Goal: Task Accomplishment & Management: Use online tool/utility

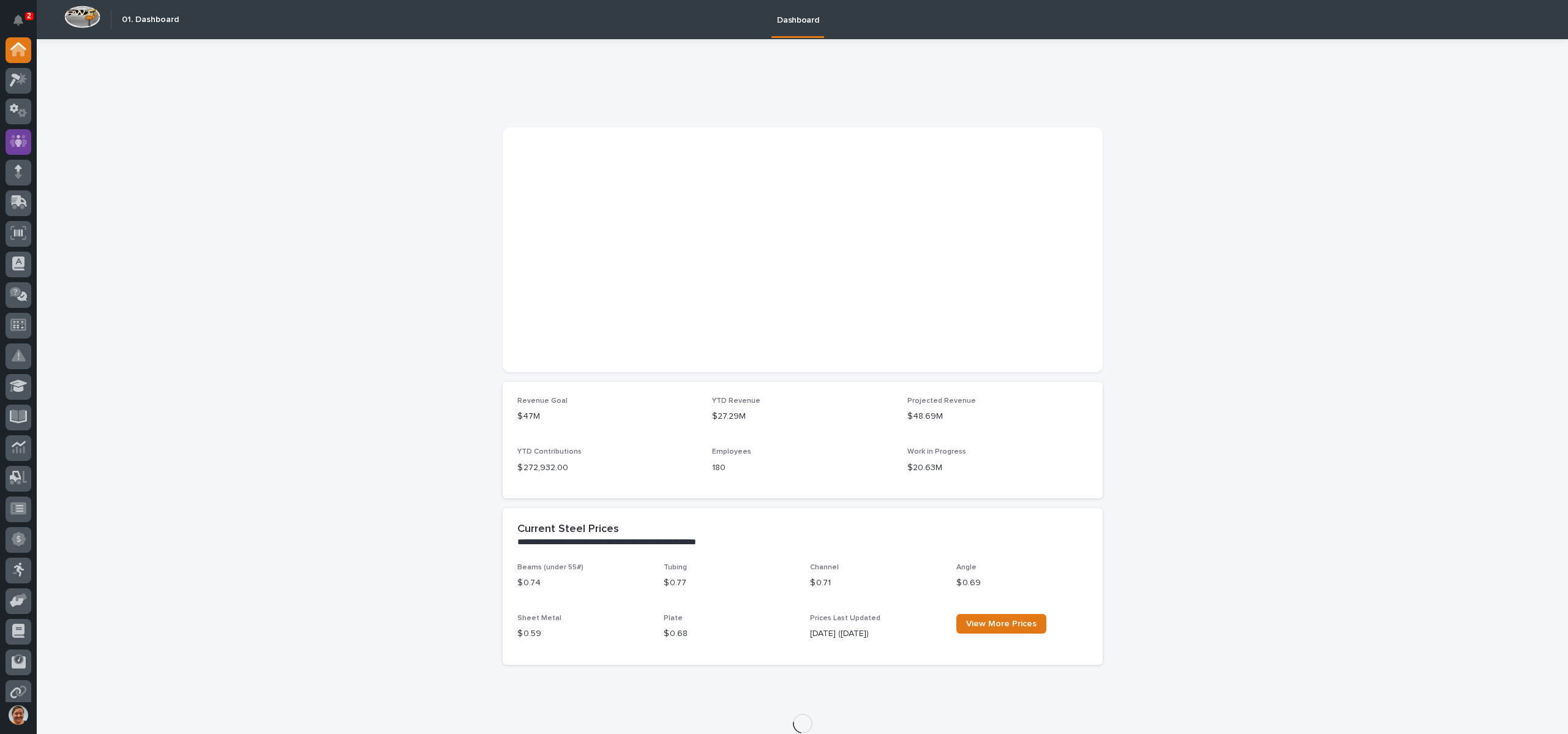
click at [26, 142] on icon at bounding box center [18, 141] width 18 height 12
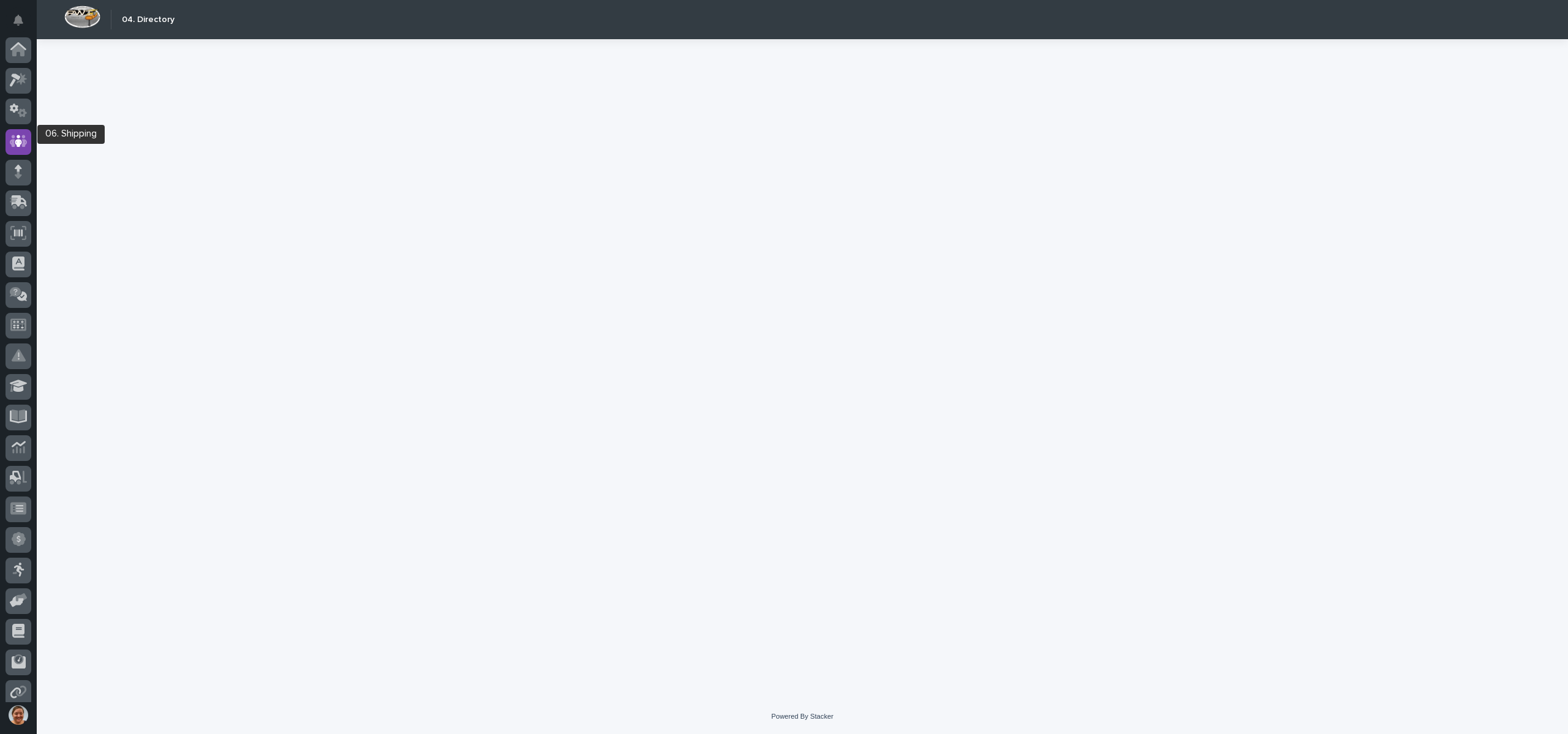
scroll to position [69, 0]
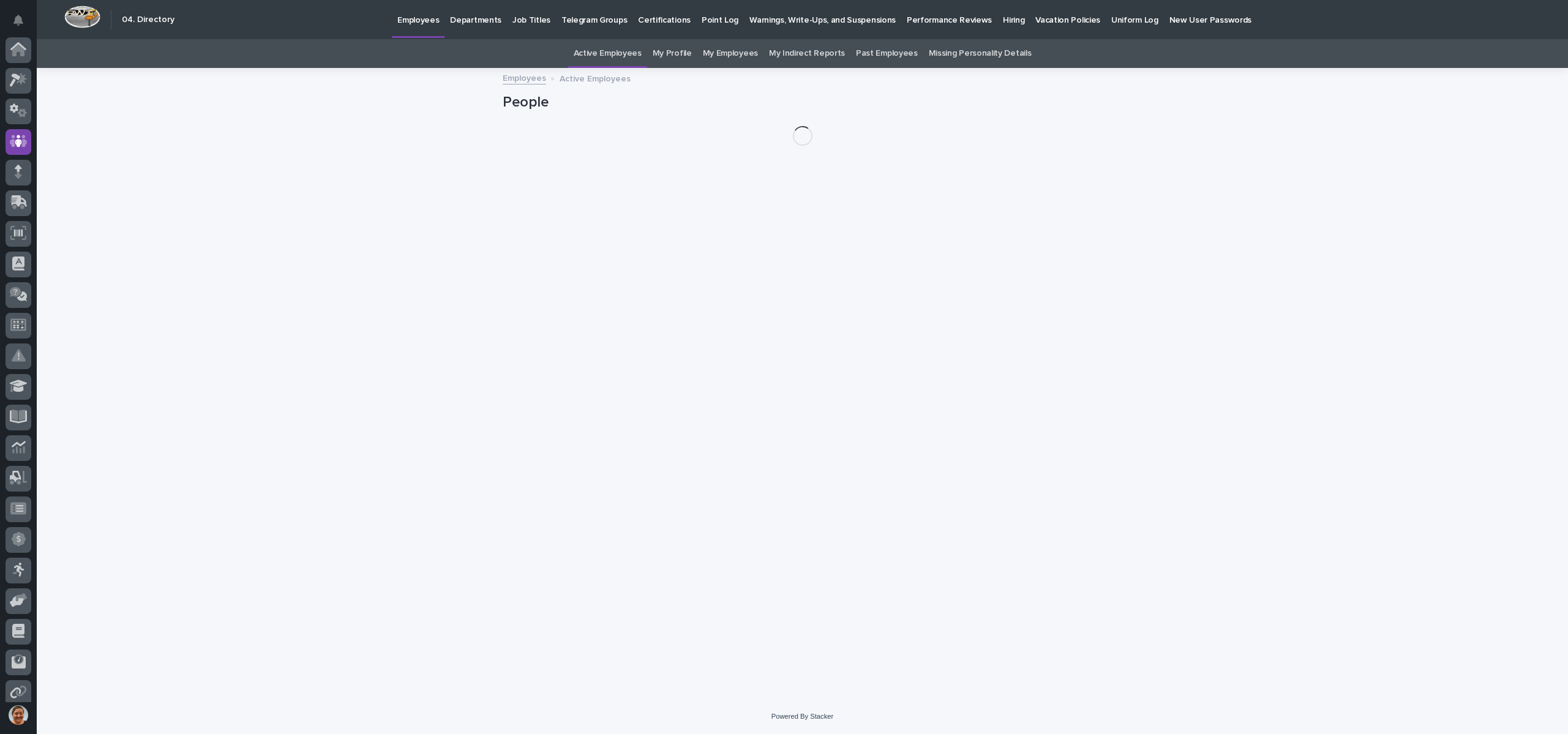
scroll to position [69, 0]
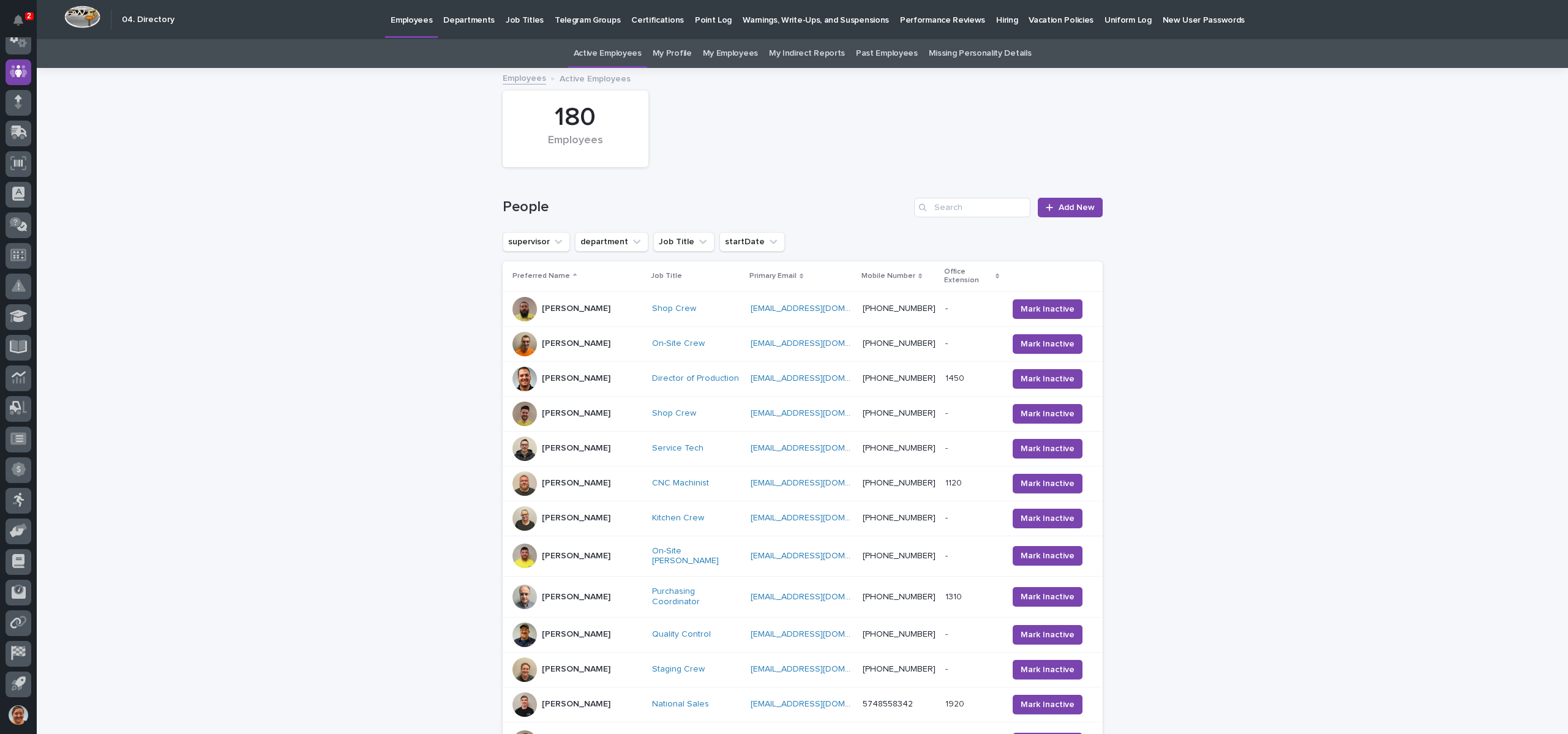
click at [369, 215] on div "Loading... Saving… Loading... Saving… 180 Employees People Add New supervisor d…" at bounding box center [802, 596] width 1531 height 1054
click at [996, 17] on p "Hiring" at bounding box center [1006, 12] width 22 height 25
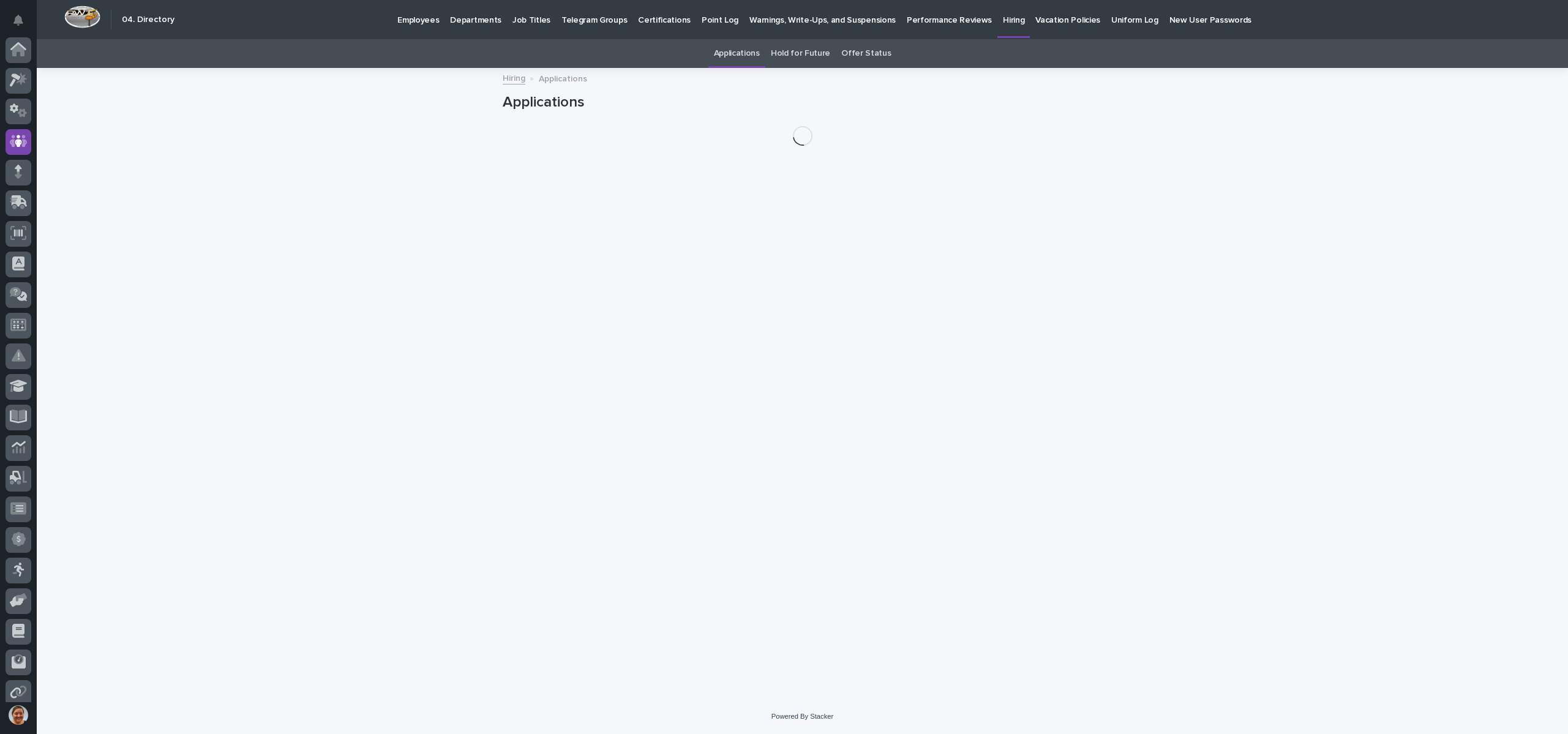
scroll to position [69, 0]
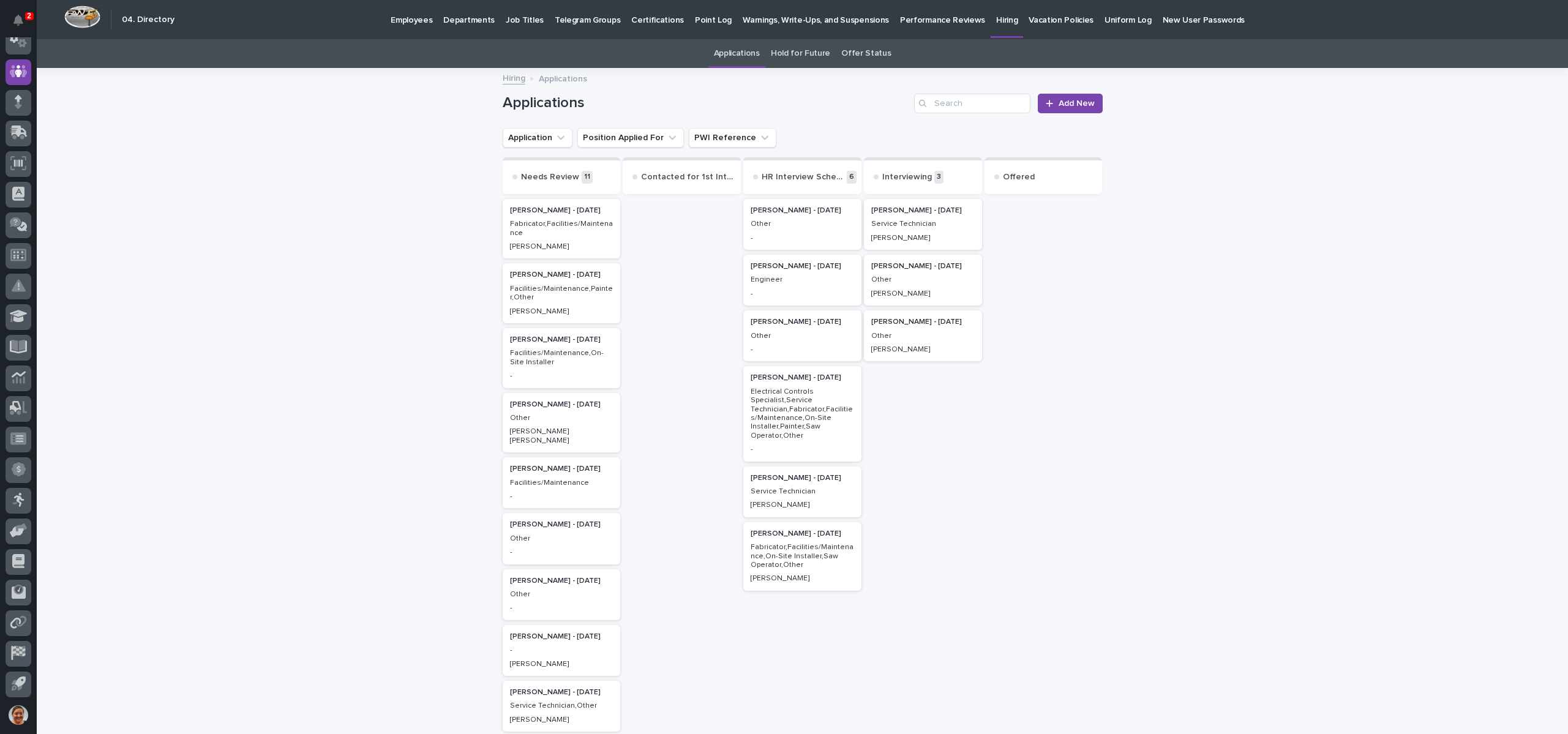
click at [576, 232] on p "Fabricator,Facilities/Maintenance" at bounding box center [562, 228] width 103 height 18
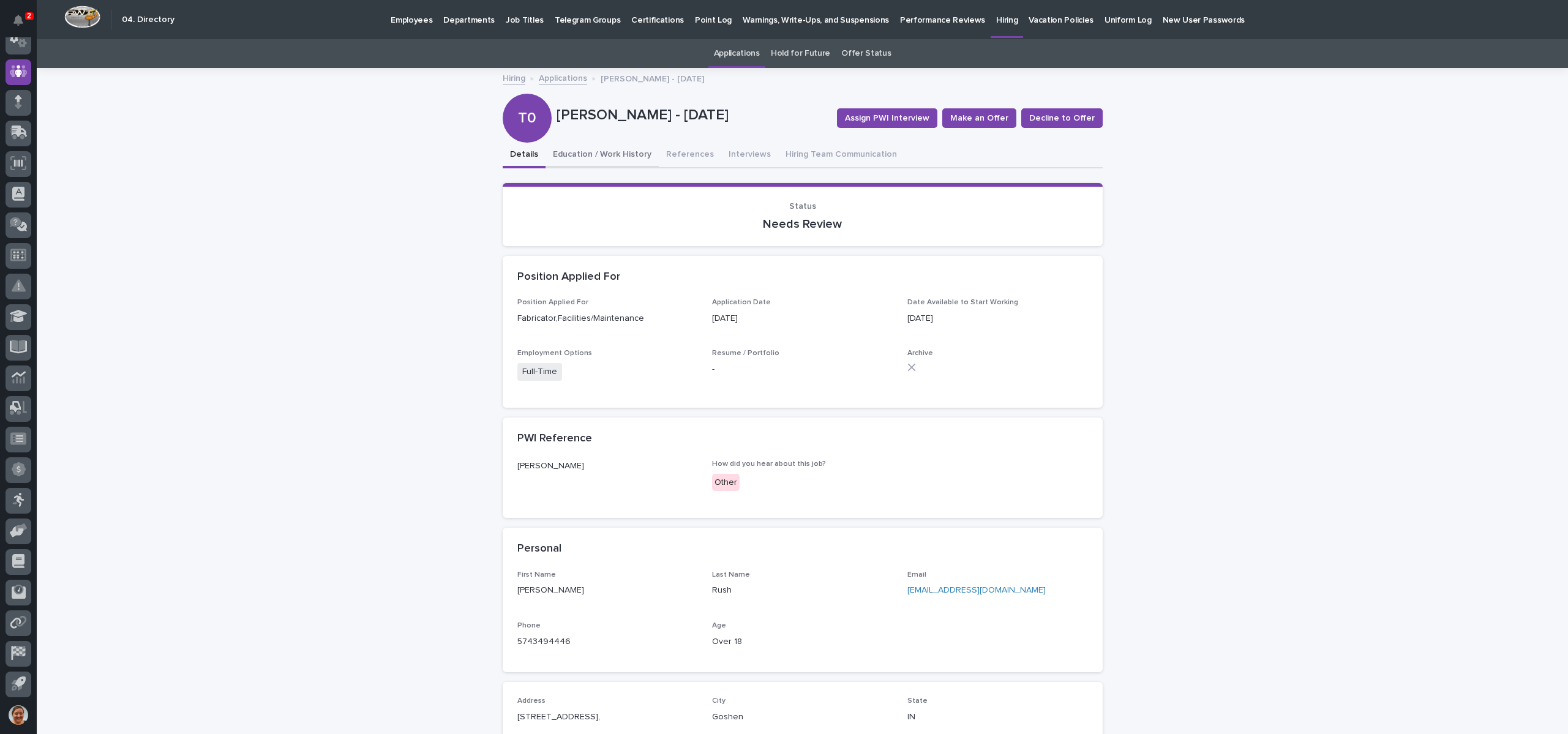
click at [559, 157] on button "Education / Work History" at bounding box center [602, 155] width 113 height 25
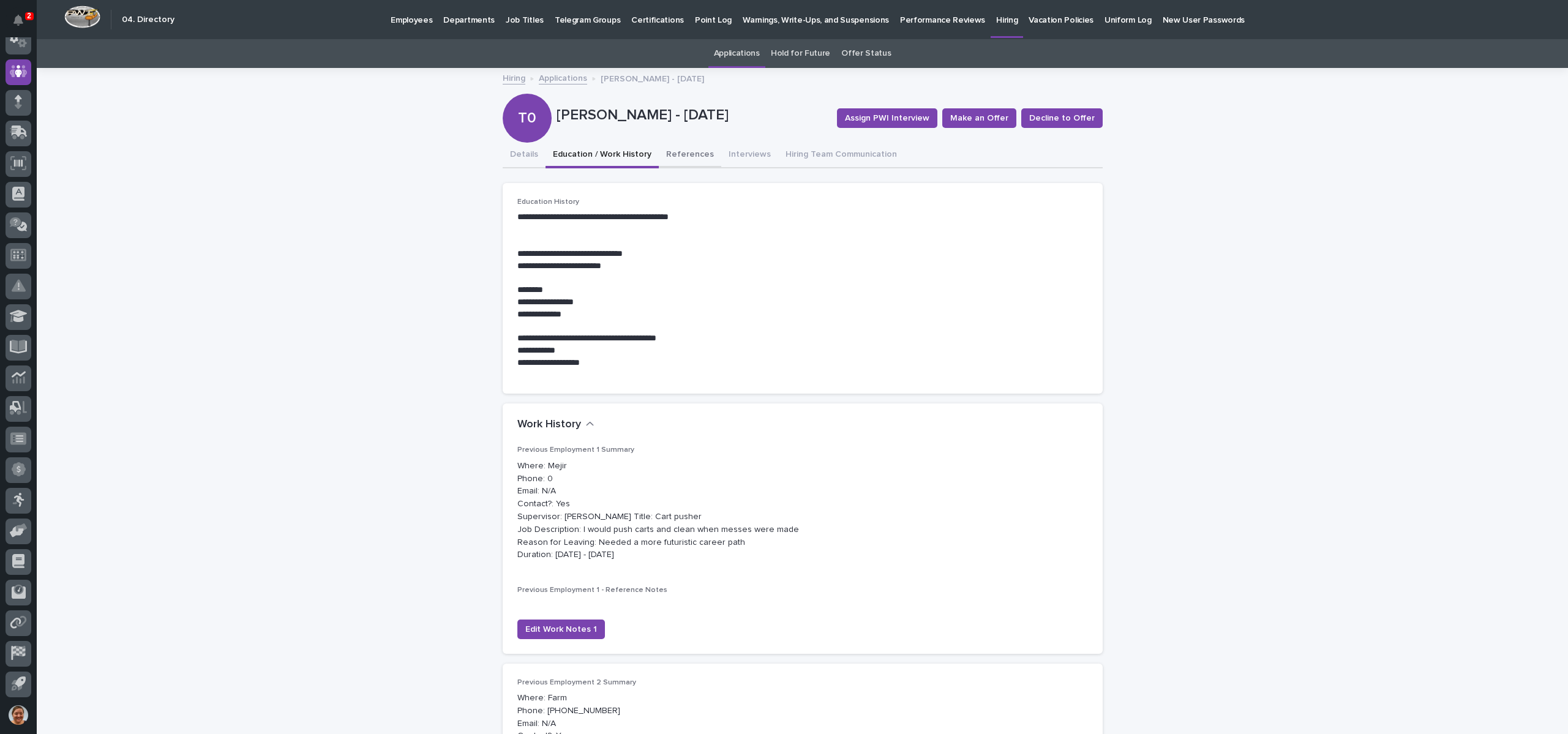
click at [674, 149] on button "References" at bounding box center [690, 155] width 63 height 25
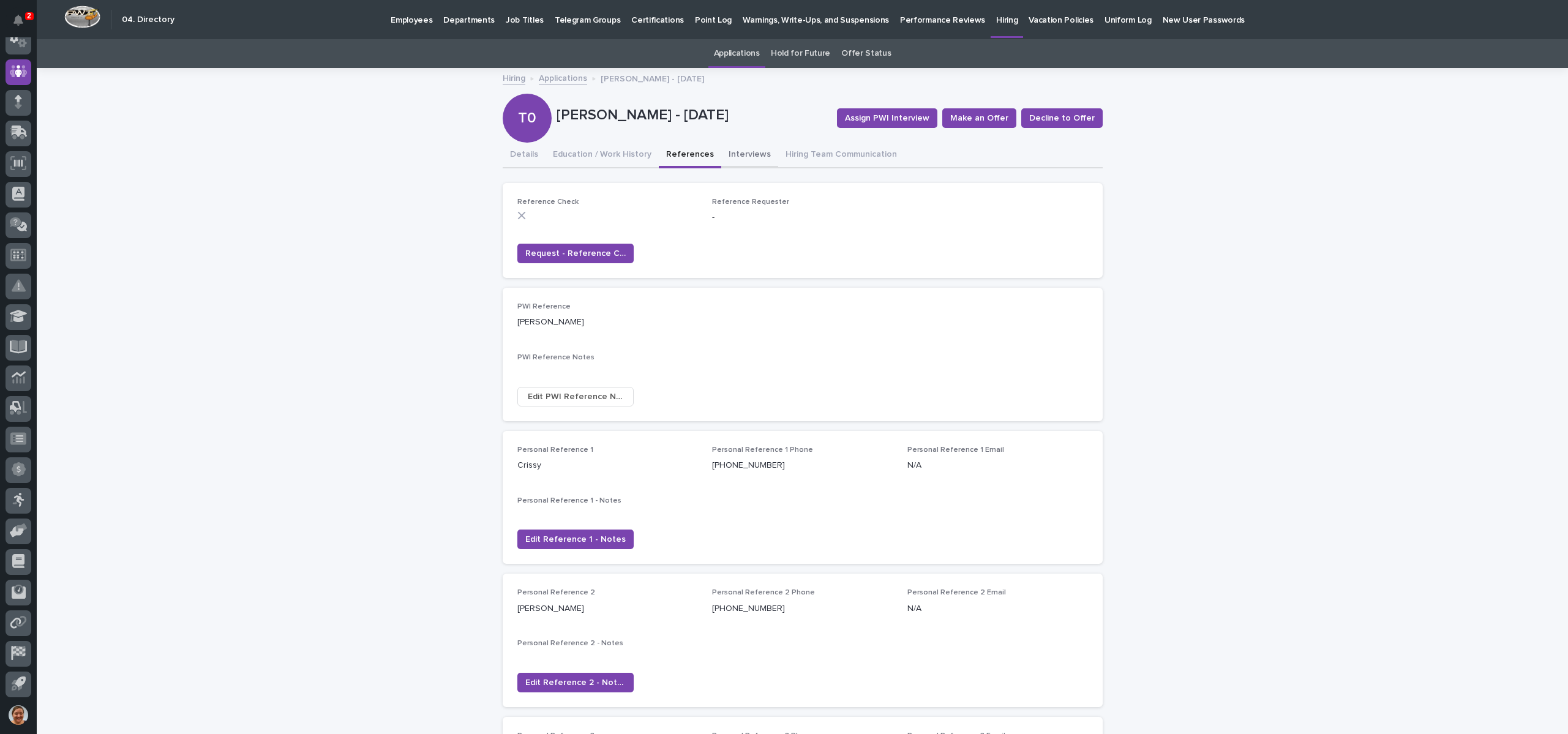
click at [730, 155] on button "Interviews" at bounding box center [749, 155] width 57 height 25
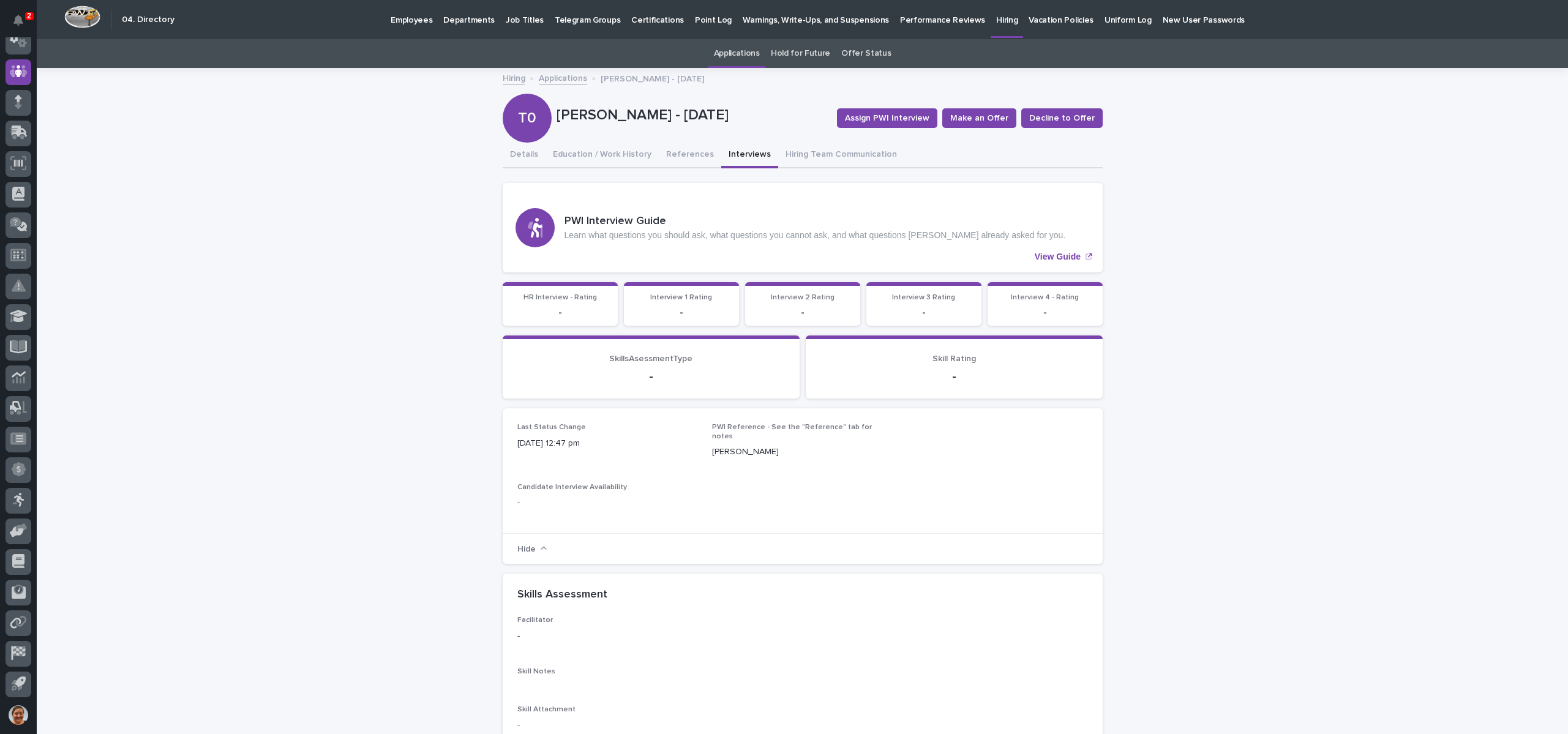
click at [729, 152] on button "Interviews" at bounding box center [749, 155] width 57 height 25
click at [670, 153] on button "References" at bounding box center [690, 155] width 63 height 25
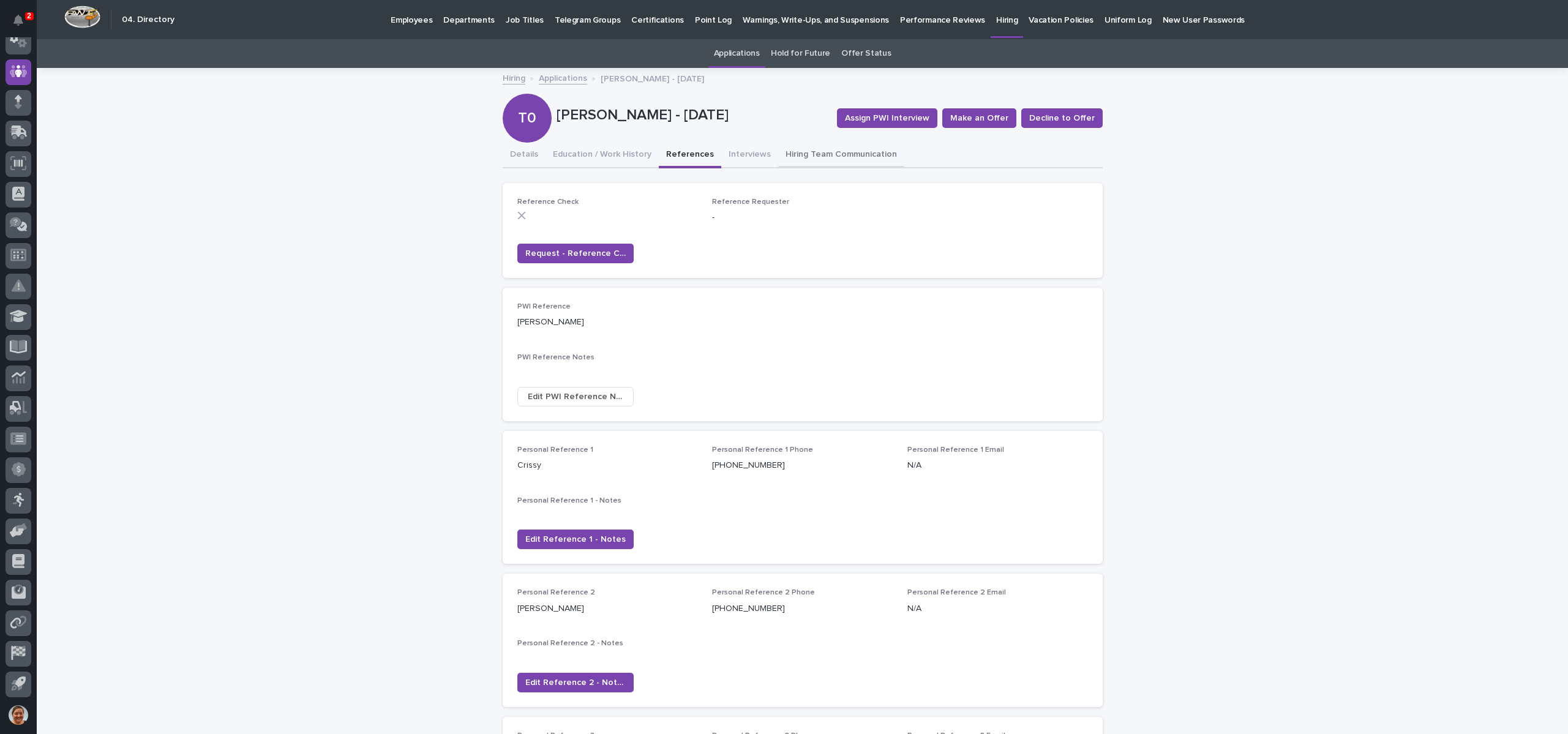
click at [842, 149] on button "Hiring Team Communication" at bounding box center [841, 155] width 126 height 25
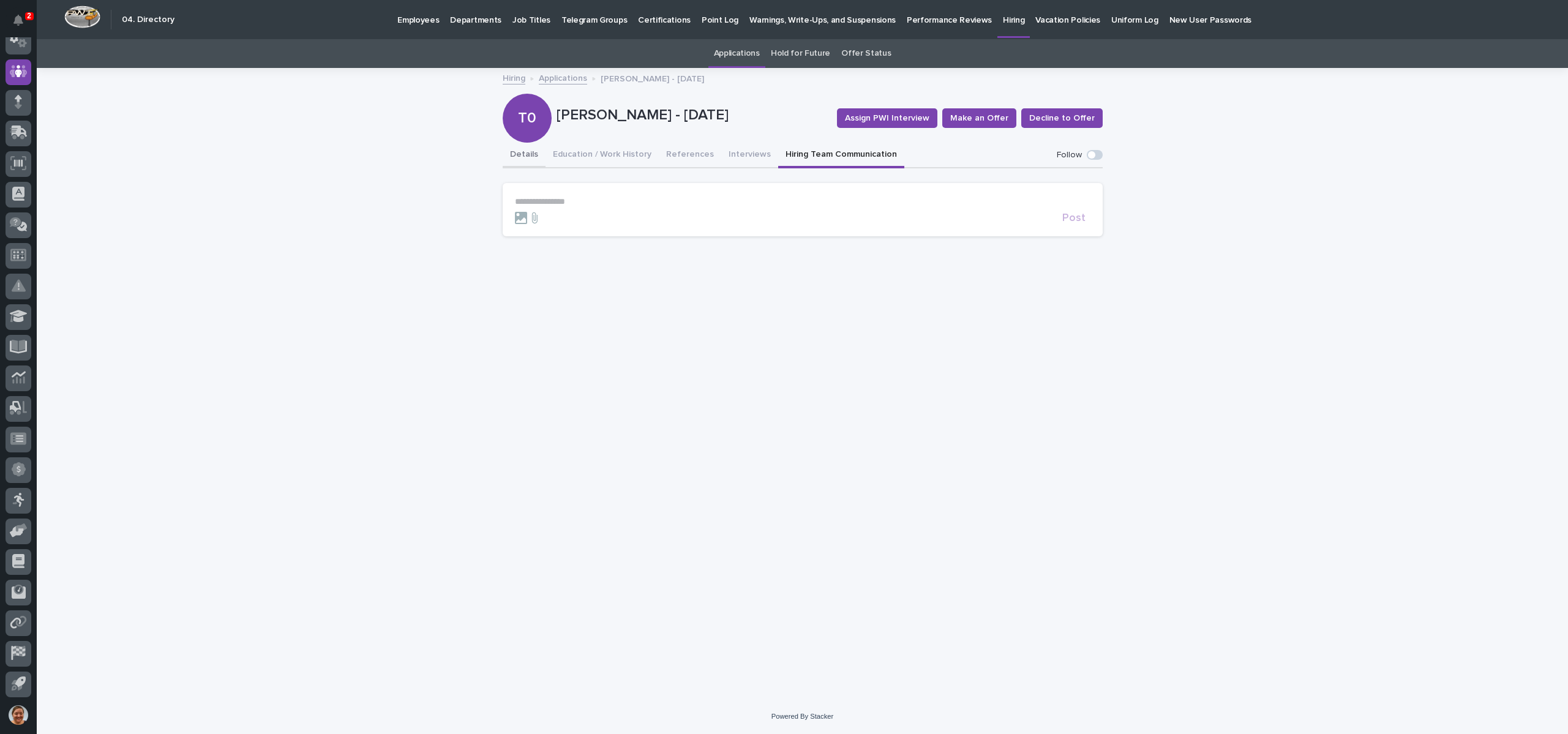
click at [514, 159] on button "Details" at bounding box center [524, 155] width 43 height 25
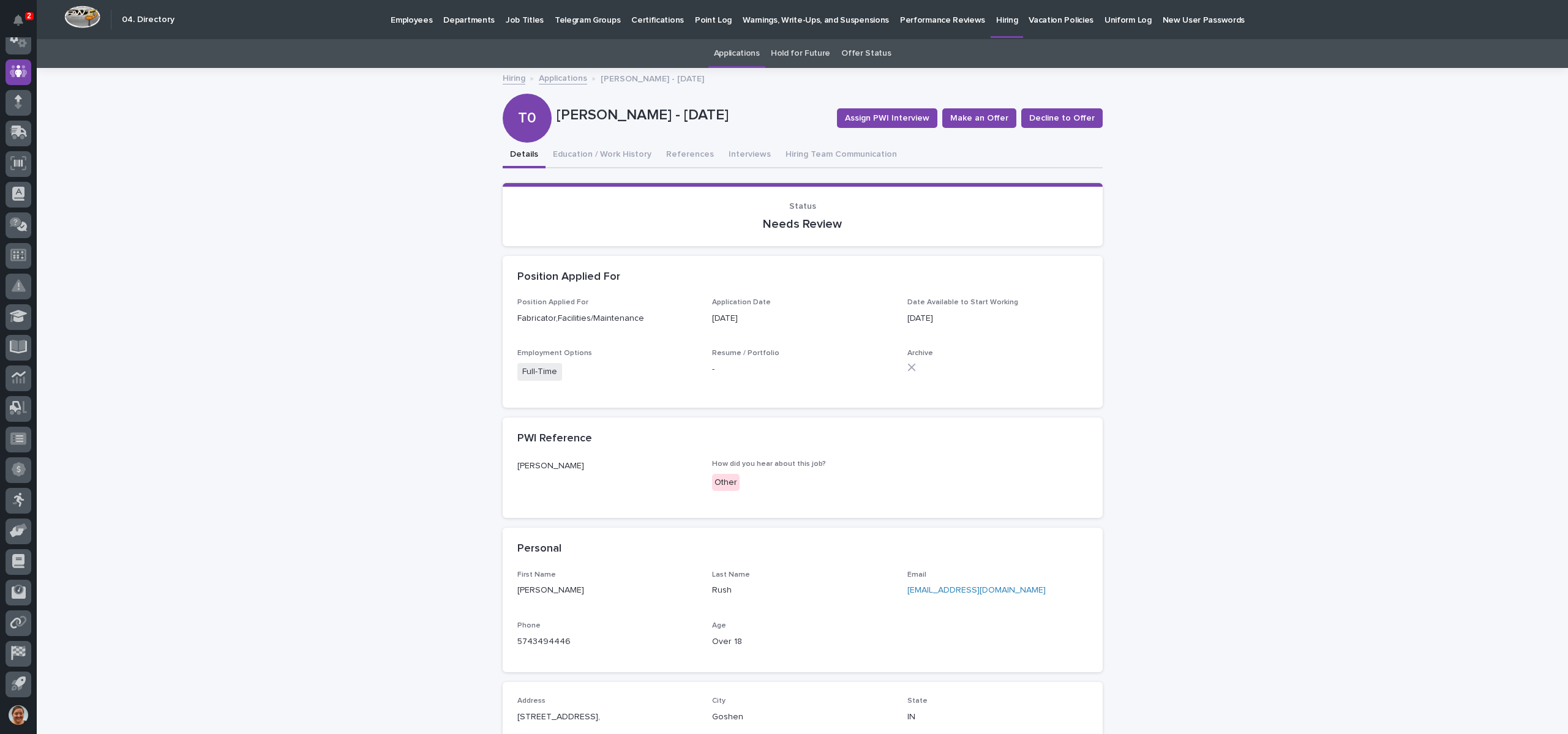
click at [566, 75] on link "Applications" at bounding box center [564, 77] width 49 height 14
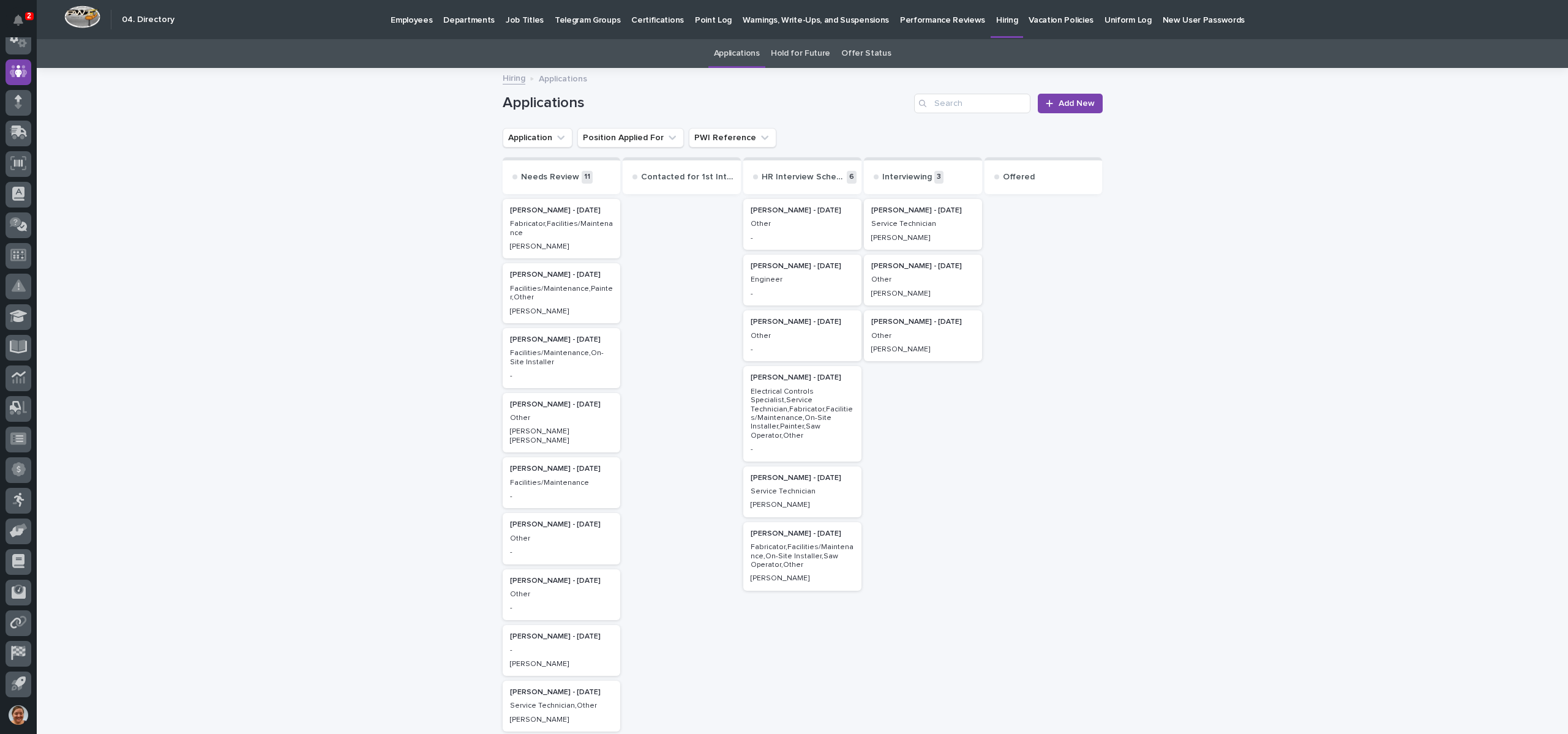
scroll to position [184, 0]
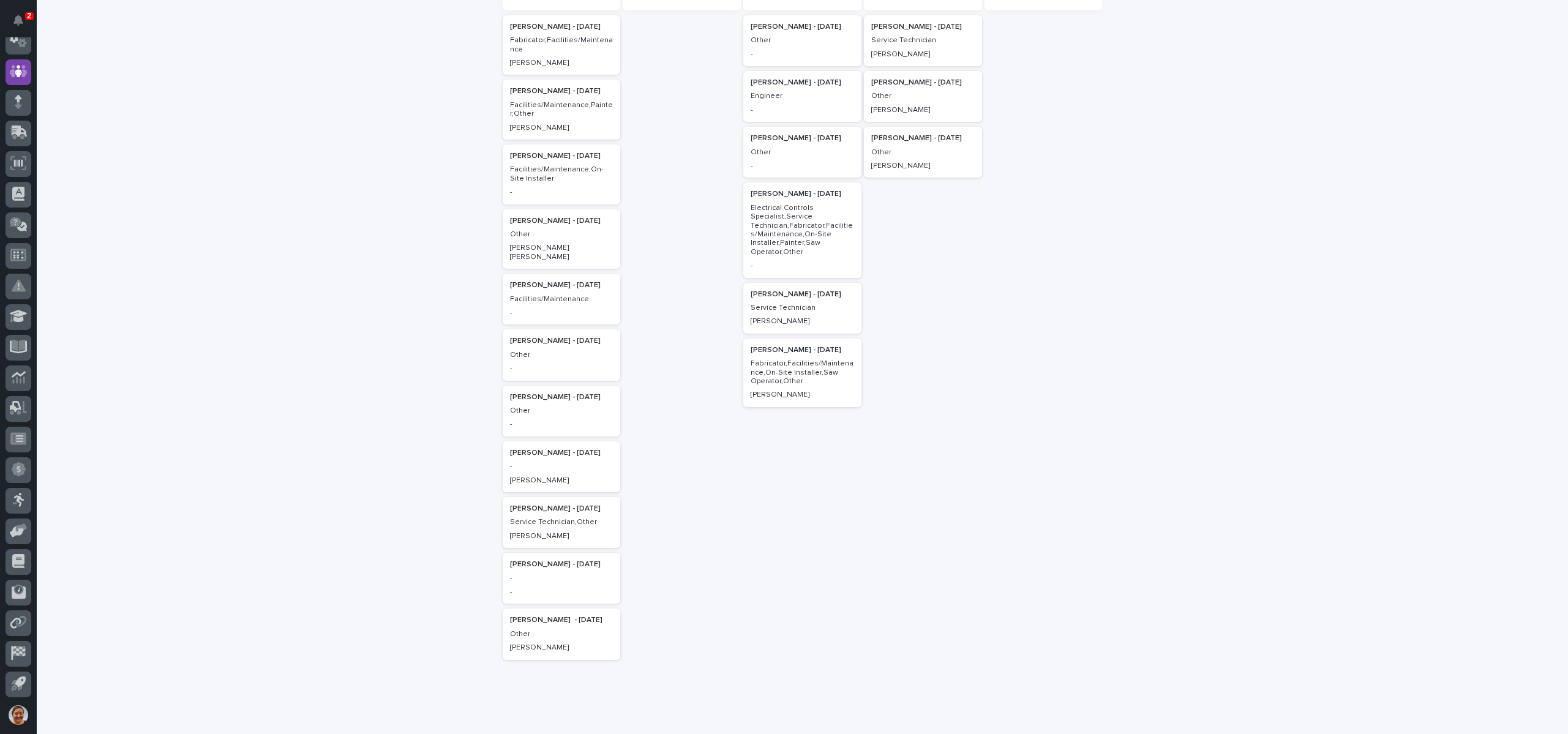
click at [548, 240] on div "Christie Hochstetler - 08/25/25 Other Austen Beachy" at bounding box center [562, 239] width 118 height 60
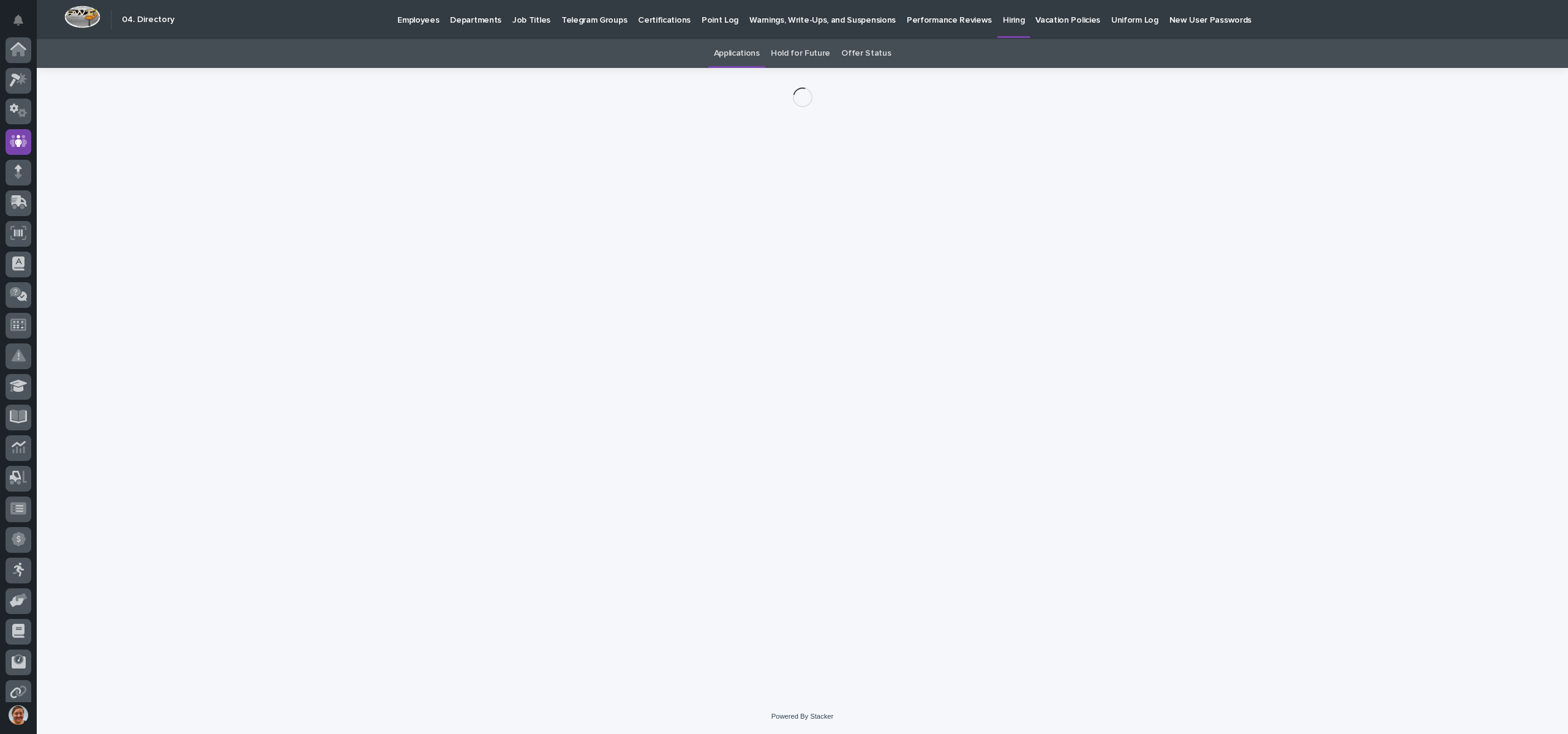
scroll to position [69, 0]
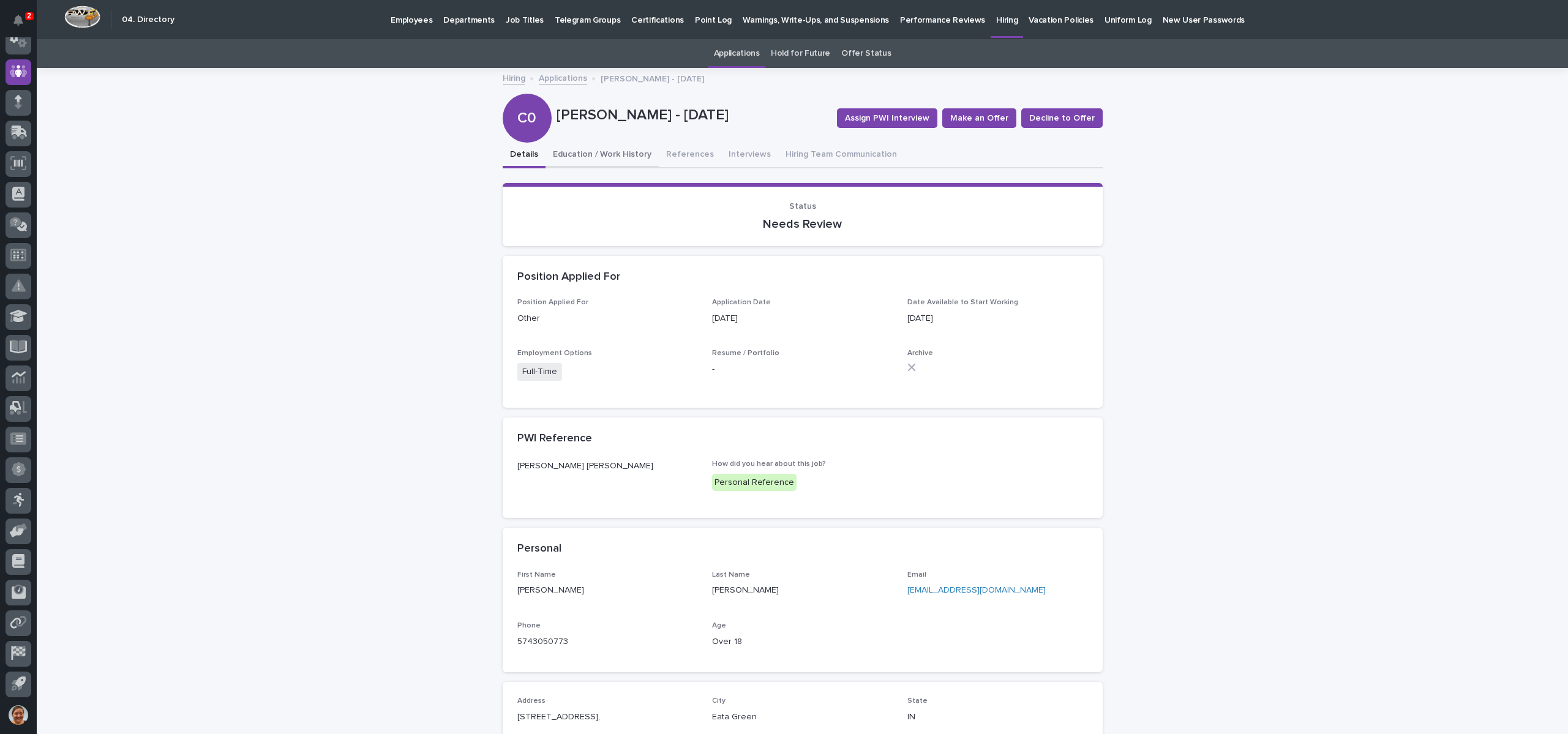
click at [604, 147] on button "Education / Work History" at bounding box center [602, 155] width 113 height 25
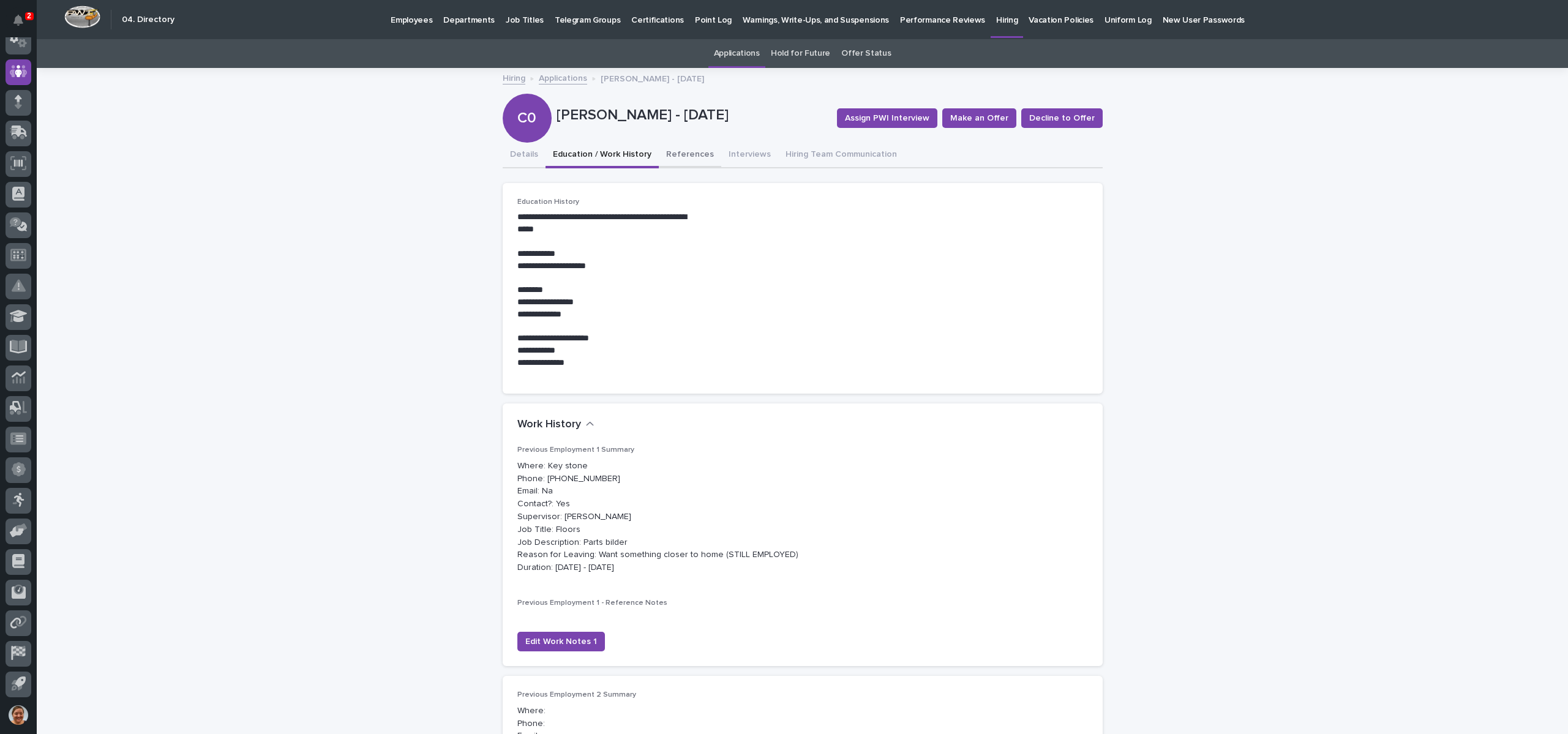
click at [683, 161] on button "References" at bounding box center [690, 155] width 63 height 25
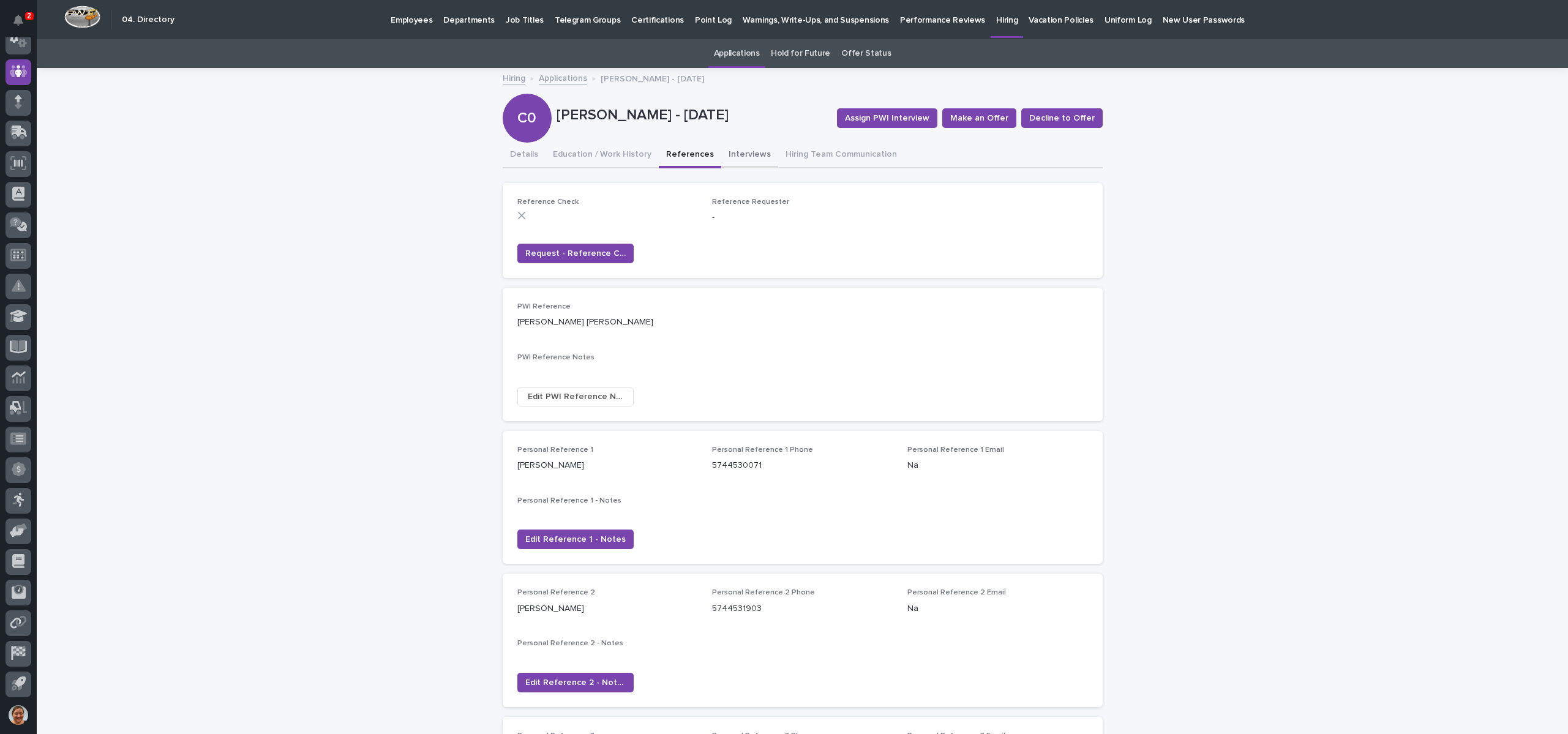
click at [721, 149] on button "Interviews" at bounding box center [749, 155] width 57 height 25
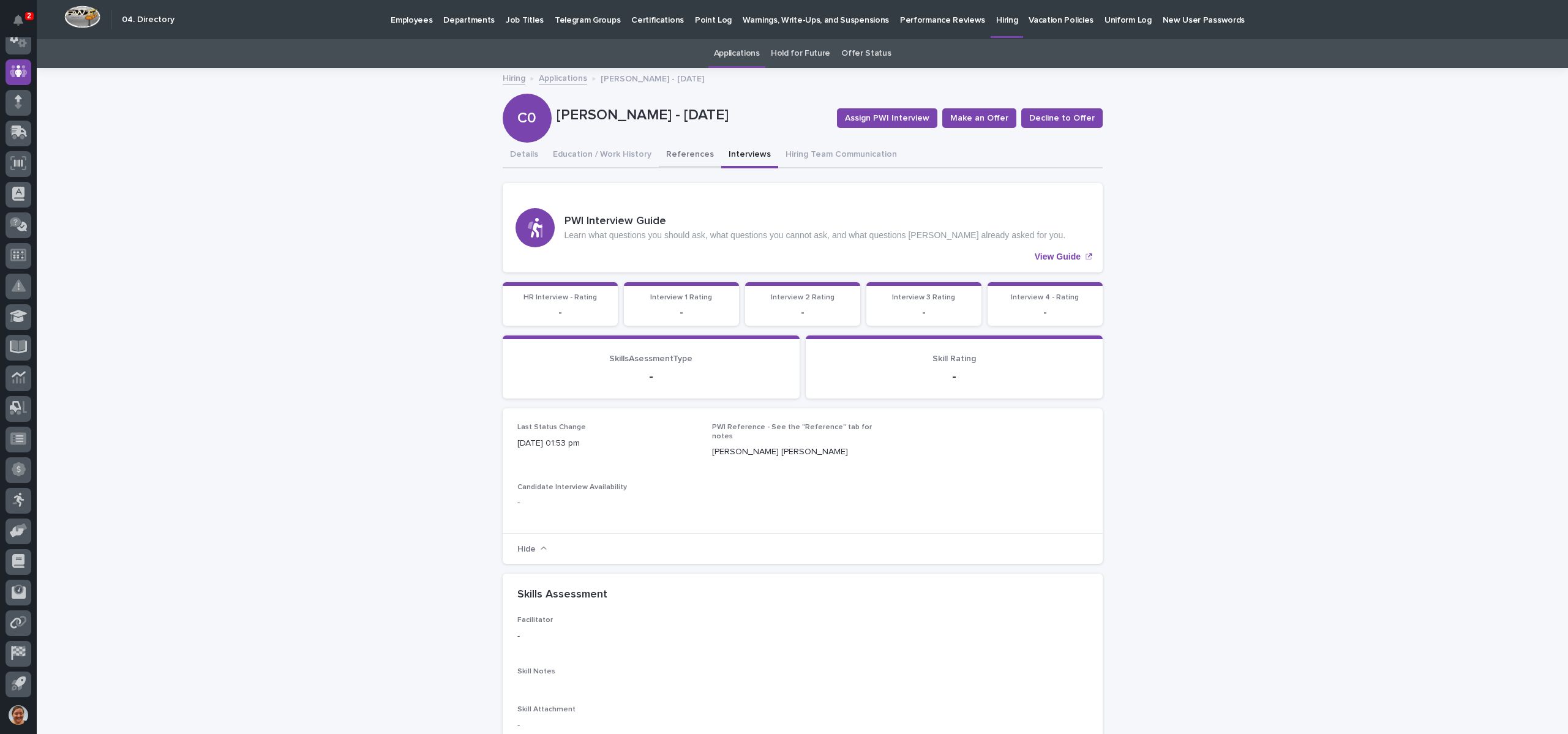
click at [659, 157] on button "References" at bounding box center [690, 155] width 63 height 25
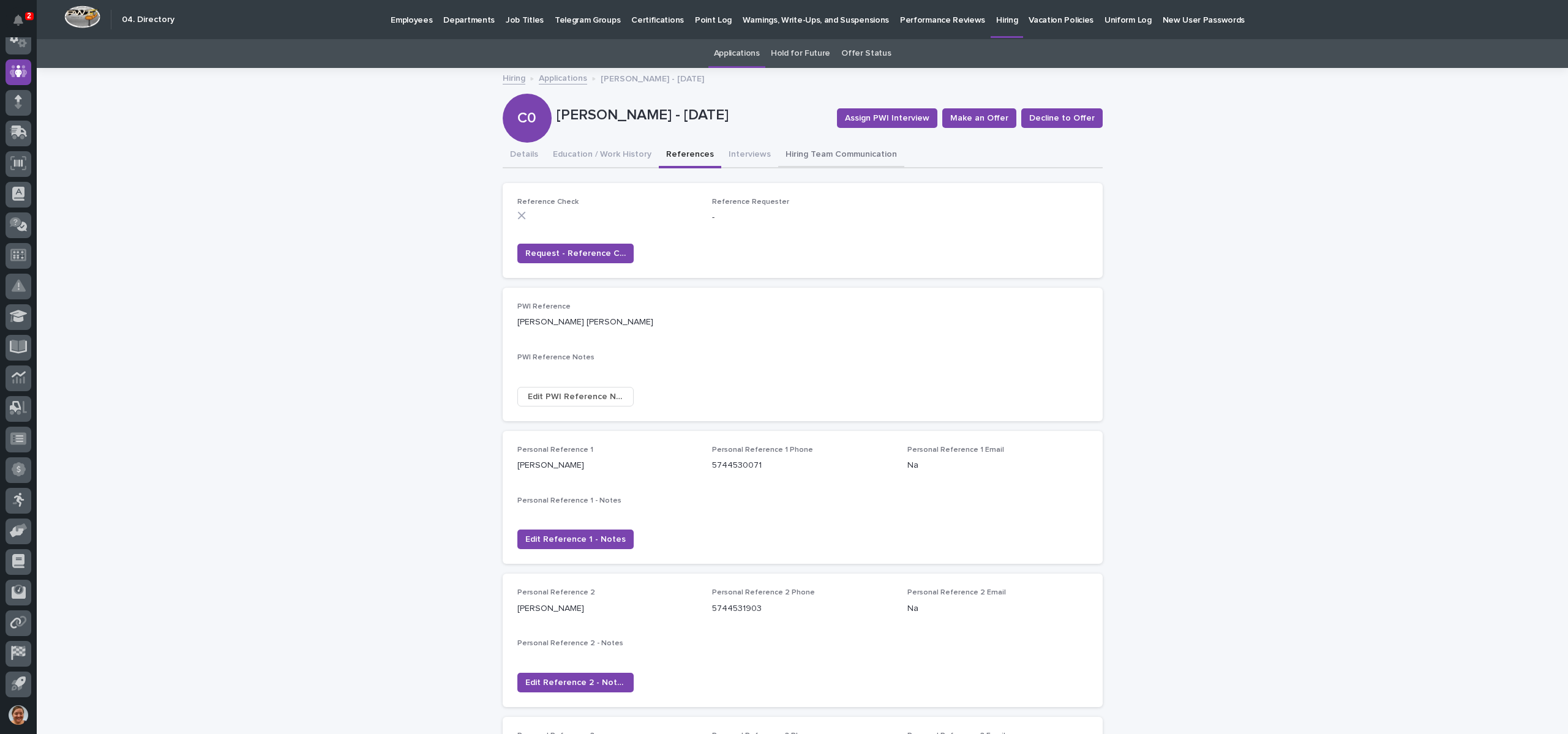
click at [806, 159] on button "Hiring Team Communication" at bounding box center [841, 155] width 126 height 25
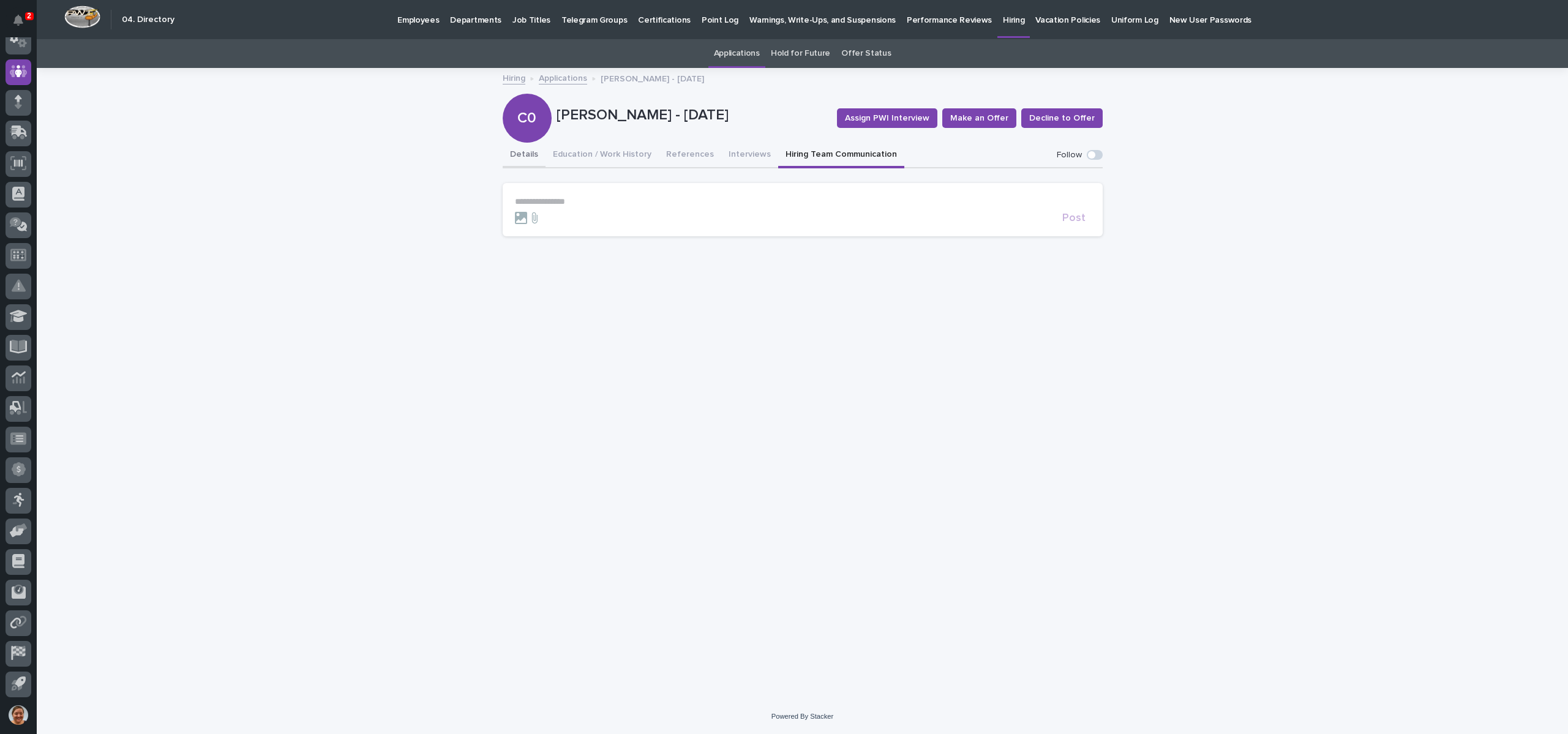
click at [516, 157] on button "Details" at bounding box center [524, 155] width 43 height 25
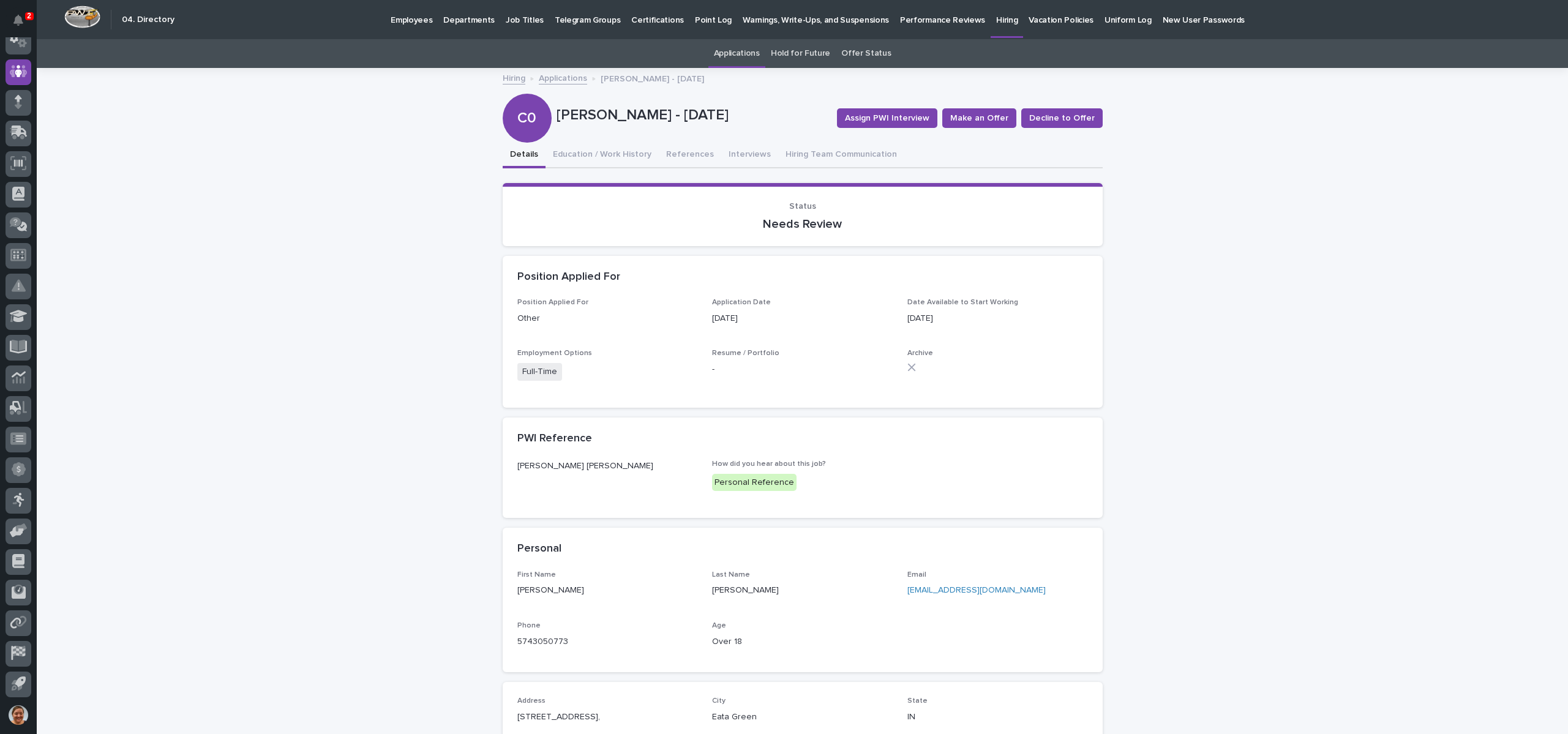
click at [556, 82] on link "Applications" at bounding box center [564, 77] width 49 height 14
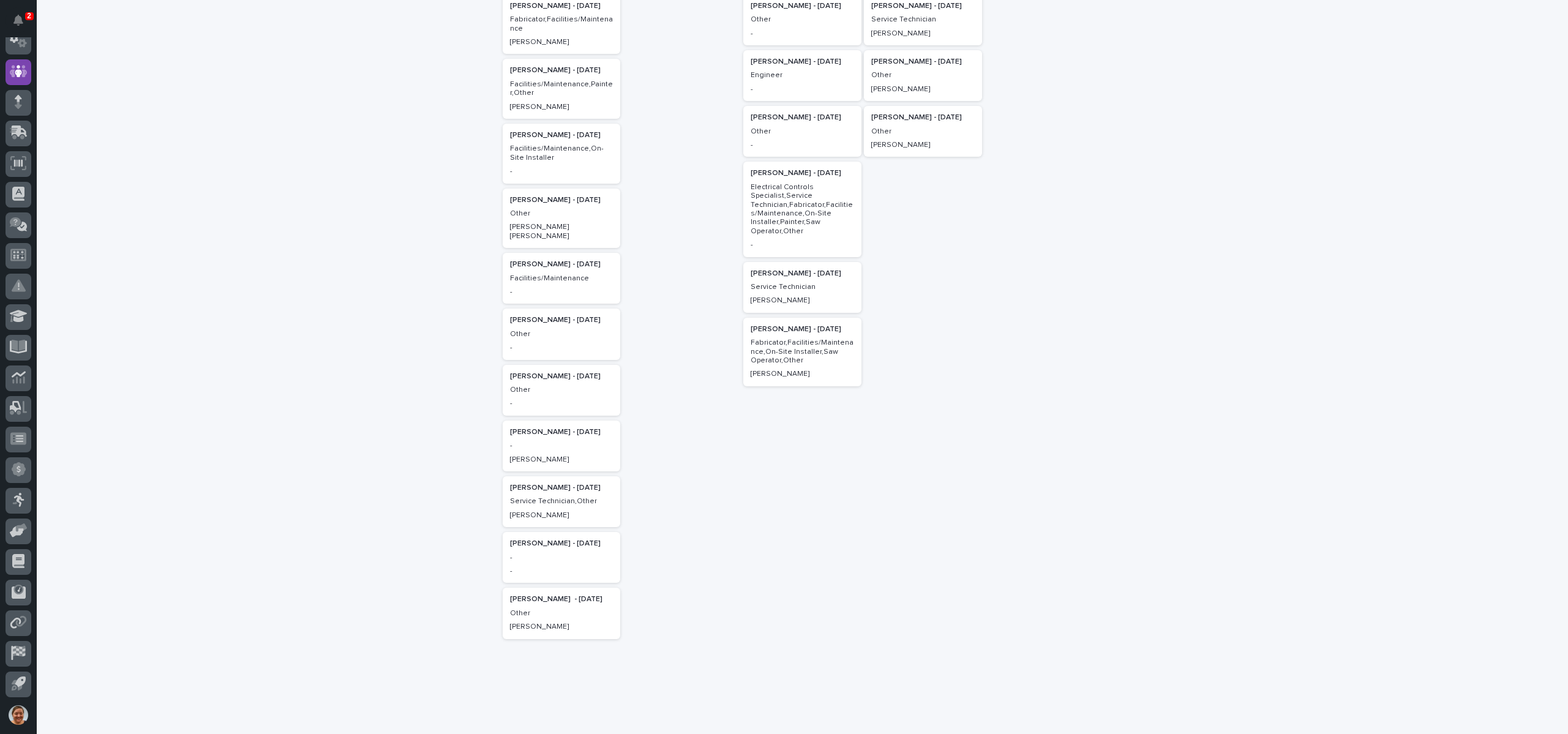
scroll to position [223, 0]
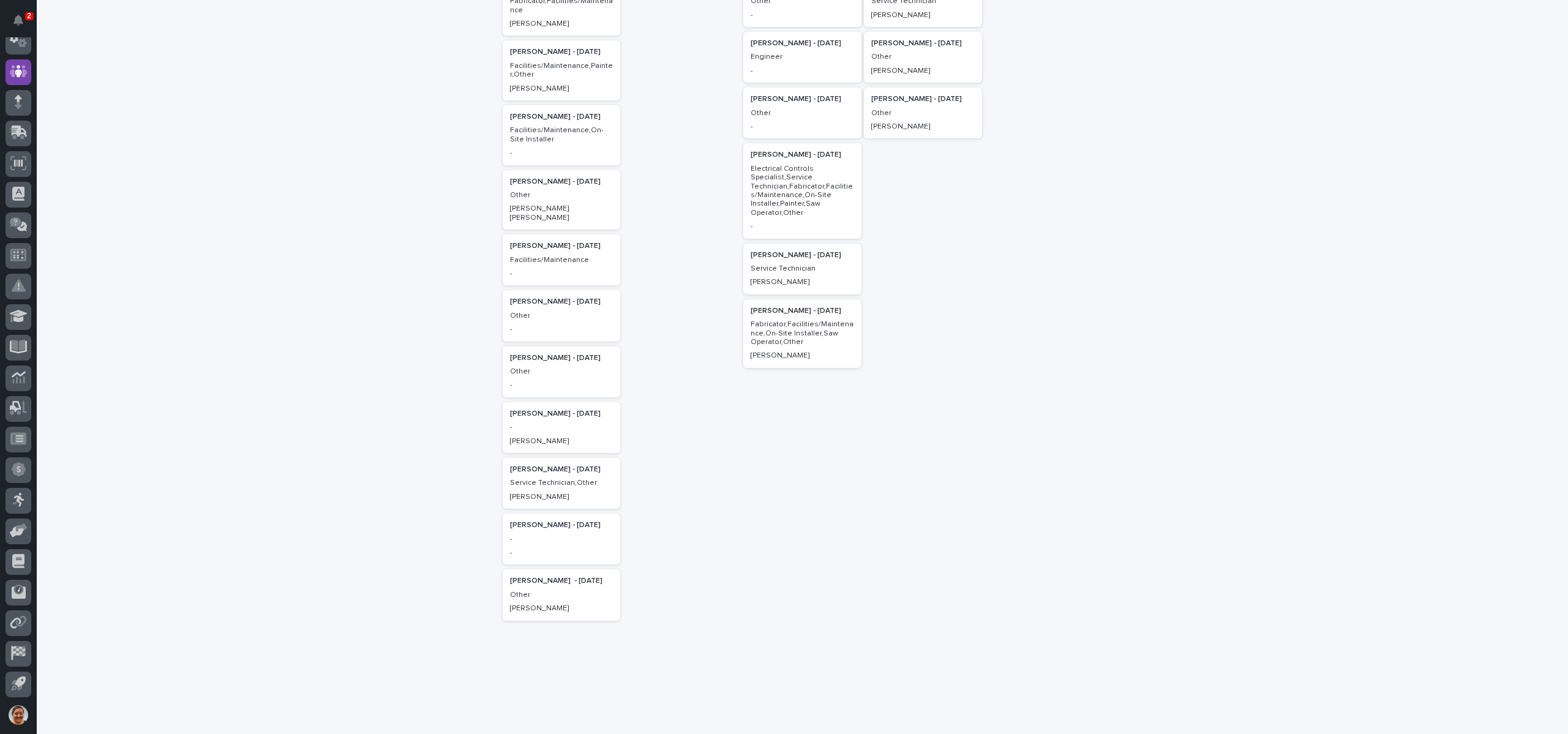
click at [542, 353] on p "Doreen Hochstetler - 08/20/25" at bounding box center [562, 357] width 103 height 8
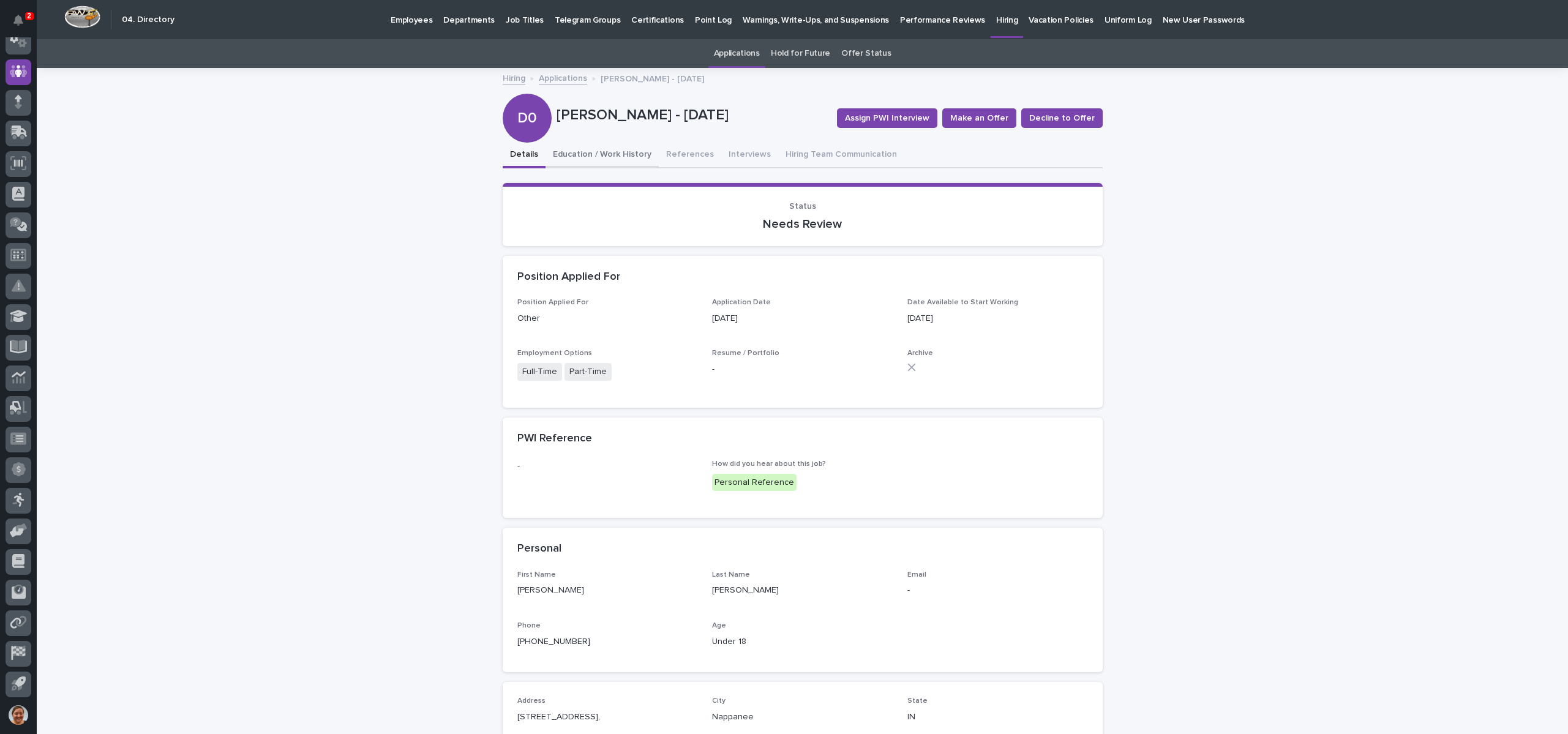
click at [586, 151] on button "Education / Work History" at bounding box center [602, 155] width 113 height 25
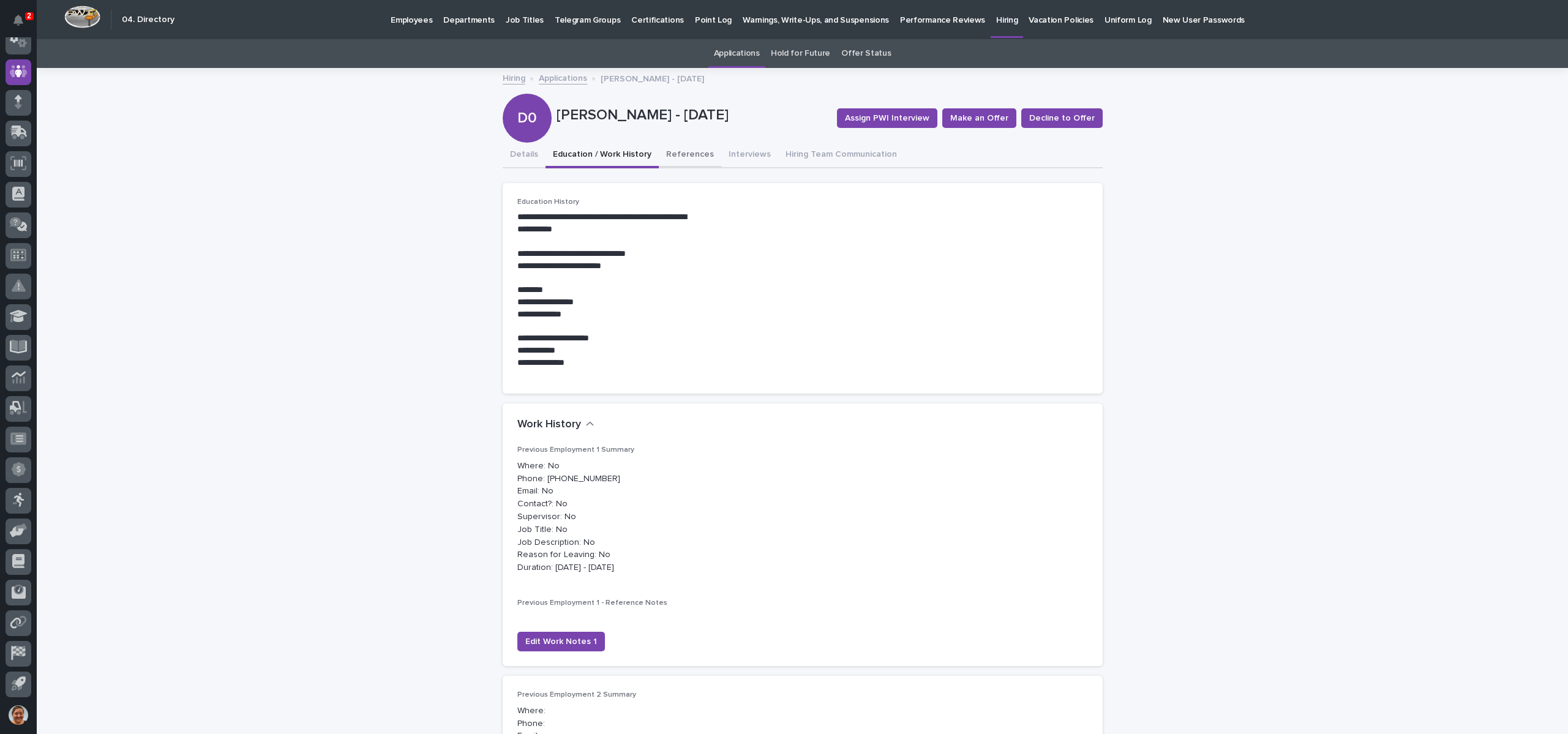
click at [673, 149] on button "References" at bounding box center [690, 155] width 63 height 25
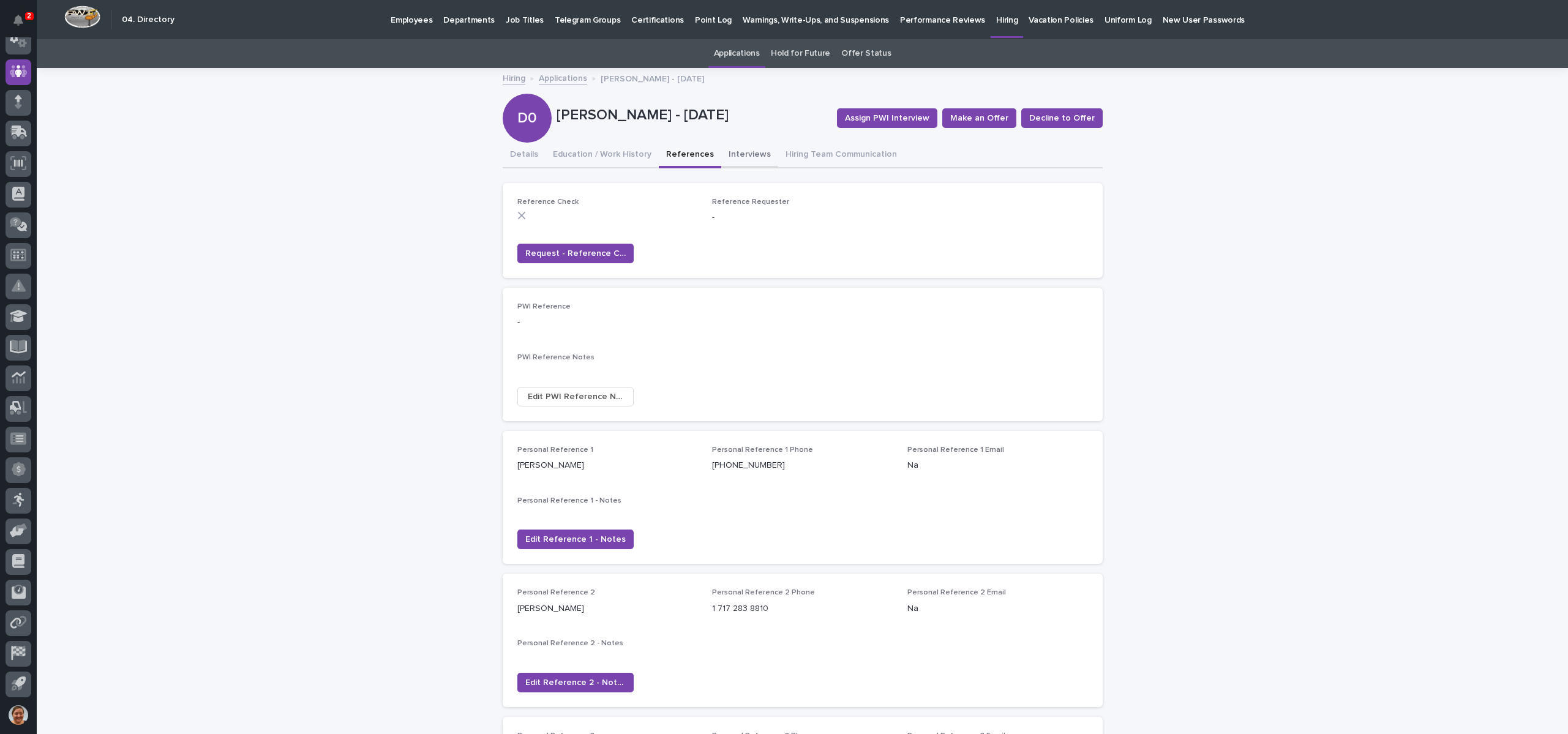
click at [725, 145] on button "Interviews" at bounding box center [749, 155] width 57 height 25
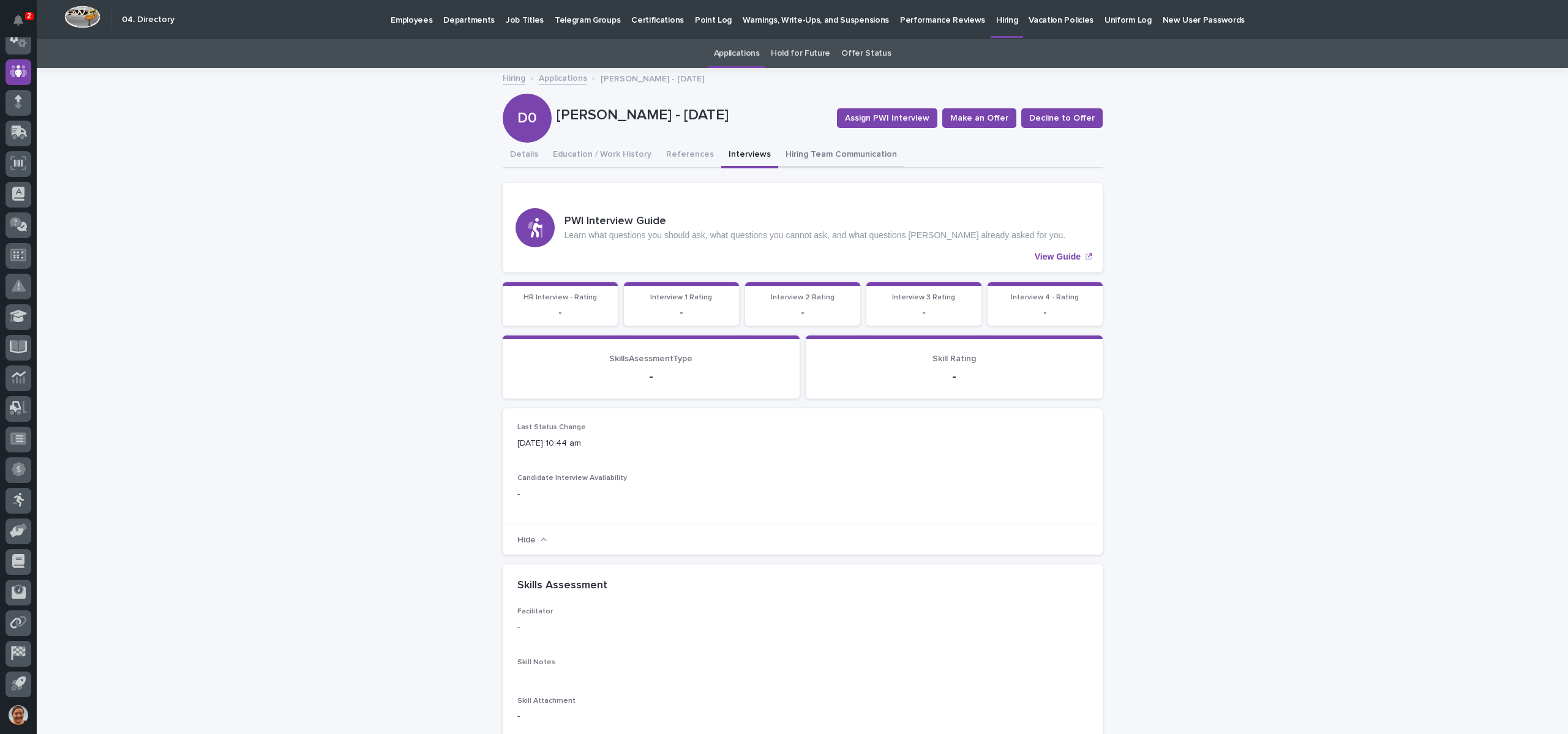
click at [830, 151] on button "Hiring Team Communication" at bounding box center [841, 155] width 126 height 25
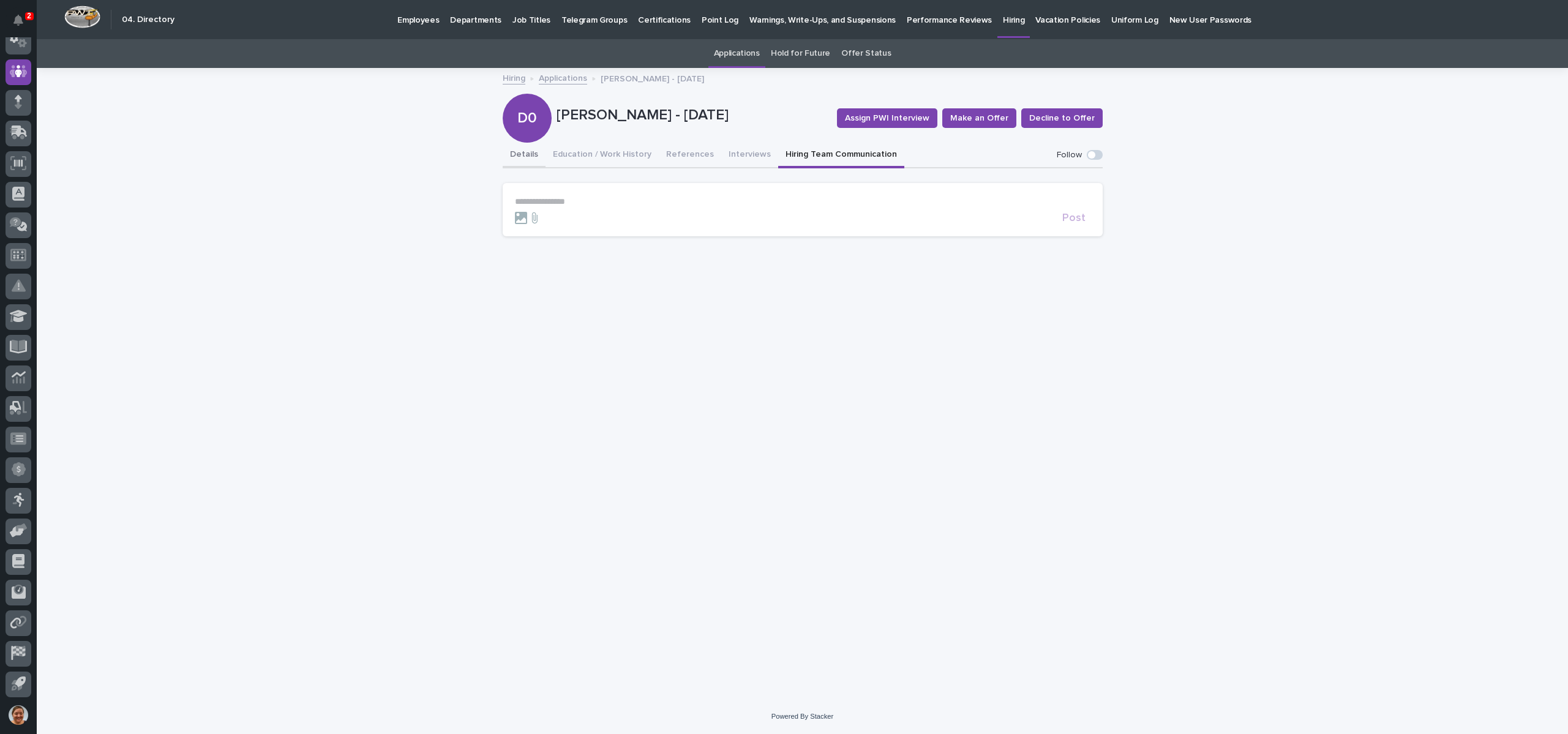
click at [534, 154] on button "Details" at bounding box center [524, 155] width 43 height 25
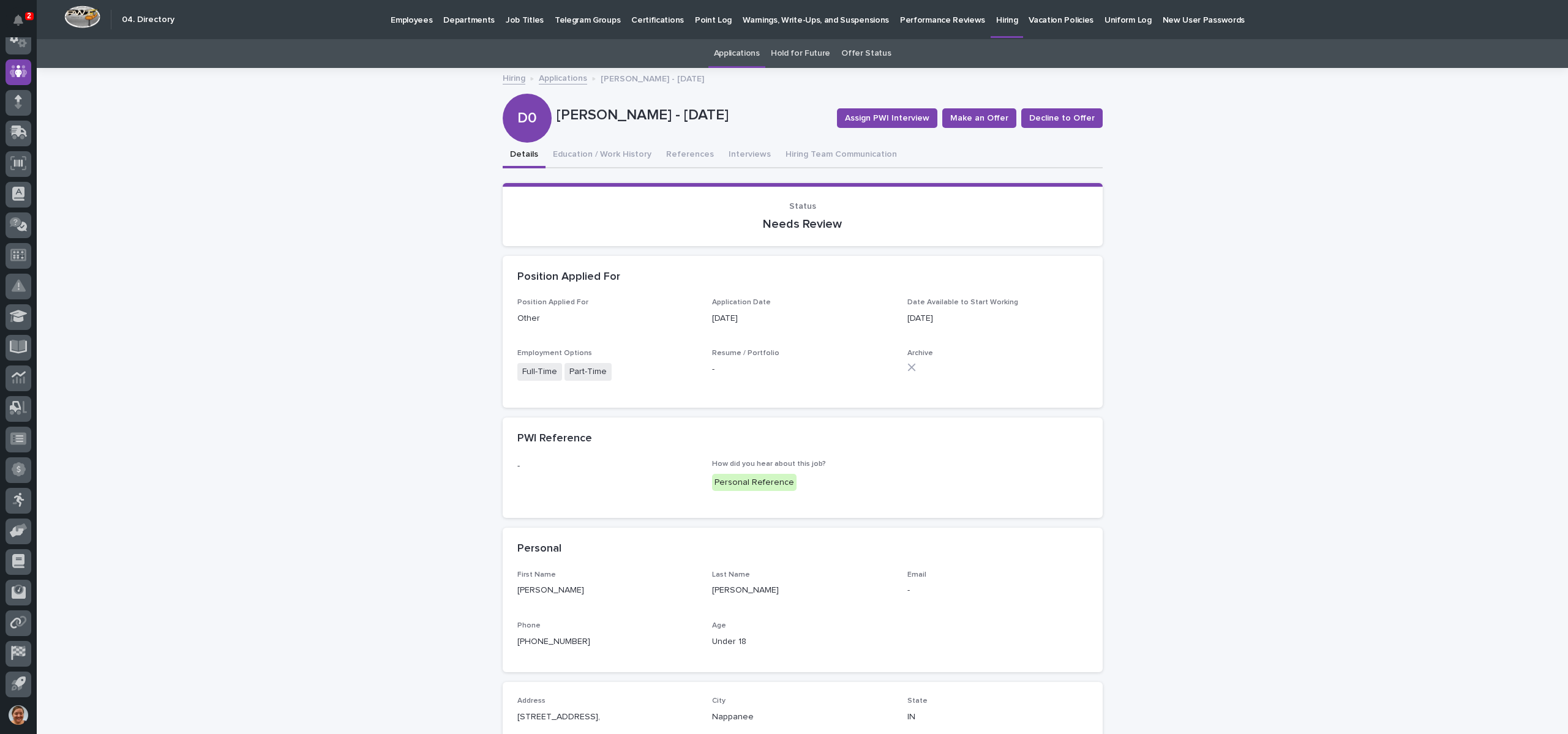
click at [567, 79] on link "Applications" at bounding box center [564, 77] width 49 height 14
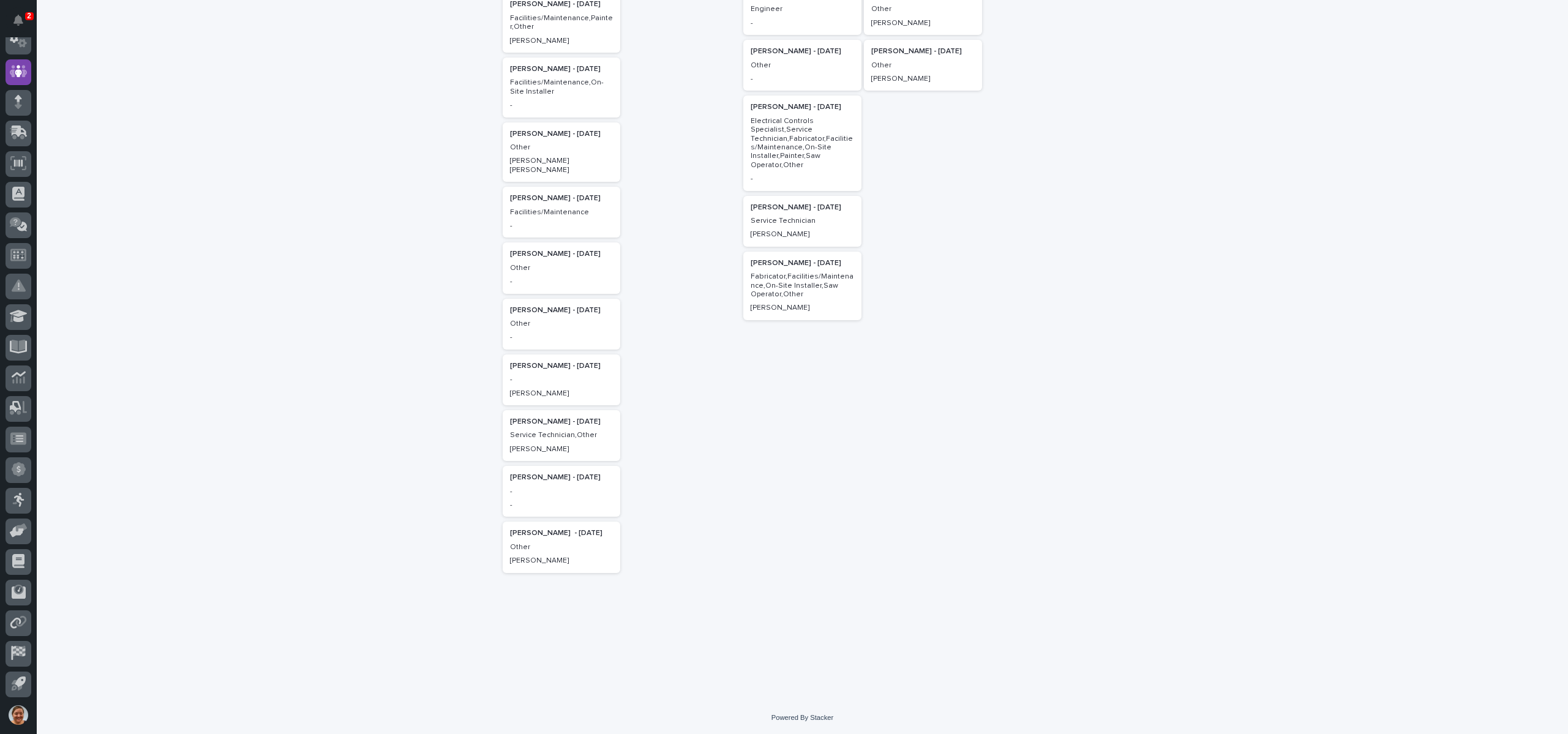
scroll to position [271, 0]
click at [577, 372] on div "-" at bounding box center [562, 378] width 103 height 11
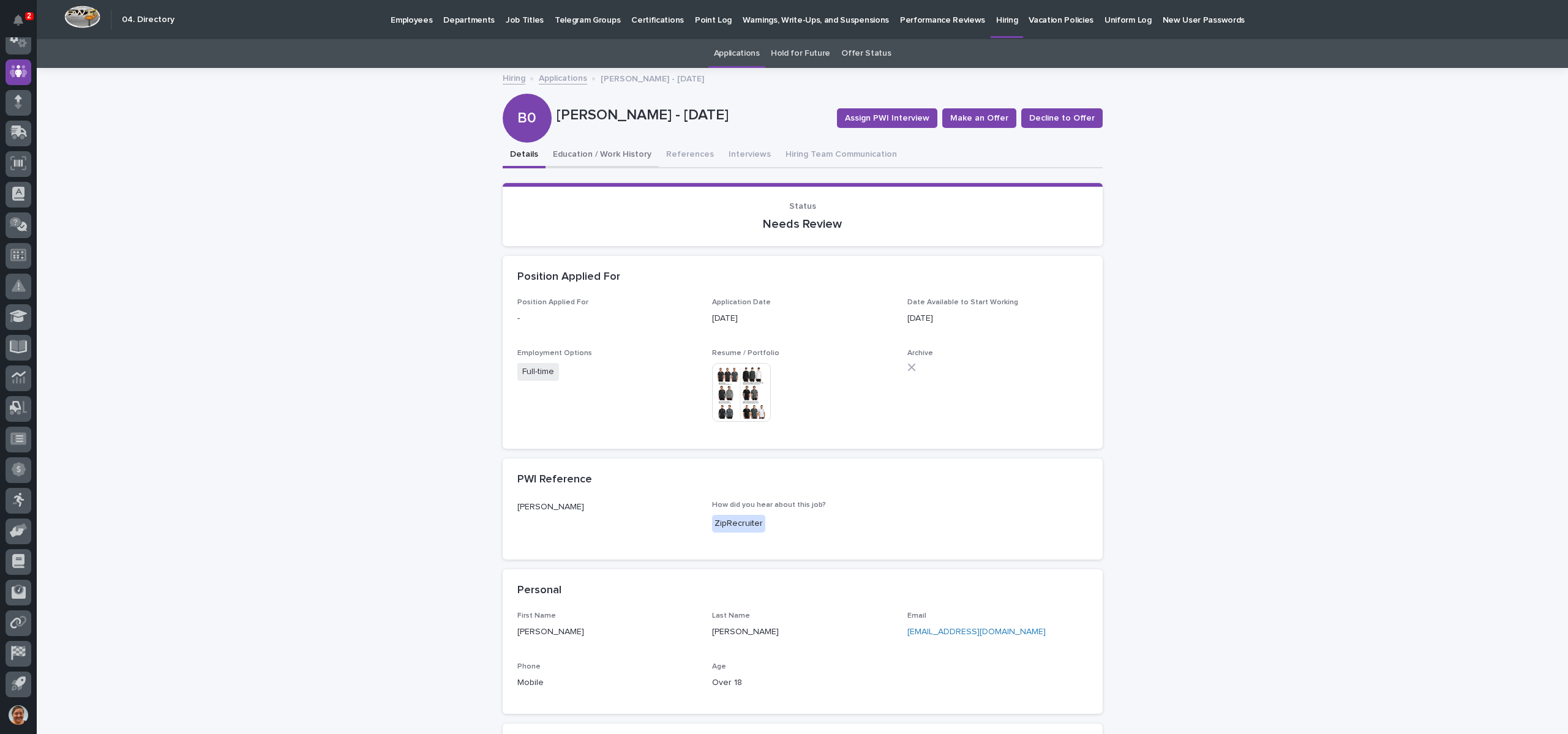
click at [614, 153] on button "Education / Work History" at bounding box center [602, 155] width 113 height 25
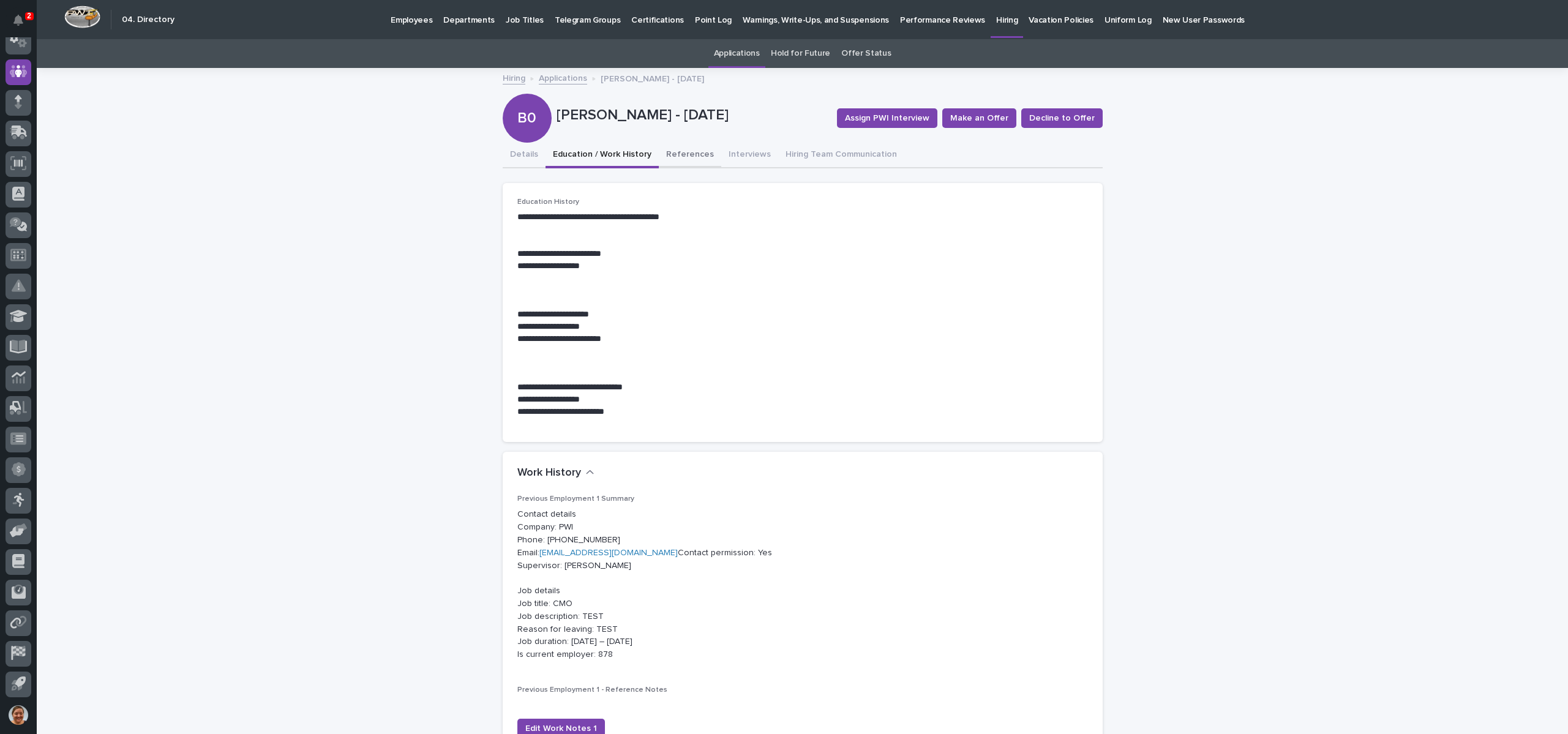
click at [664, 148] on button "References" at bounding box center [690, 155] width 63 height 25
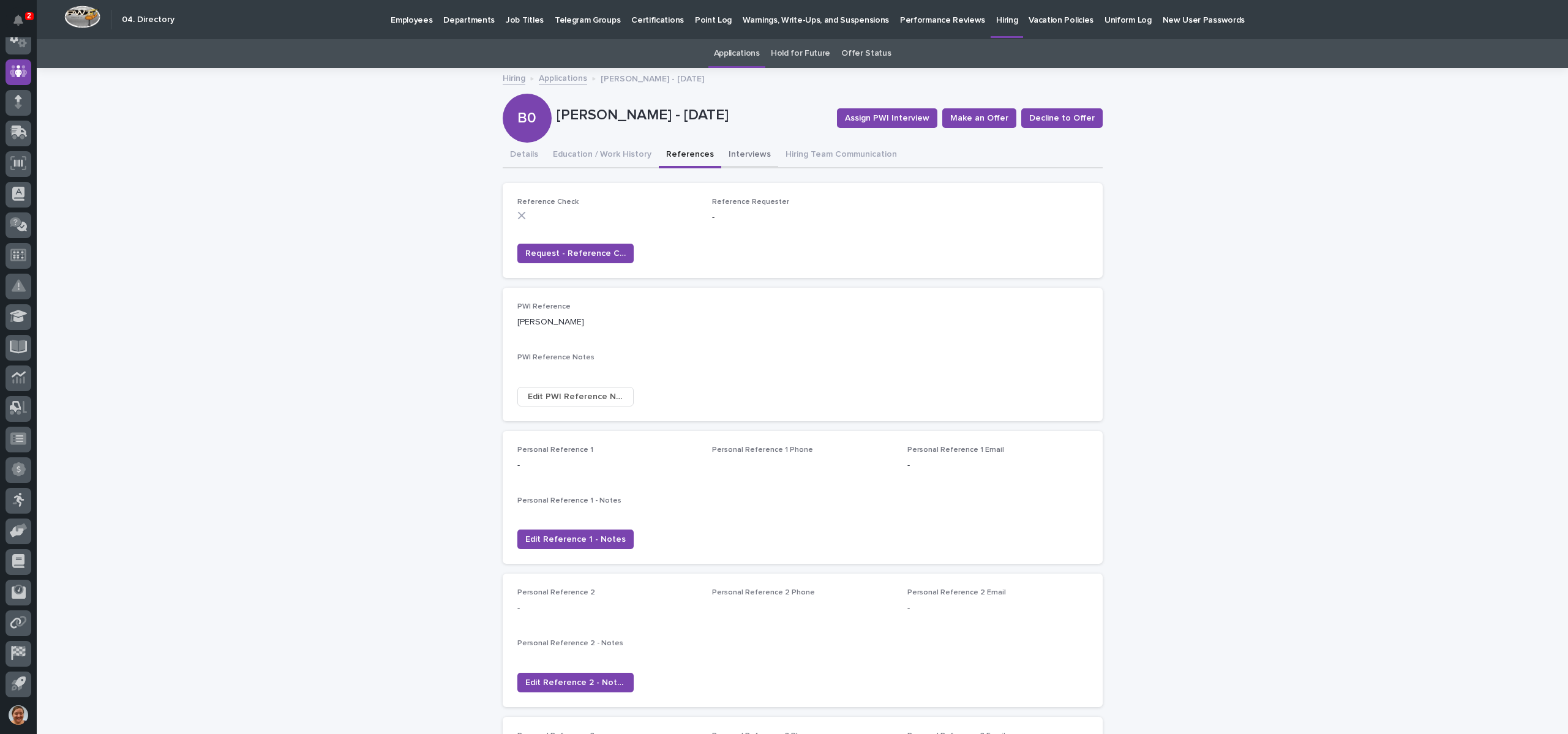
click at [736, 155] on button "Interviews" at bounding box center [749, 155] width 57 height 25
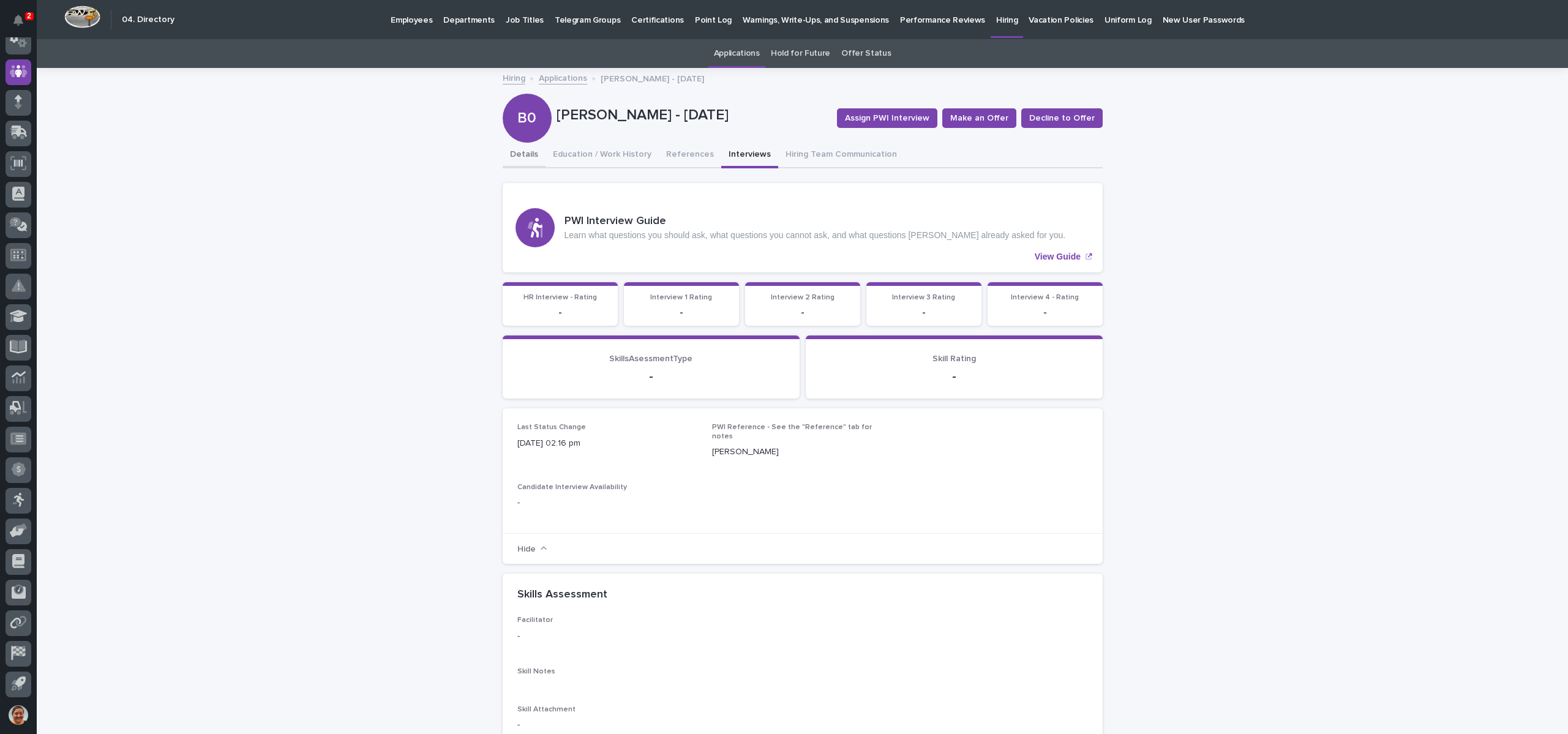
click at [516, 157] on button "Details" at bounding box center [524, 155] width 43 height 25
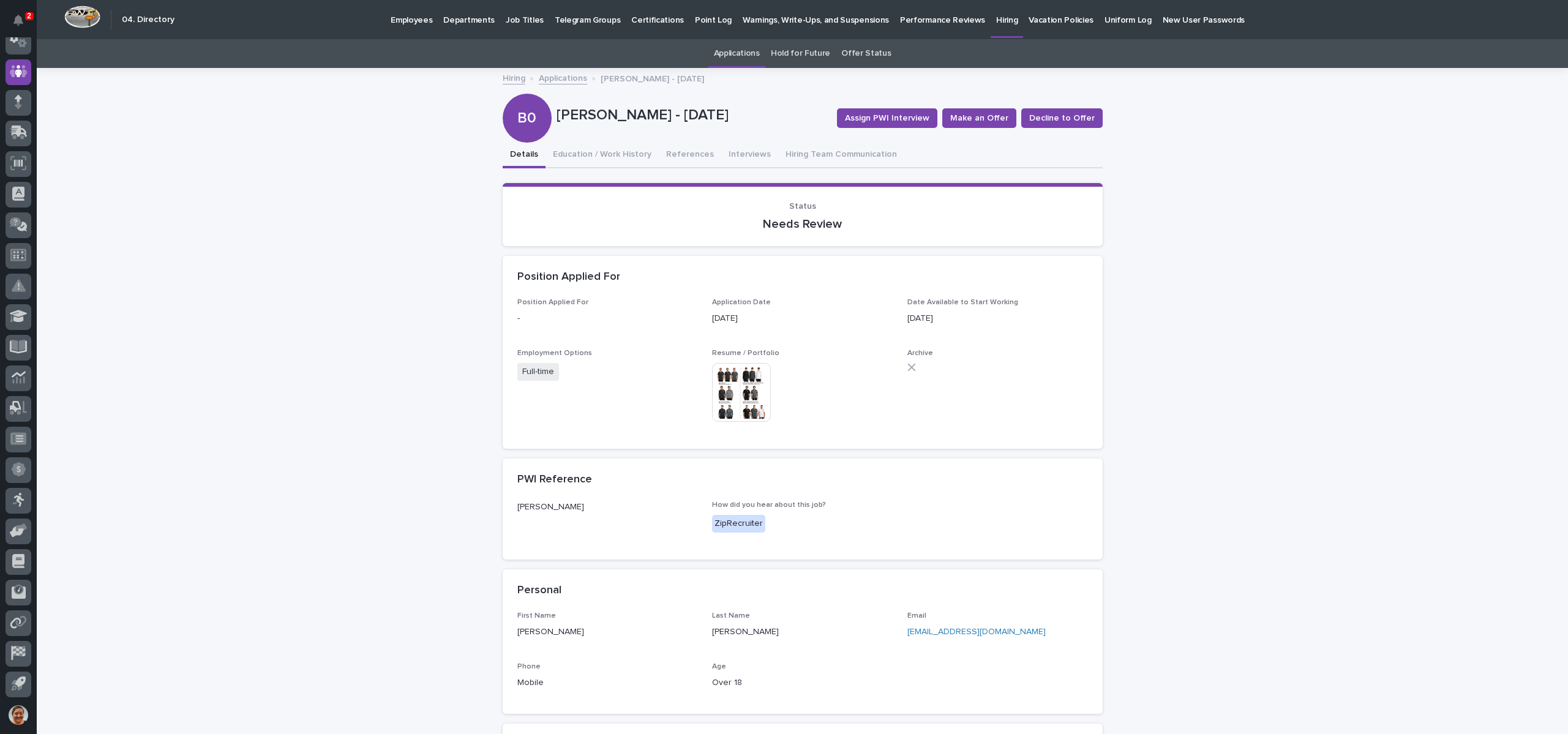
click at [569, 76] on link "Applications" at bounding box center [564, 77] width 49 height 14
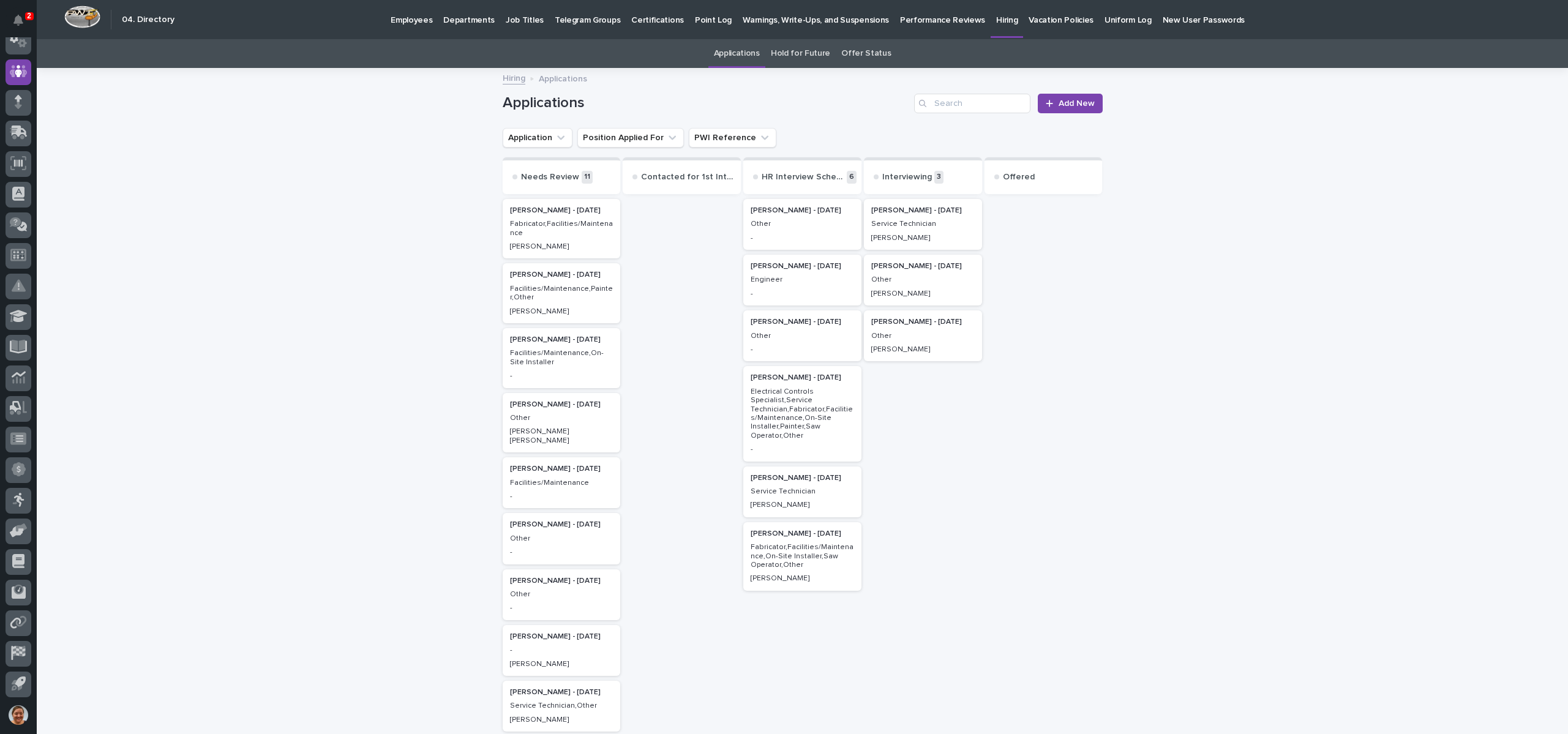
click at [940, 354] on div "Zachary Gisi - 08/10/25 Other Kenny Beachy" at bounding box center [923, 336] width 118 height 51
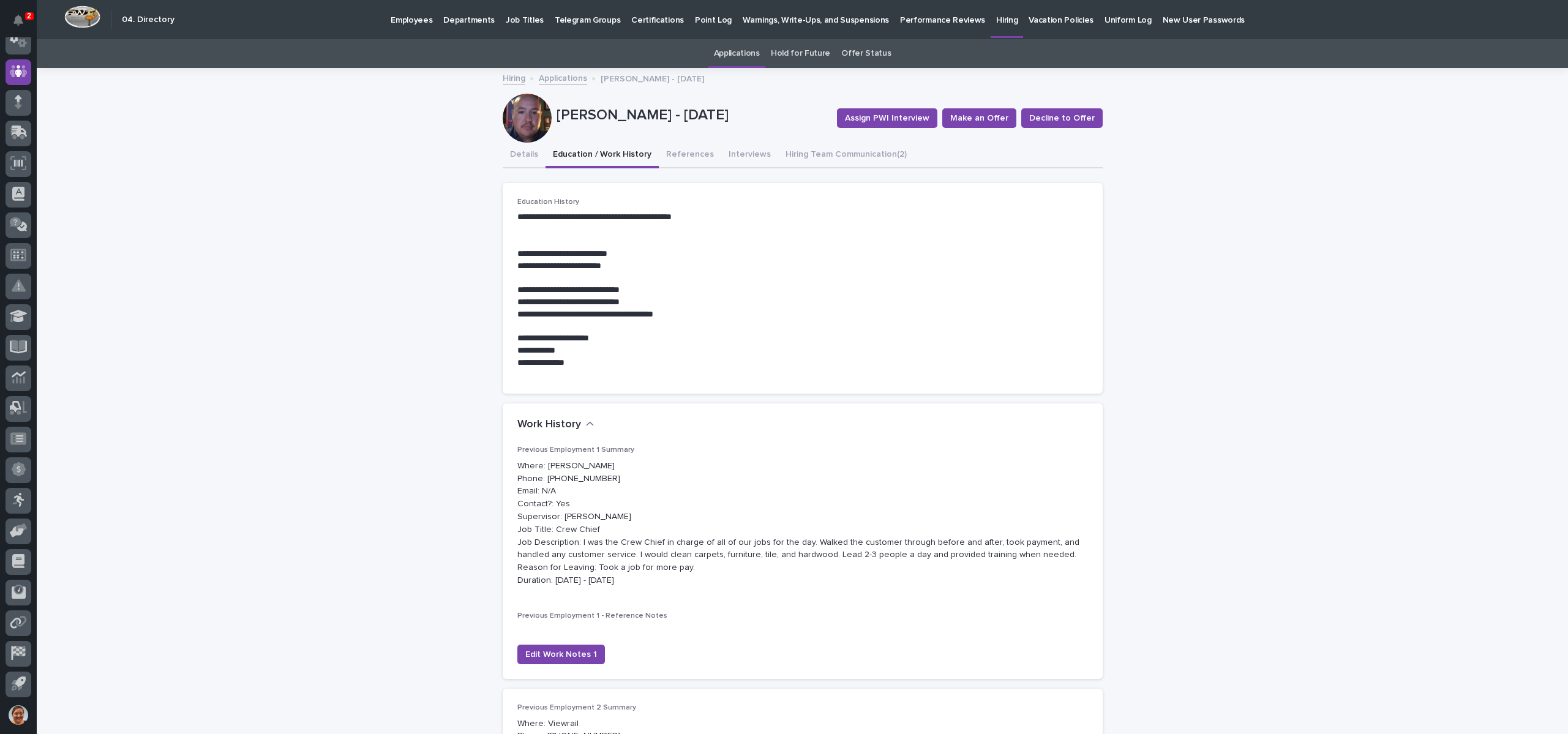
click at [600, 149] on button "Education / Work History" at bounding box center [602, 155] width 113 height 25
click at [671, 161] on button "References" at bounding box center [690, 155] width 63 height 25
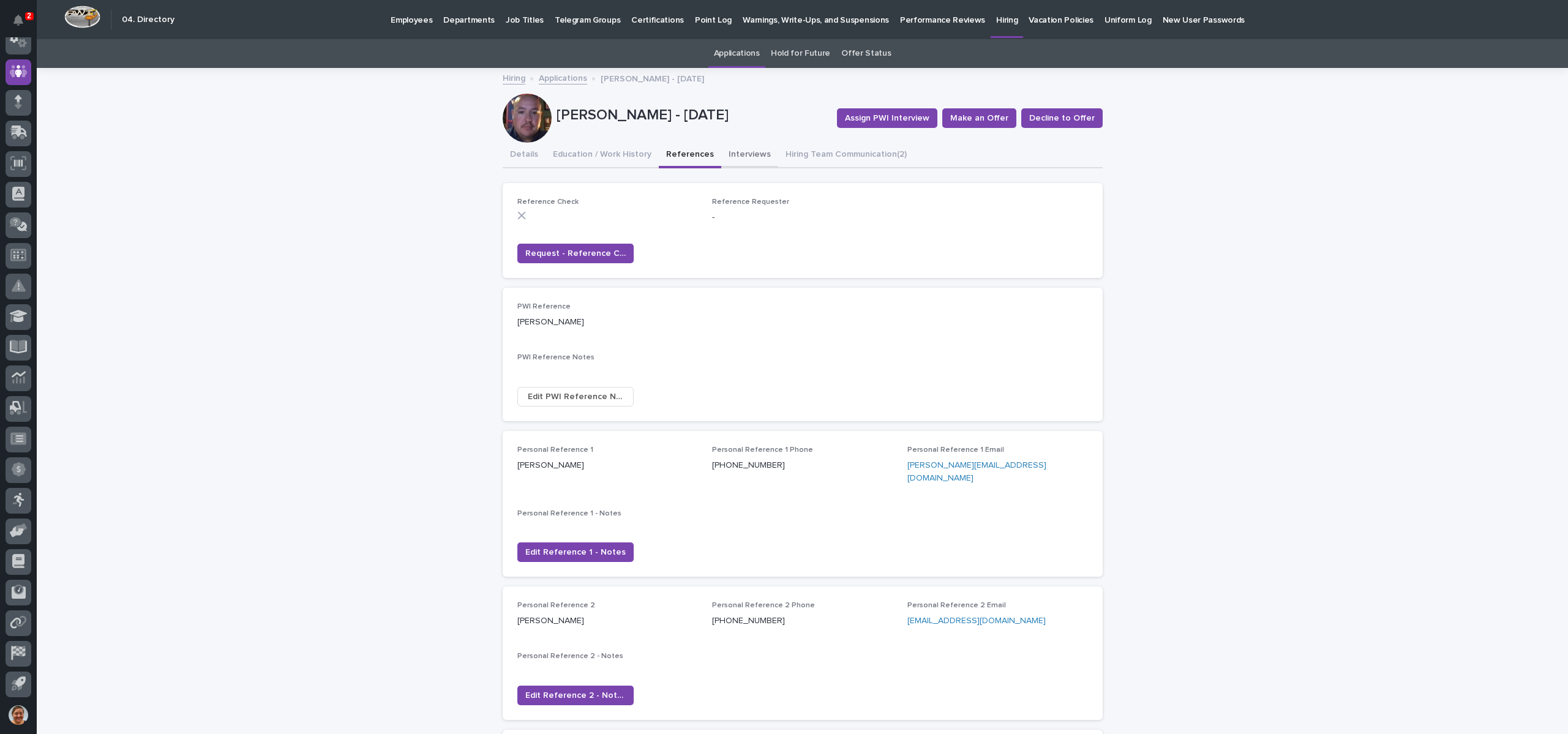
click at [746, 153] on button "Interviews" at bounding box center [749, 155] width 57 height 25
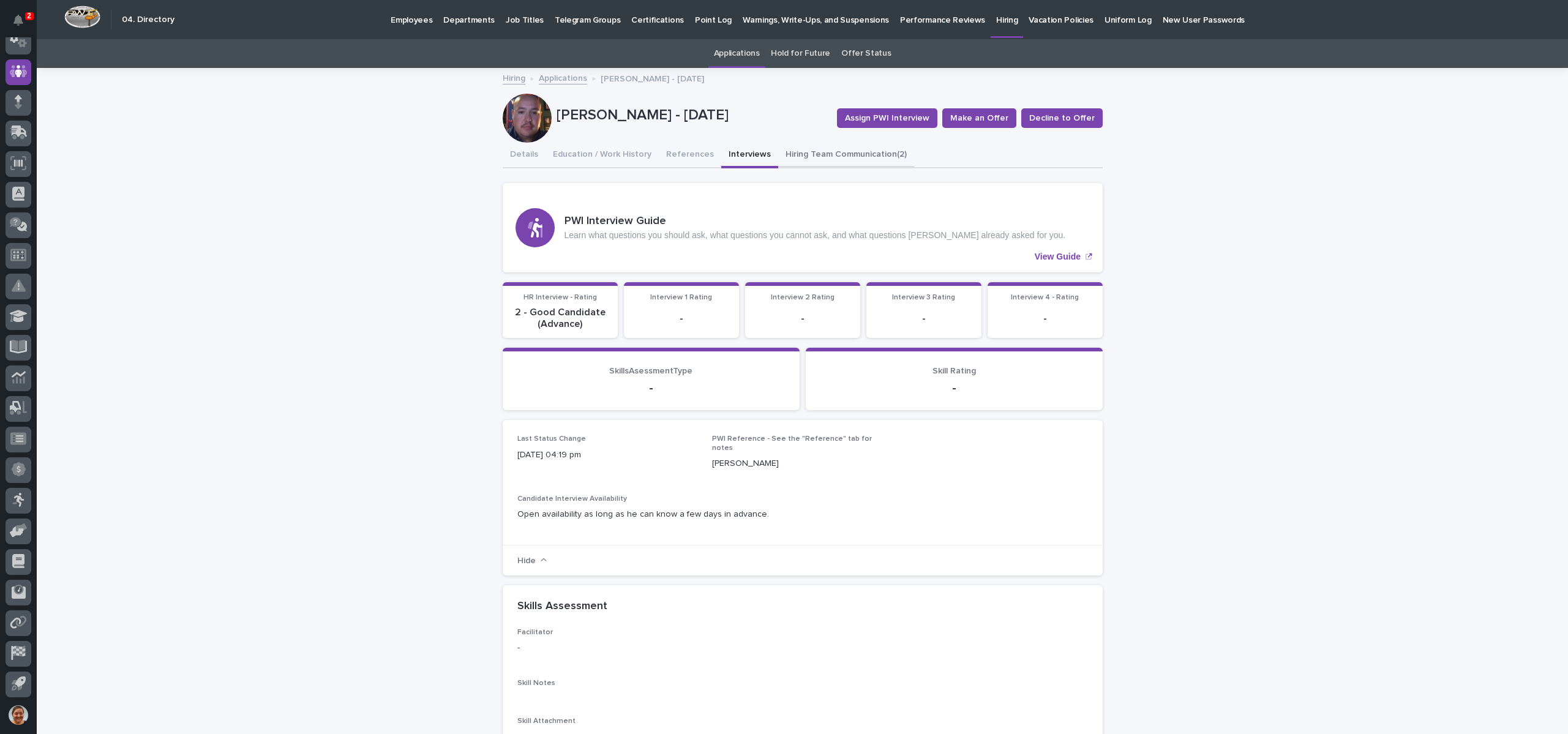
click at [817, 149] on button "Hiring Team Communication (2)" at bounding box center [846, 155] width 136 height 25
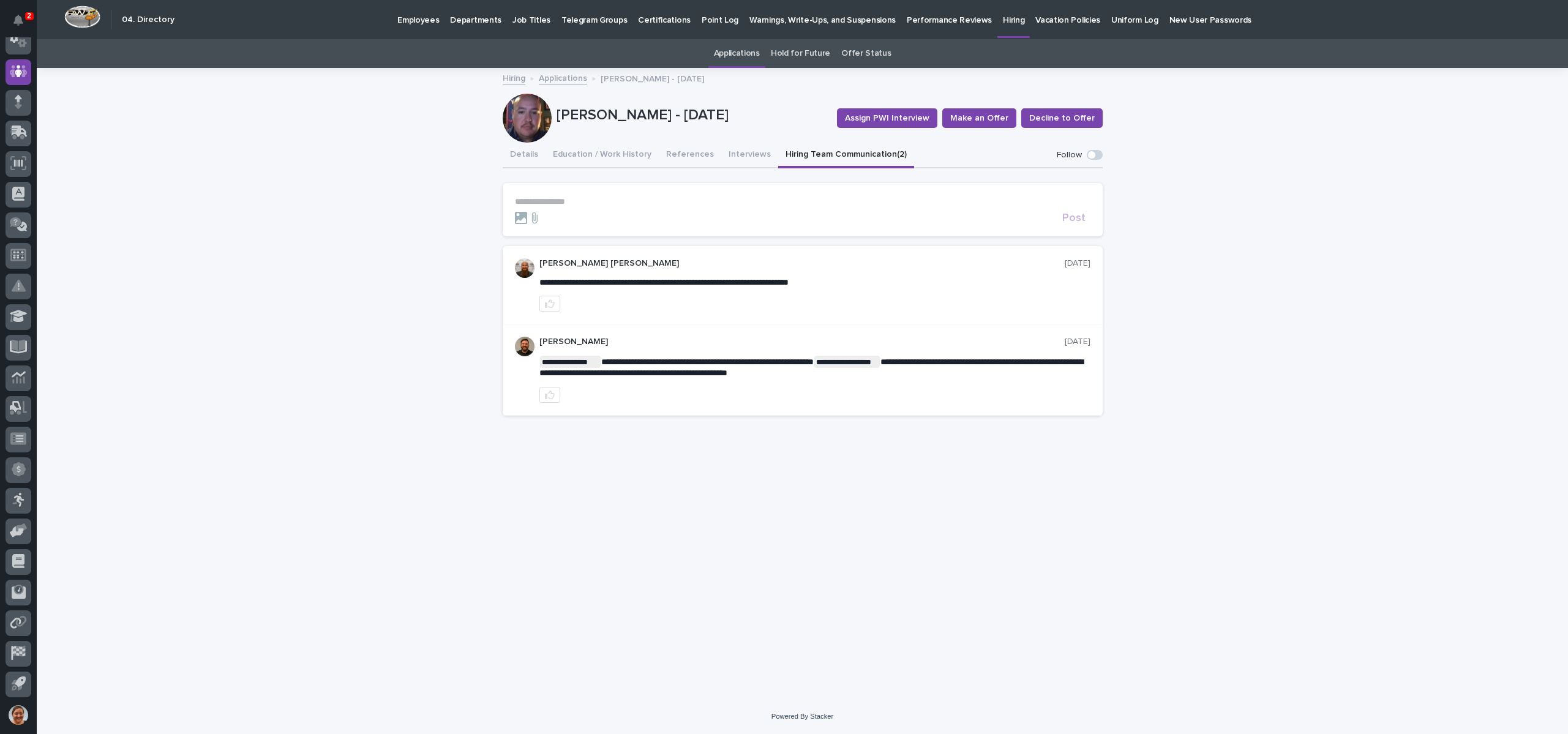
click at [567, 73] on link "Applications" at bounding box center [564, 77] width 49 height 14
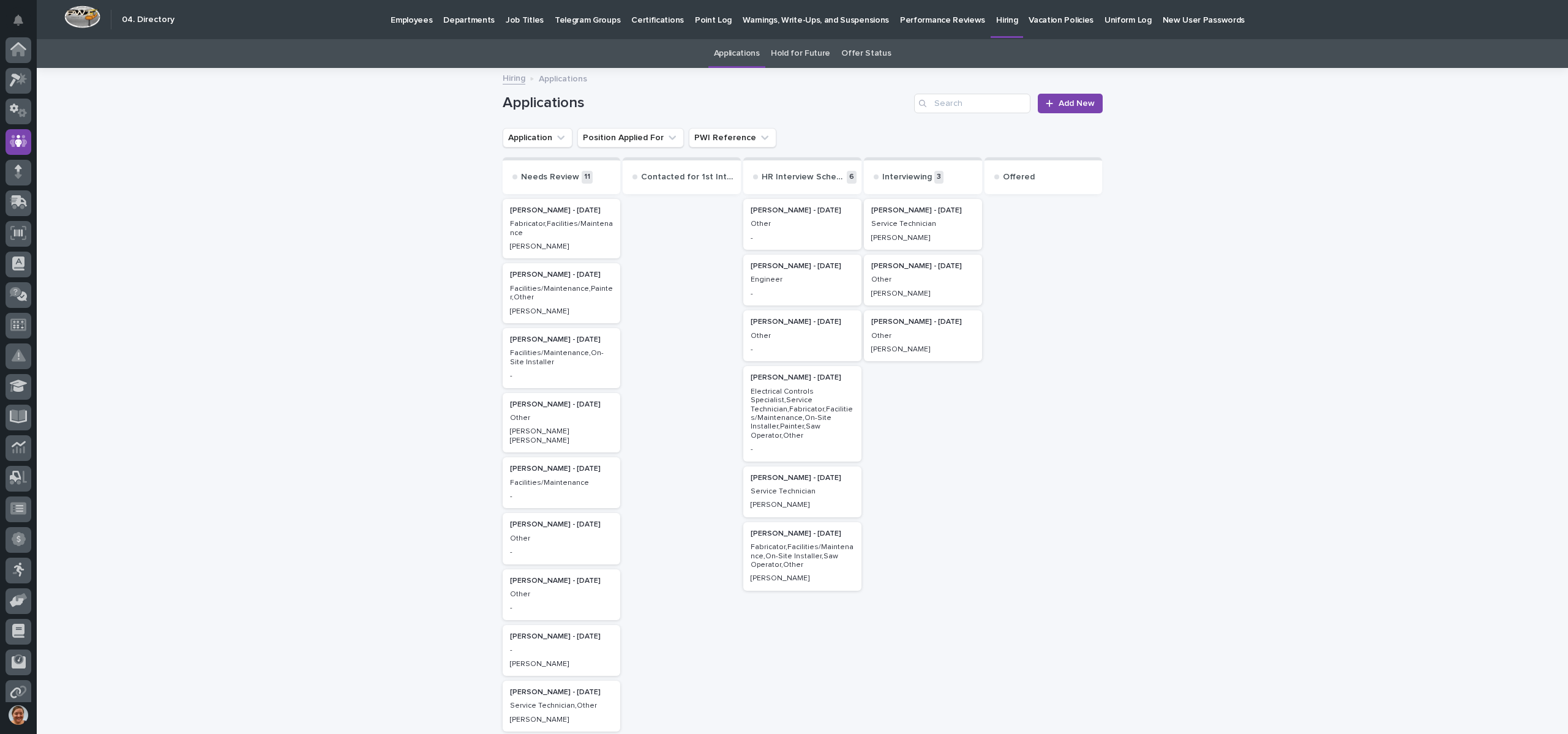
scroll to position [69, 0]
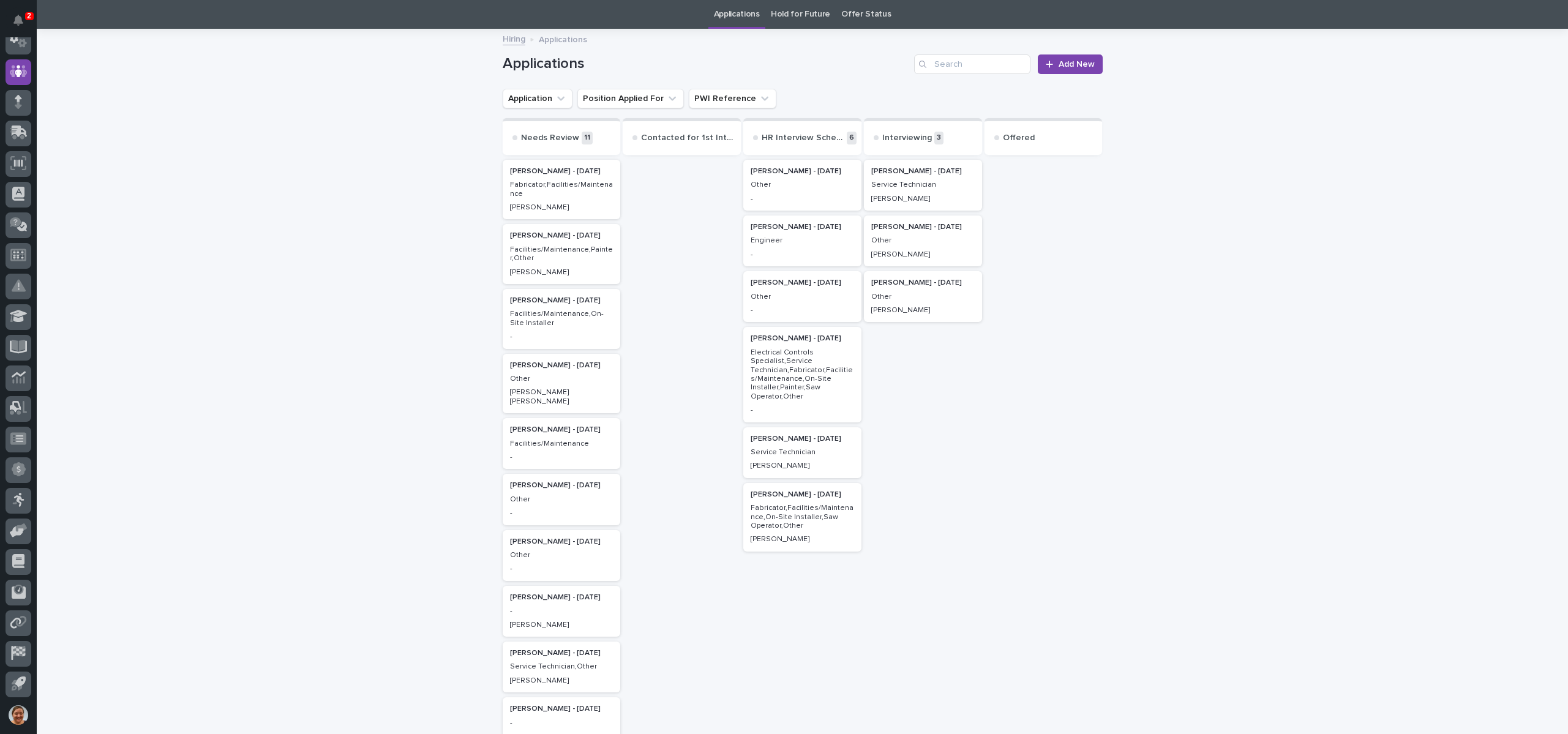
click at [505, 45] on div "Hiring Applications" at bounding box center [802, 39] width 612 height 17
click at [892, 241] on p "Other" at bounding box center [923, 240] width 103 height 8
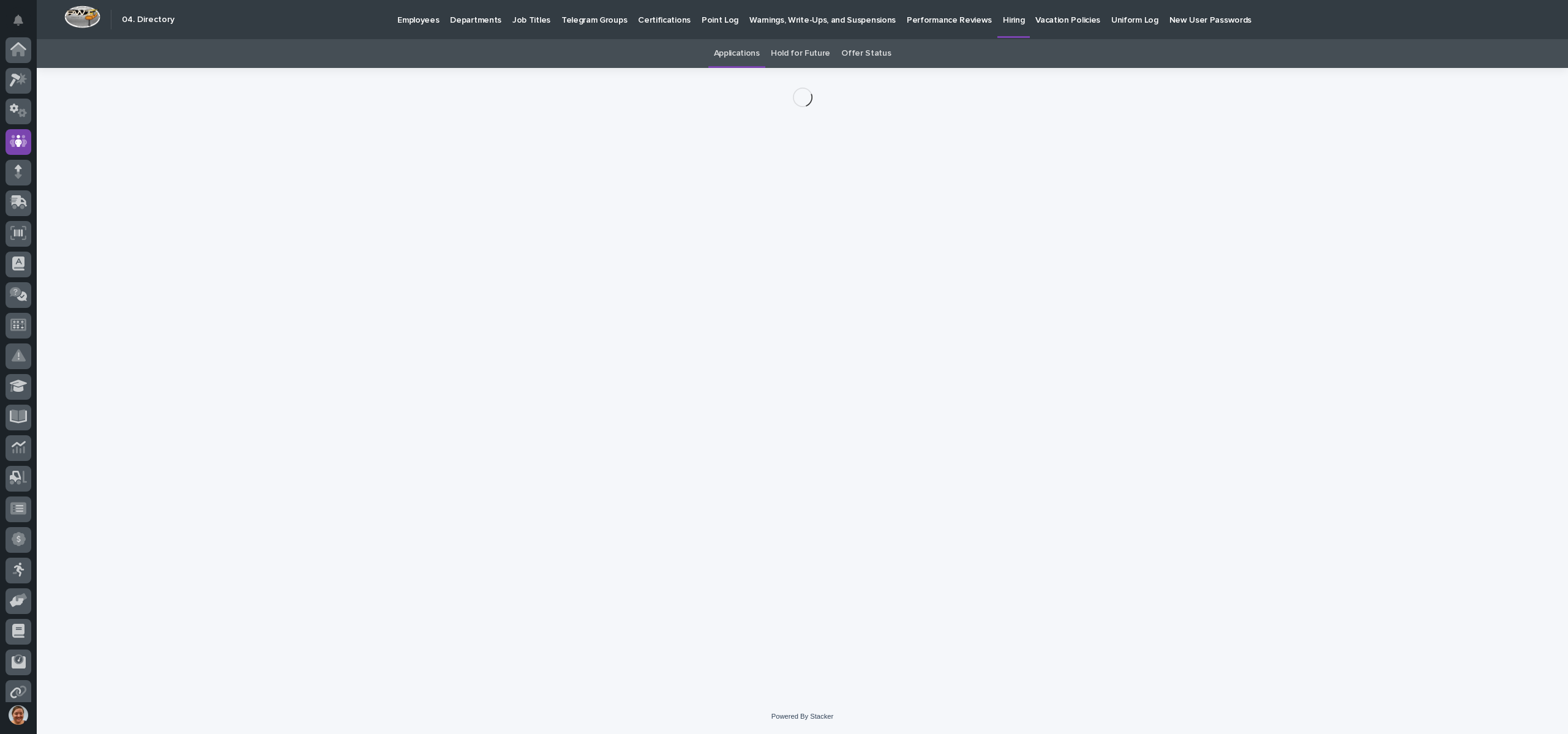
scroll to position [69, 0]
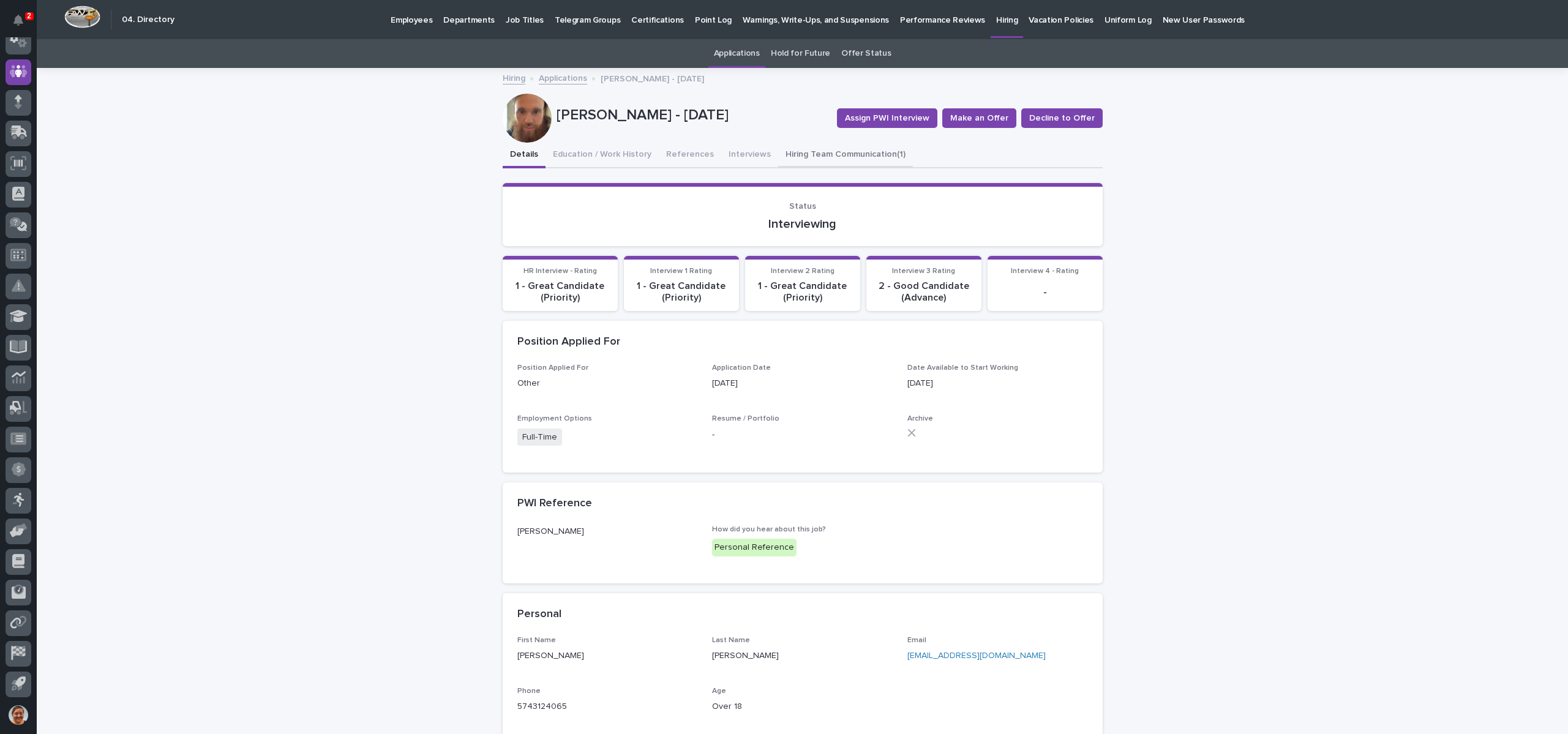
click at [822, 155] on button "Hiring Team Communication (1)" at bounding box center [846, 155] width 135 height 25
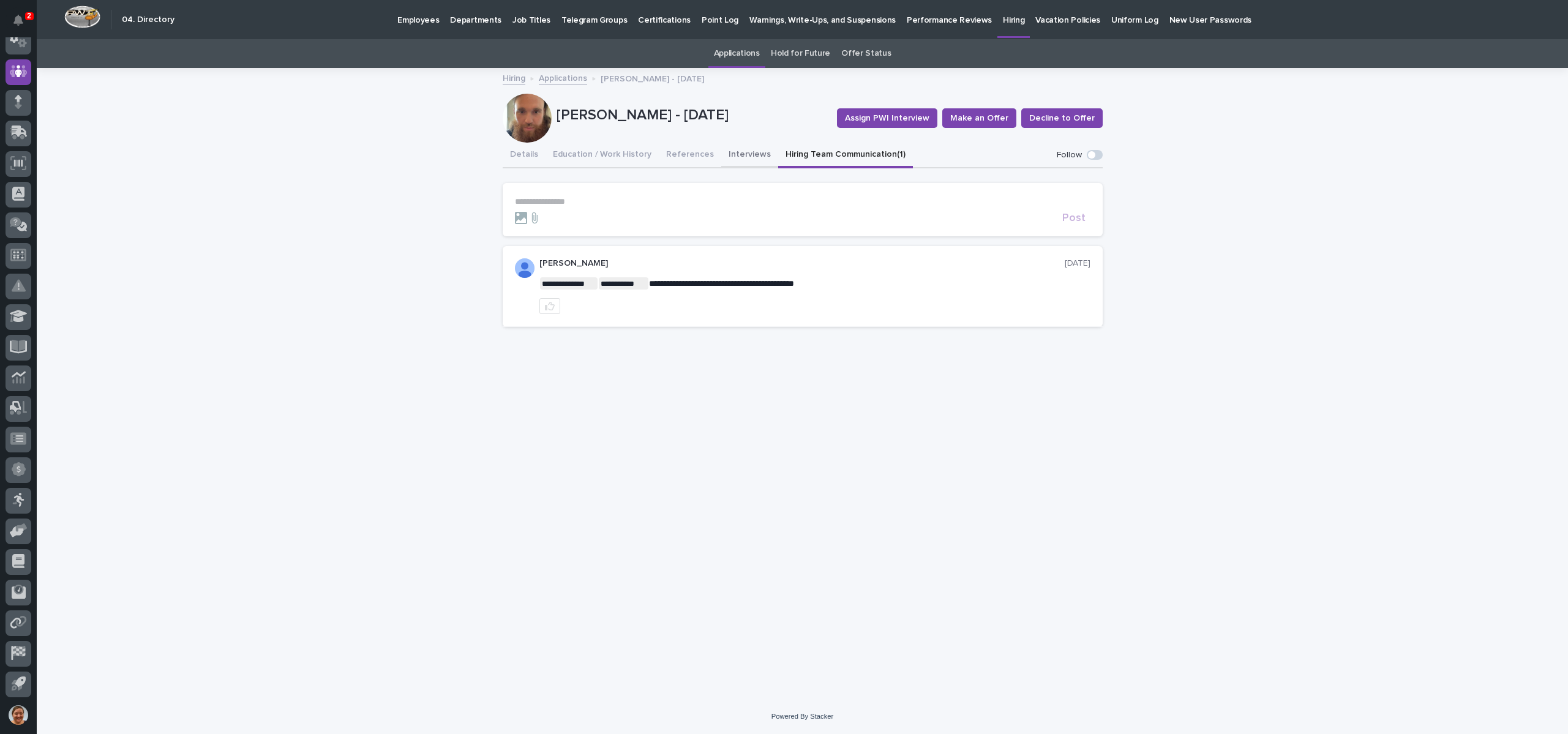
click at [733, 159] on button "Interviews" at bounding box center [749, 155] width 57 height 25
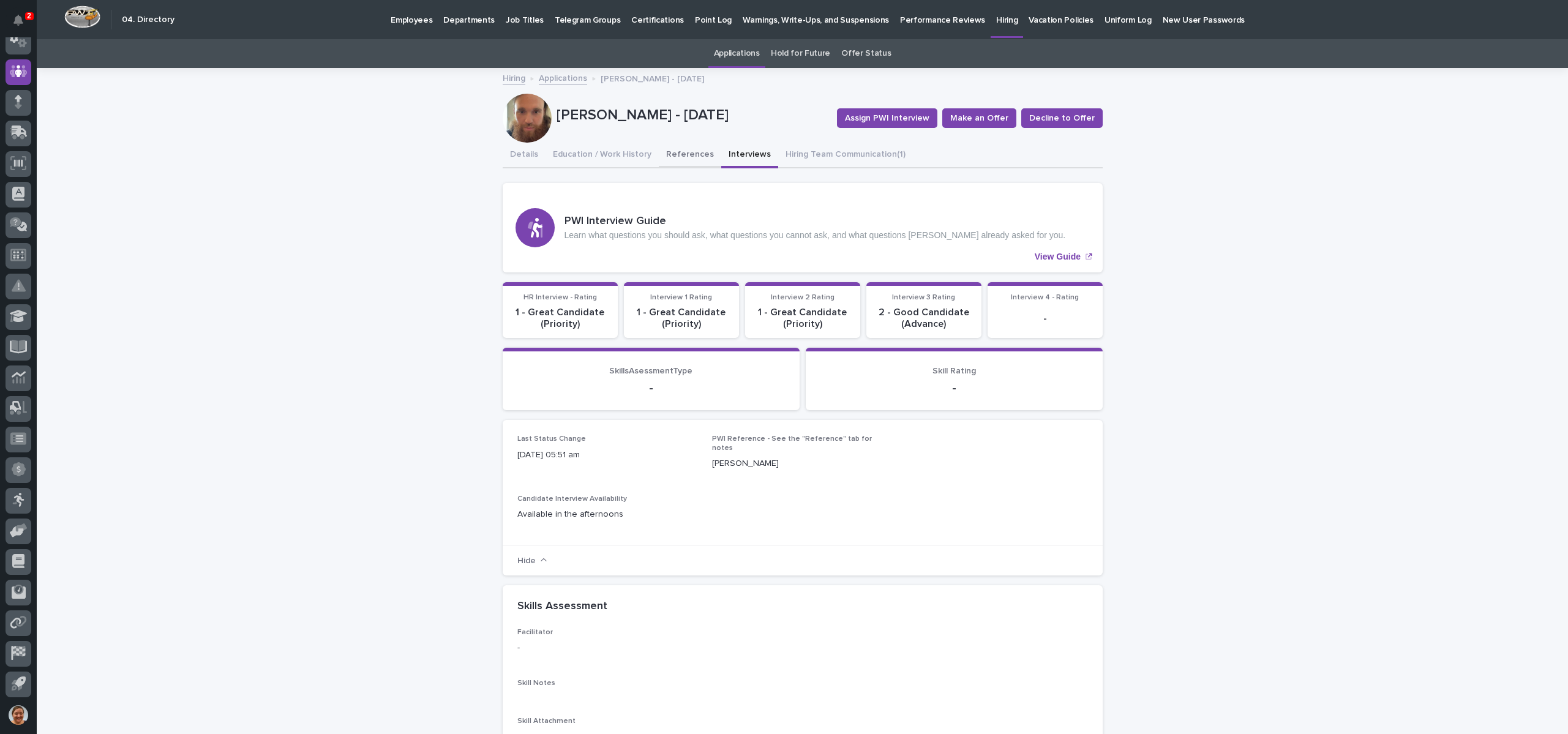
click at [659, 157] on button "References" at bounding box center [690, 155] width 63 height 25
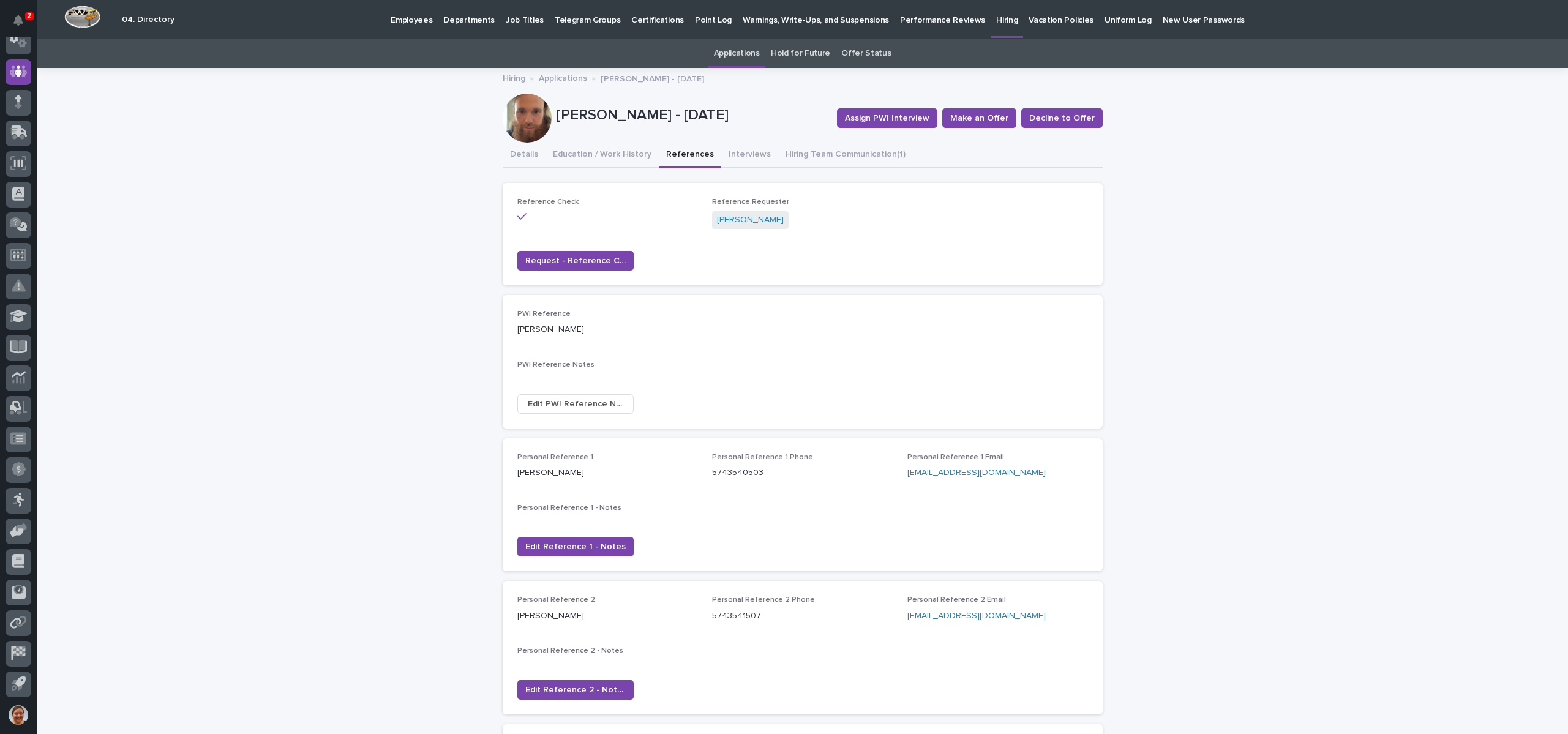
click at [566, 79] on link "Applications" at bounding box center [564, 77] width 49 height 14
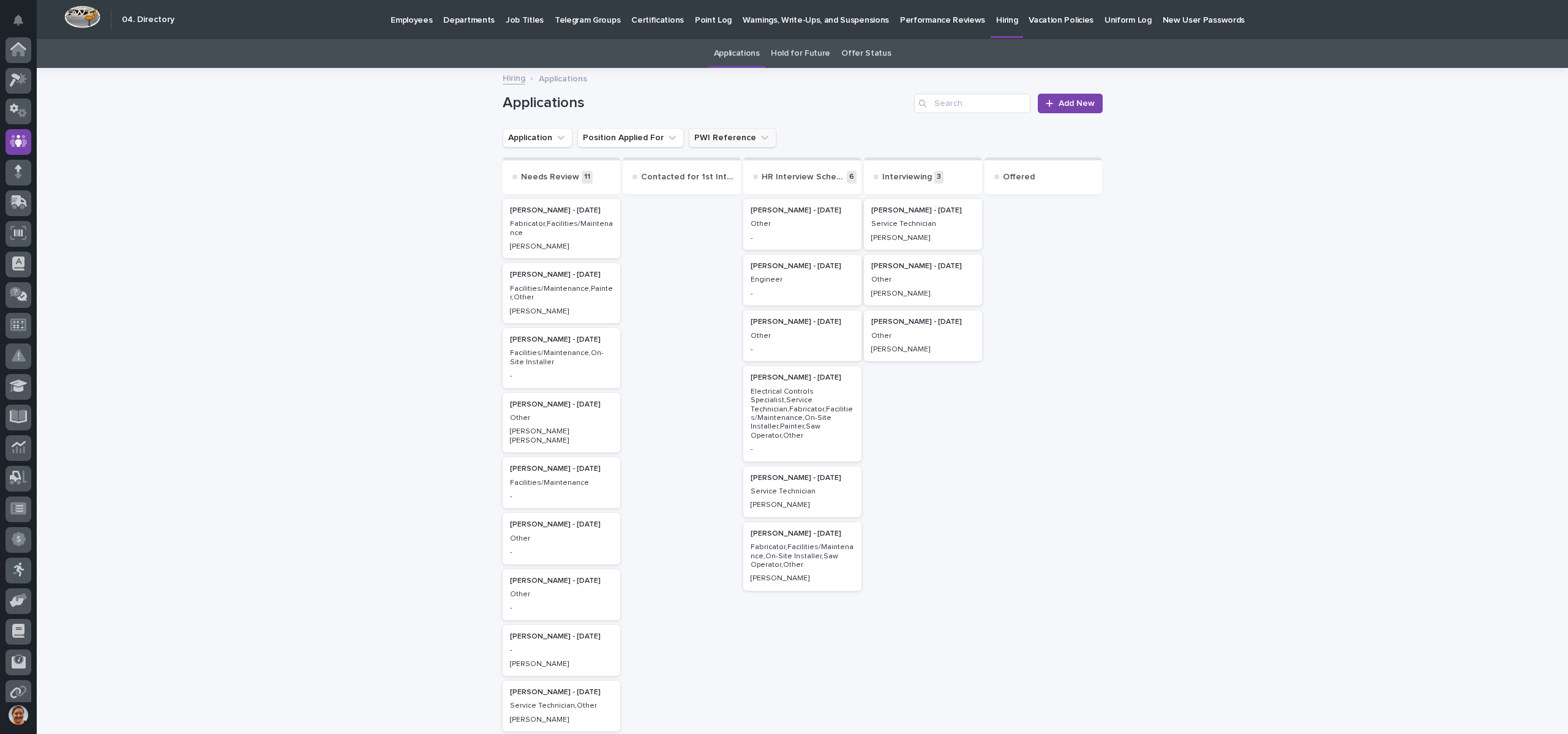
scroll to position [69, 0]
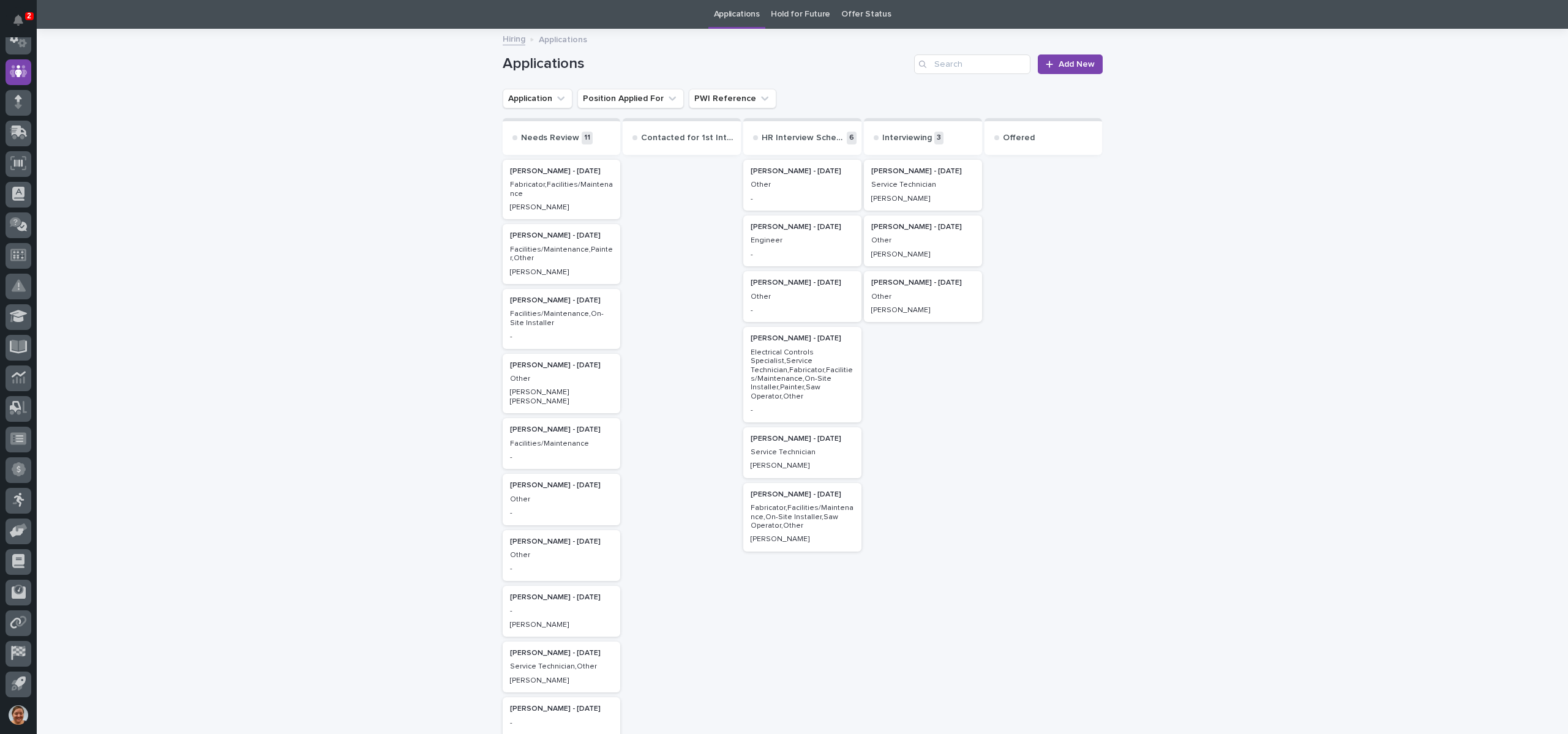
click at [929, 174] on p "Jerred Surma - 08/11/25" at bounding box center [923, 171] width 103 height 8
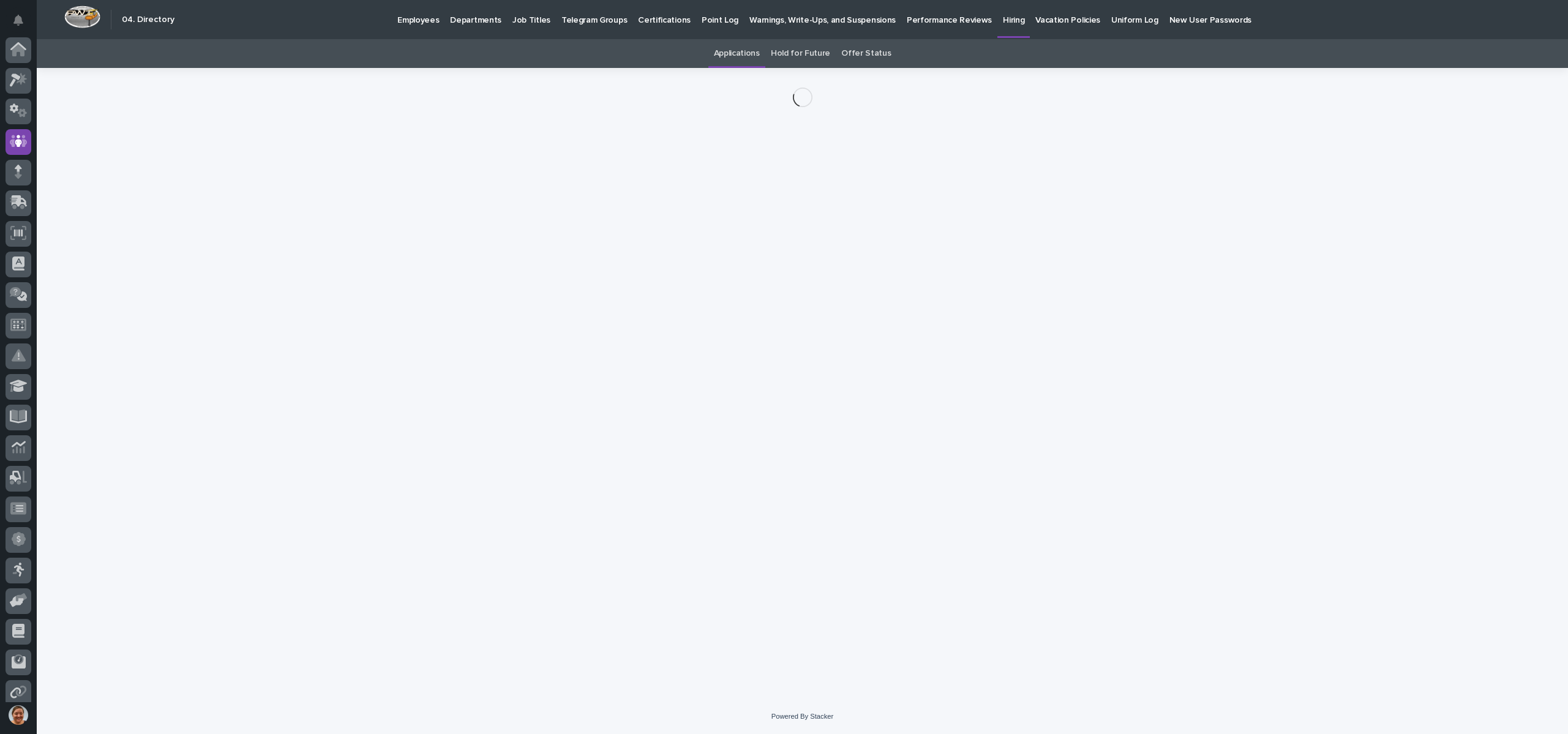
scroll to position [69, 0]
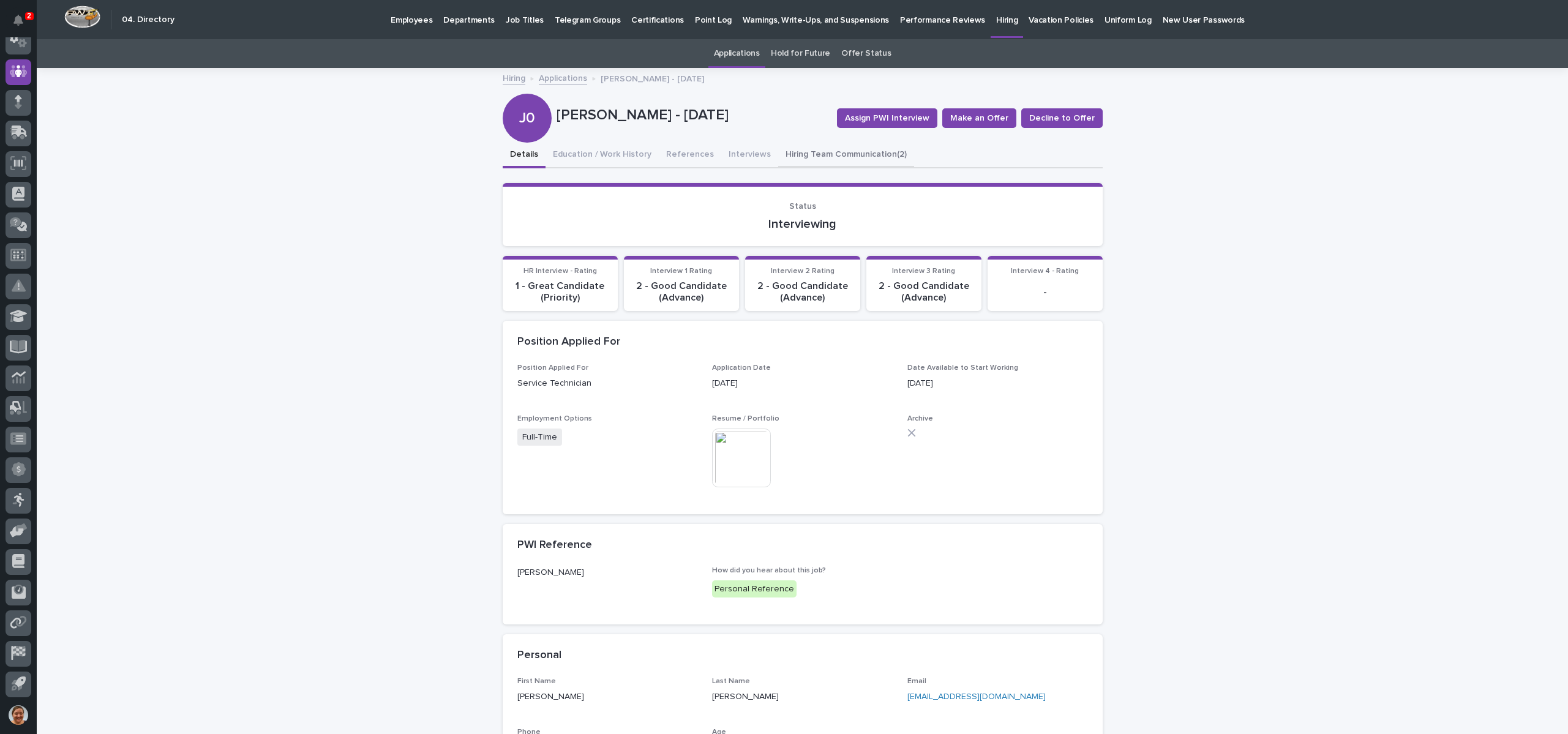
click at [788, 159] on button "Hiring Team Communication (2)" at bounding box center [846, 155] width 136 height 25
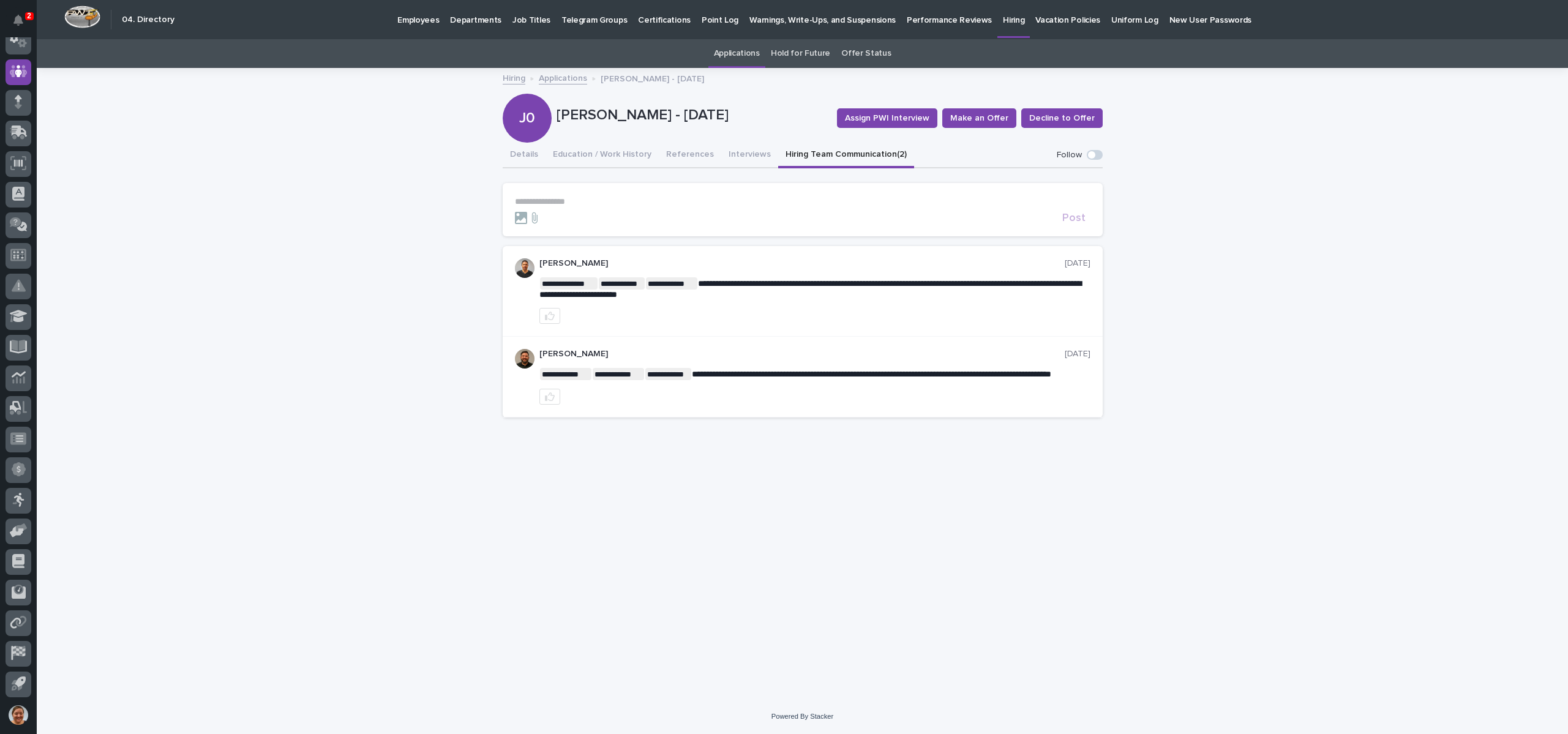
click at [514, 76] on link "Hiring" at bounding box center [514, 77] width 23 height 14
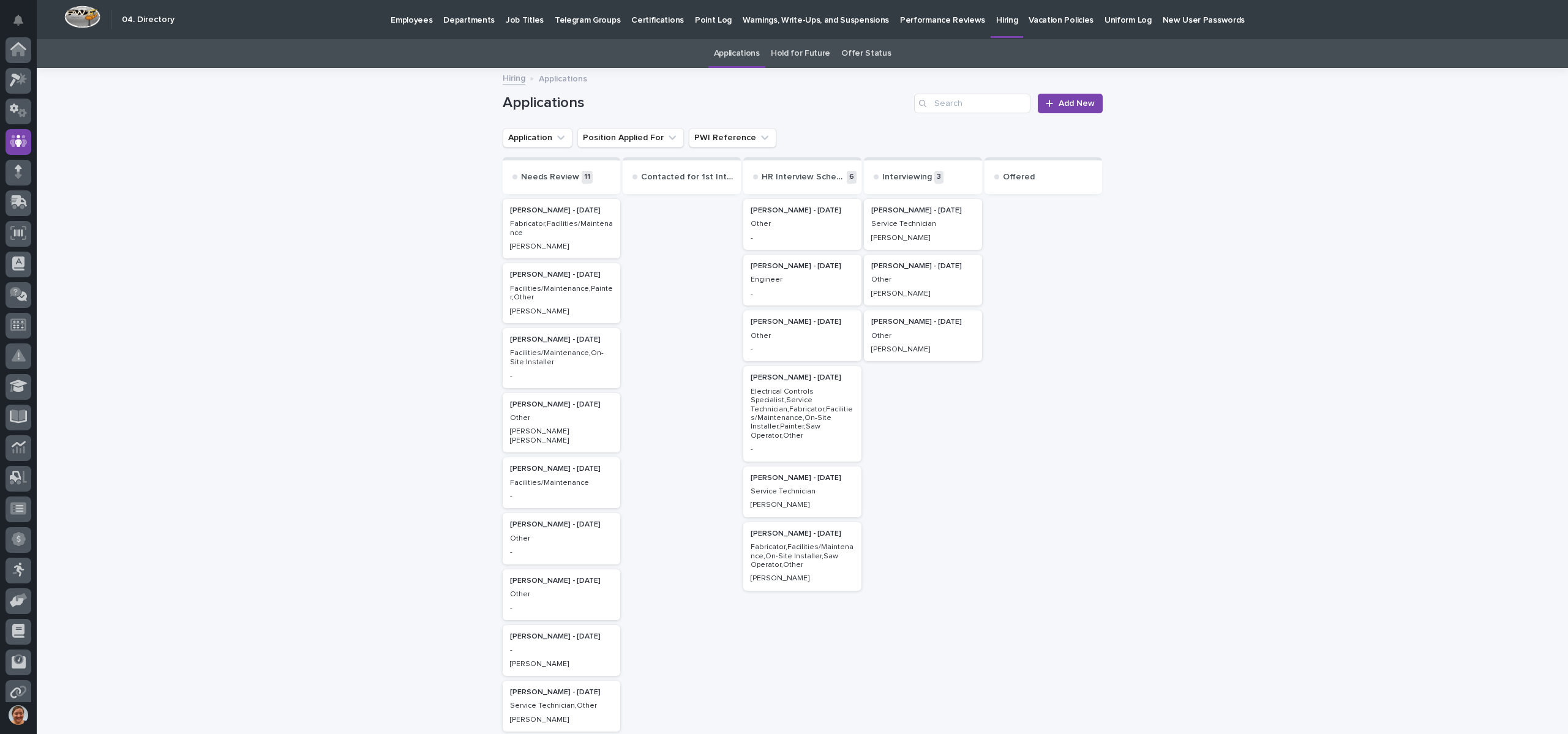
scroll to position [69, 0]
click at [772, 343] on div "-" at bounding box center [802, 349] width 103 height 11
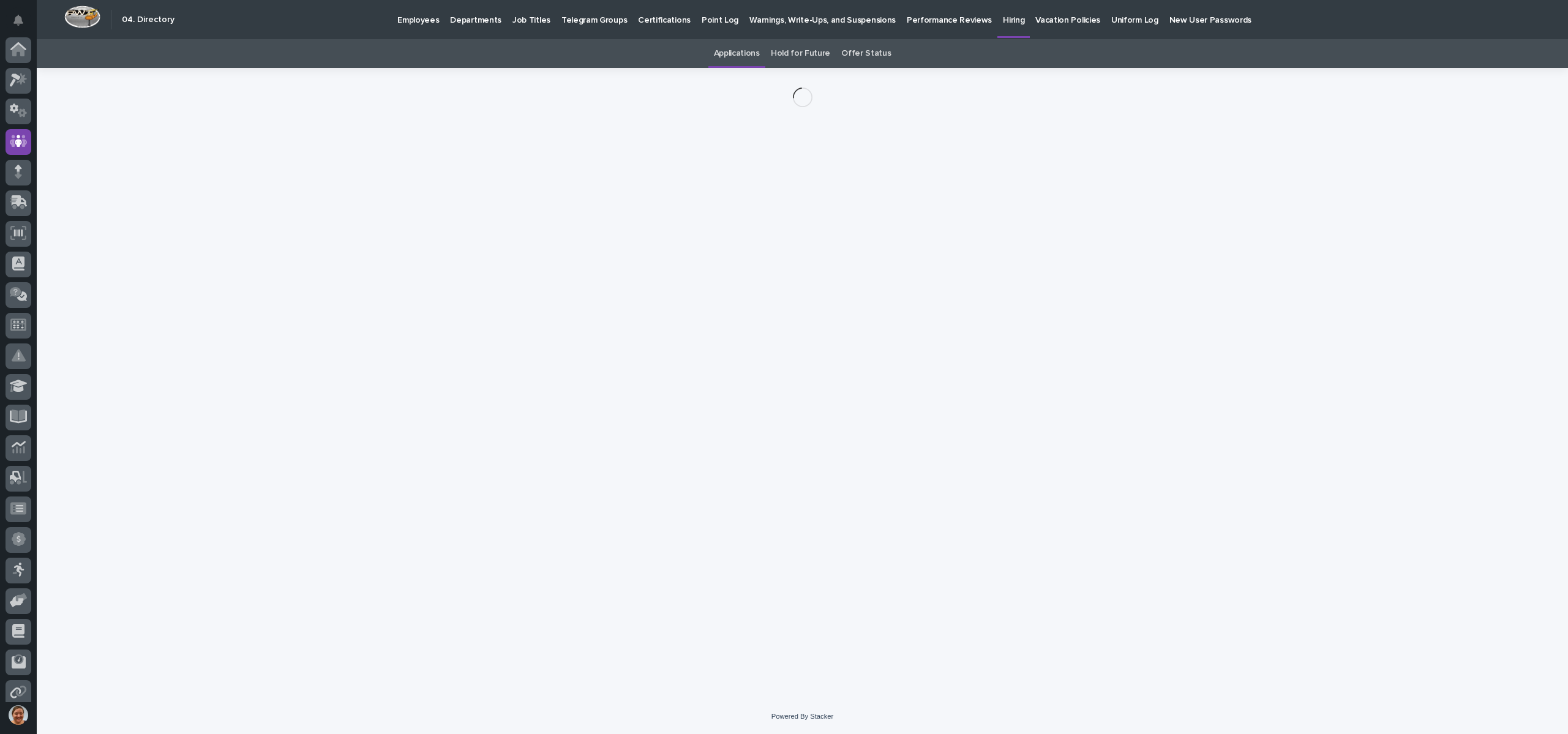
scroll to position [69, 0]
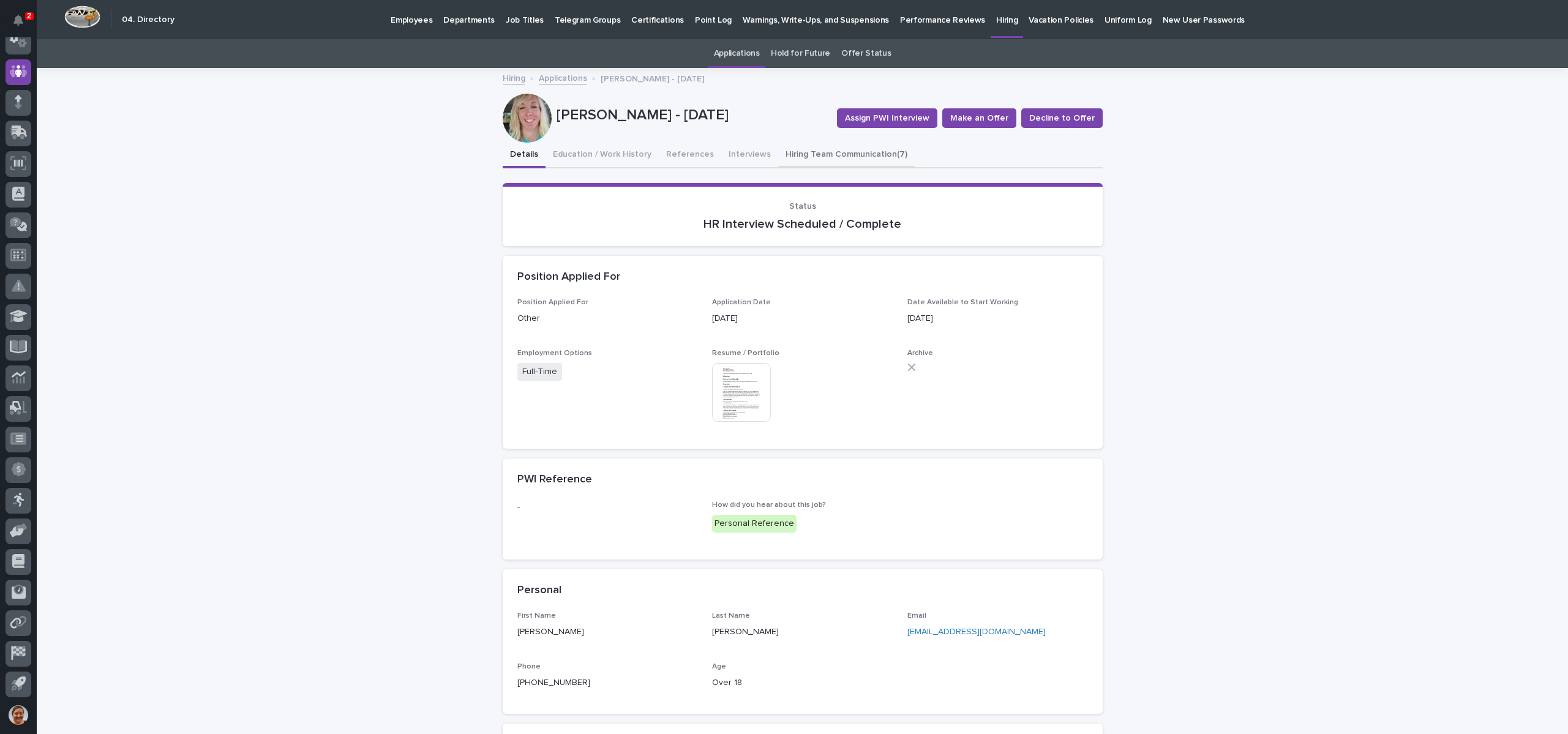
click at [807, 151] on button "Hiring Team Communication (7)" at bounding box center [847, 155] width 137 height 25
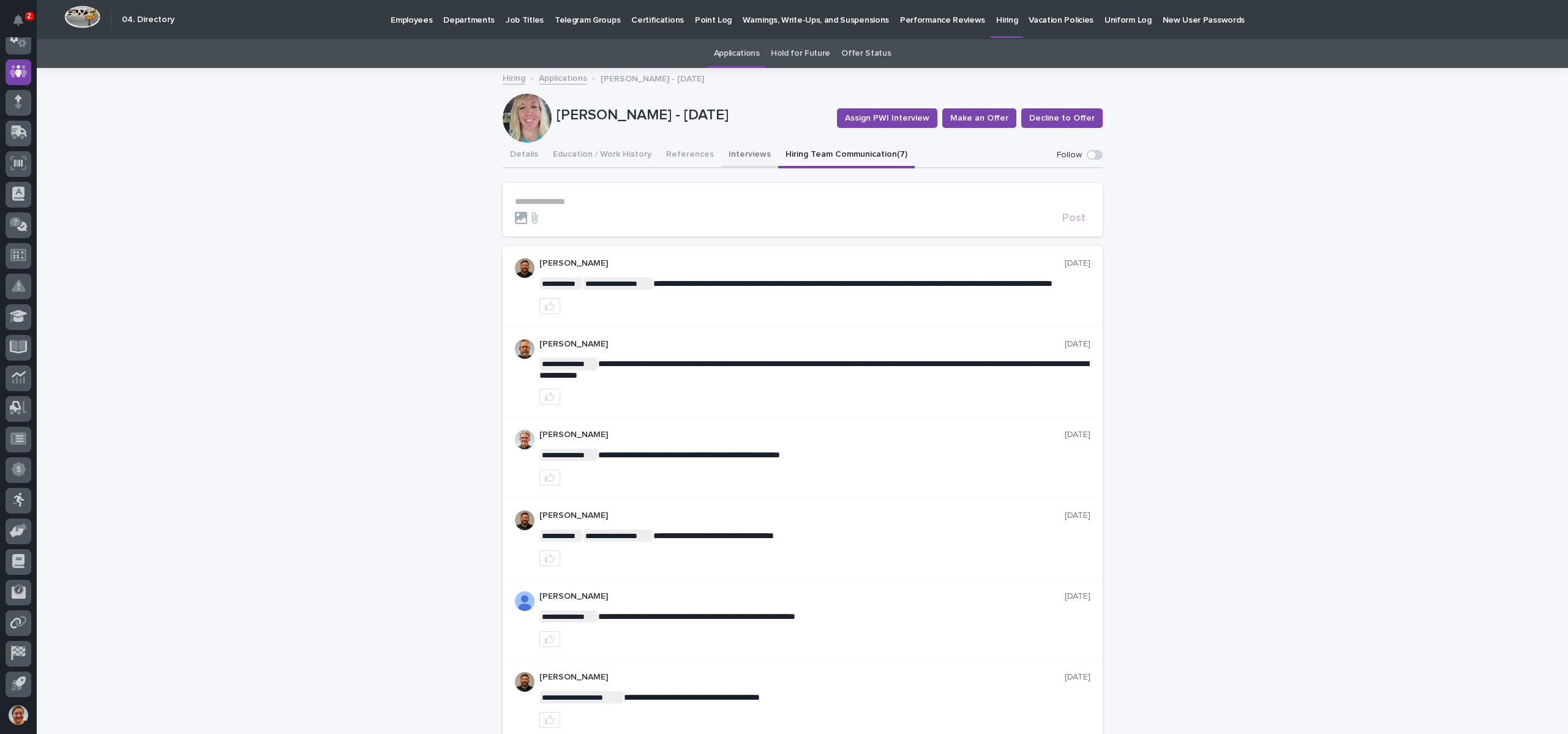
click at [721, 144] on button "Interviews" at bounding box center [749, 155] width 57 height 25
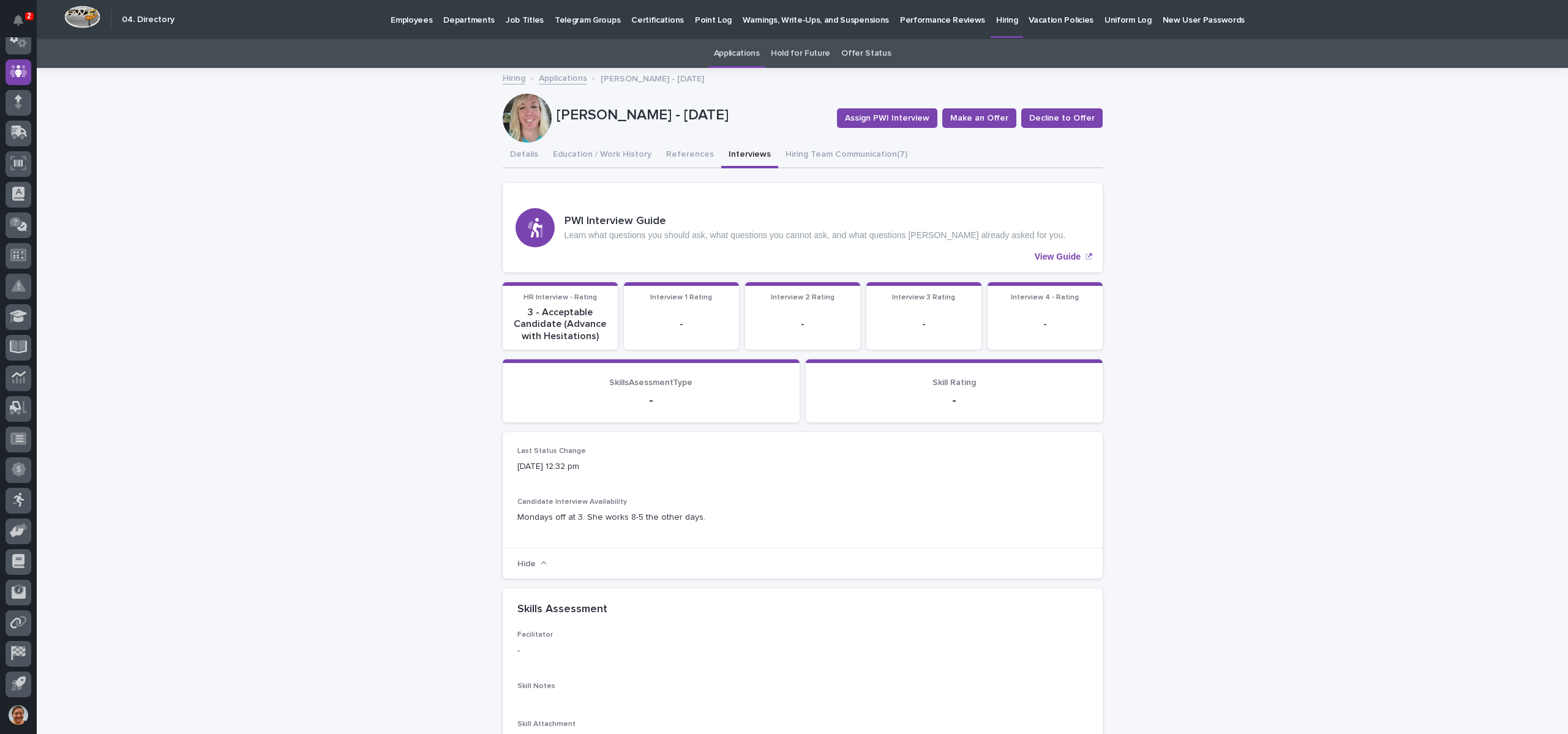
click at [552, 74] on link "Applications" at bounding box center [564, 77] width 49 height 14
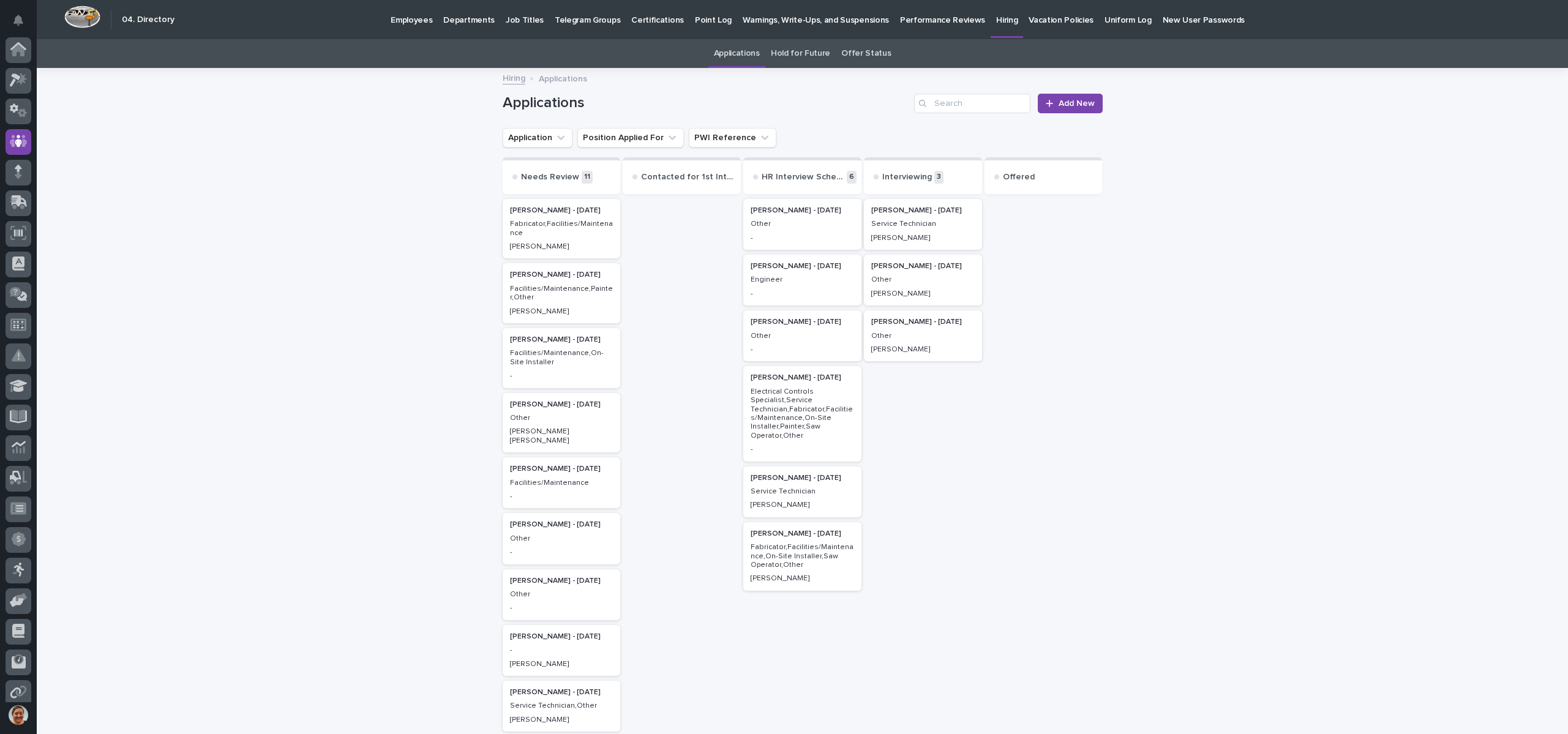
scroll to position [69, 0]
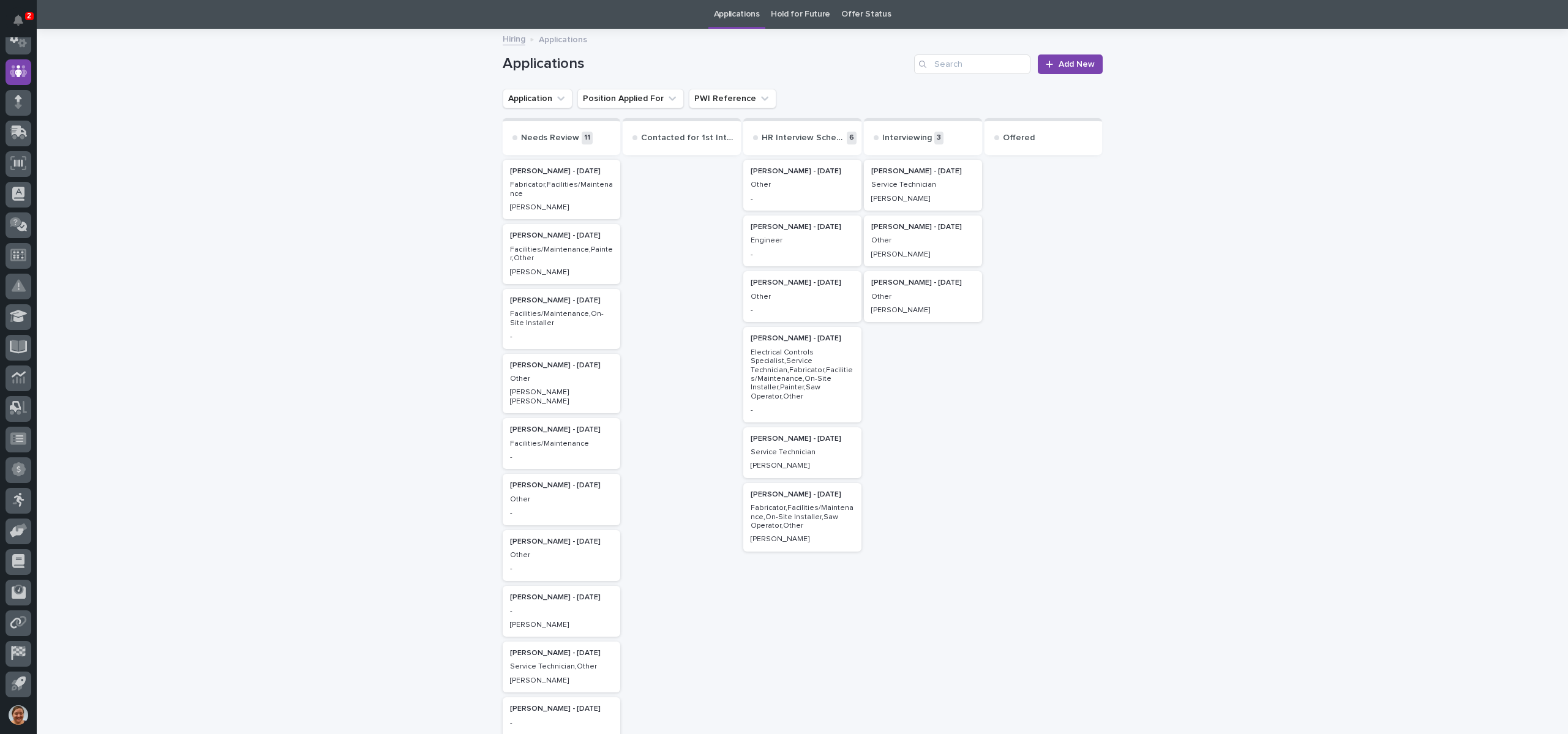
click at [816, 183] on p "Other" at bounding box center [802, 185] width 103 height 8
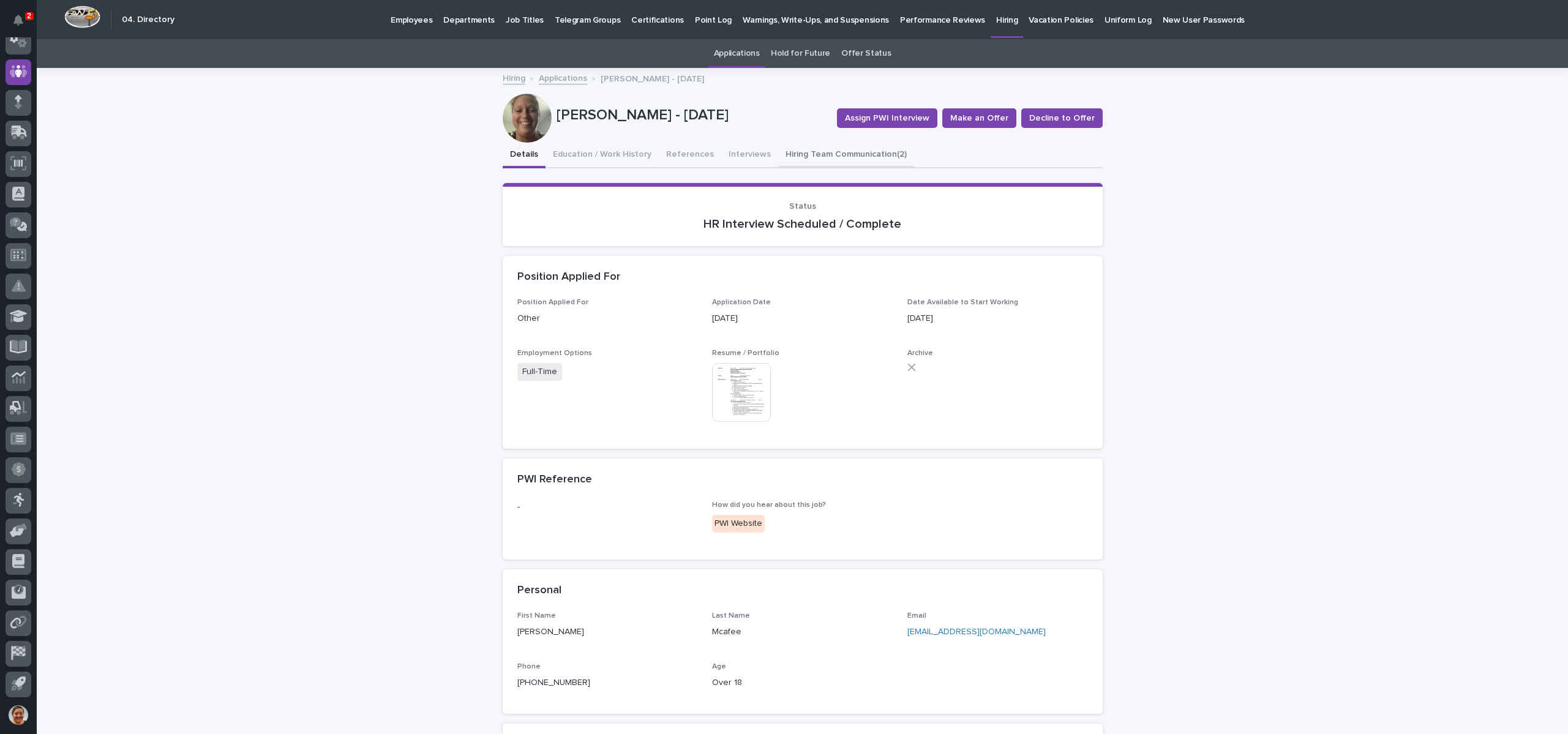
click at [836, 151] on button "Hiring Team Communication (2)" at bounding box center [846, 155] width 136 height 25
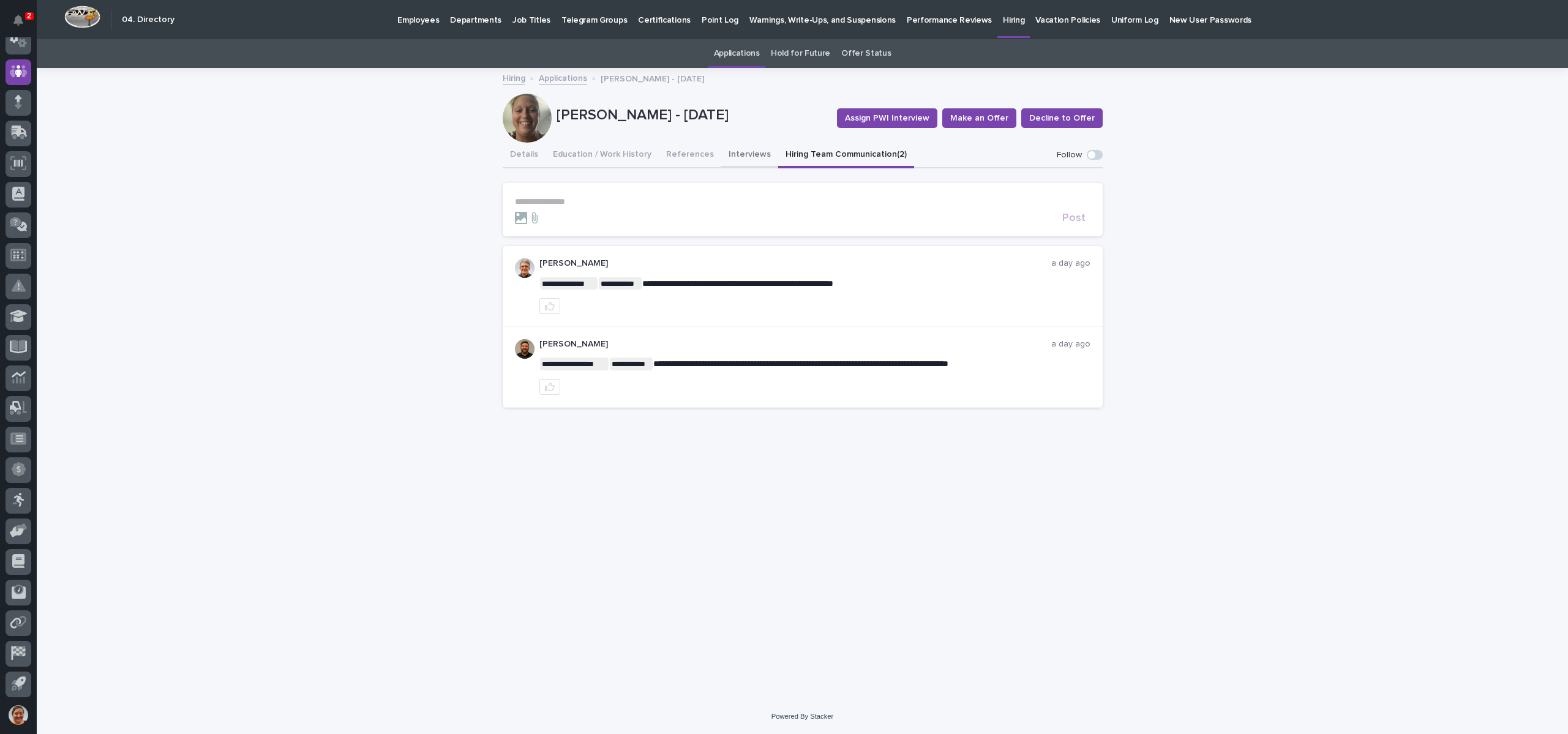
click at [737, 161] on button "Interviews" at bounding box center [749, 155] width 57 height 25
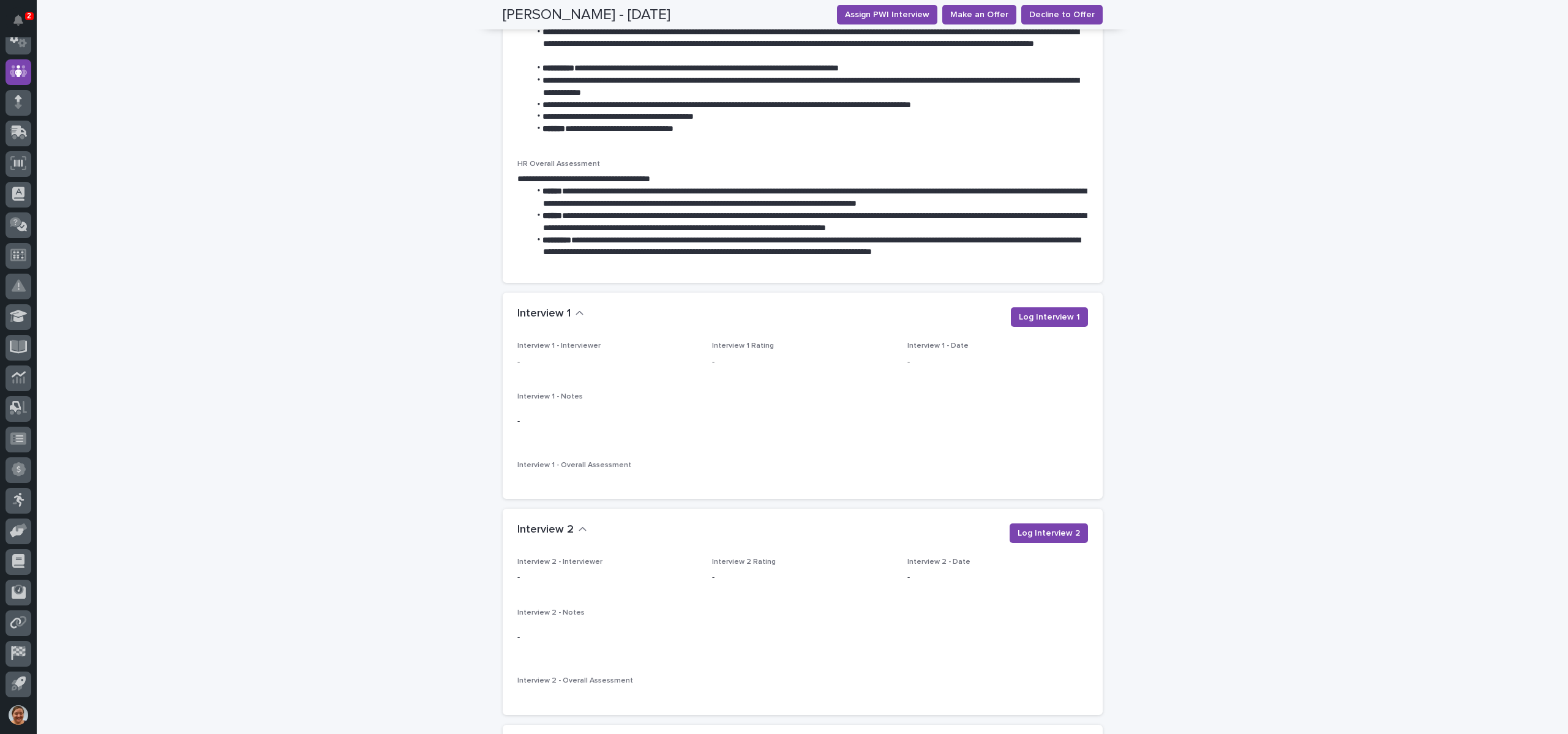
scroll to position [1101, 0]
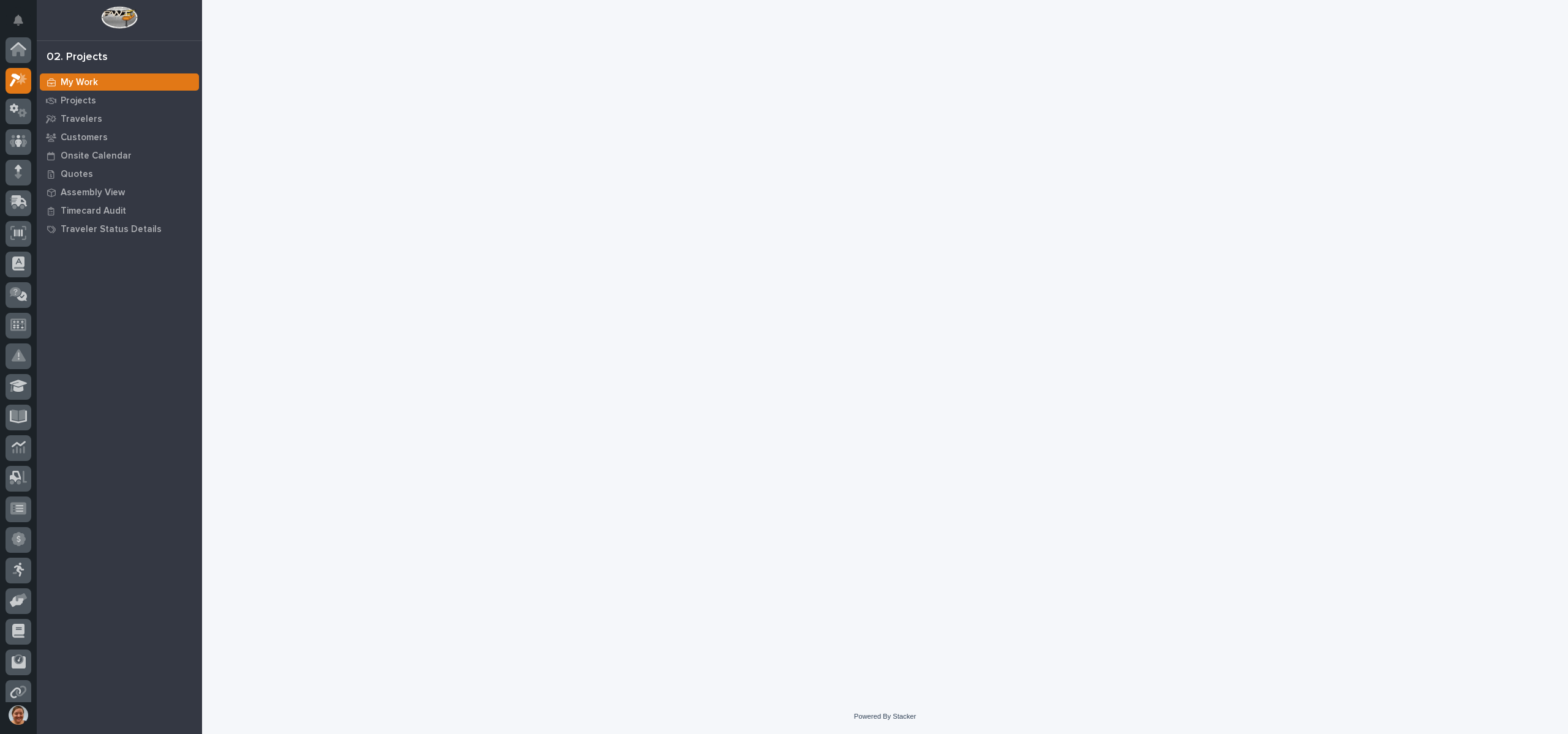
scroll to position [31, 0]
click at [84, 97] on p "Projects" at bounding box center [79, 101] width 36 height 11
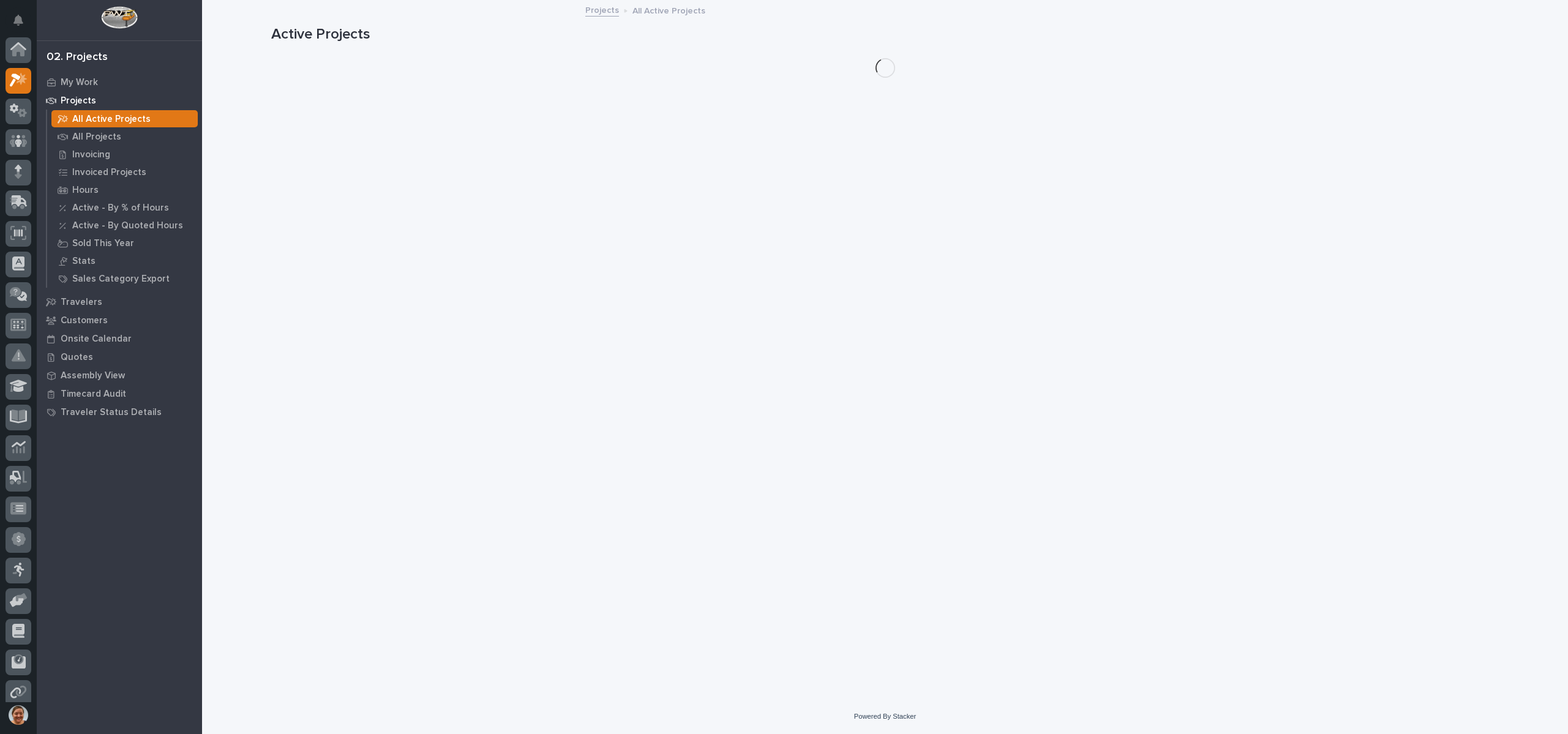
scroll to position [31, 0]
click at [92, 138] on p "All Projects" at bounding box center [97, 137] width 49 height 11
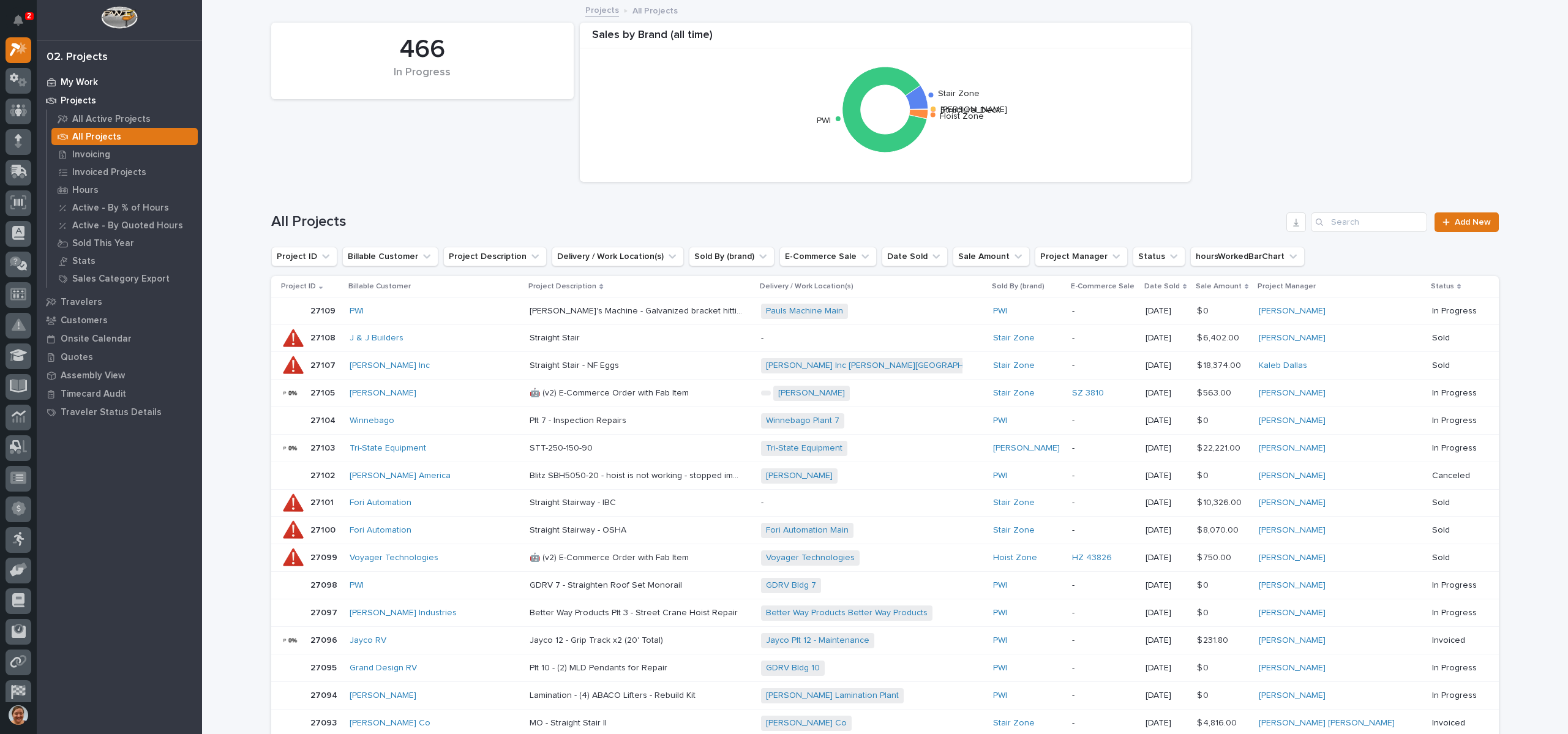
click at [82, 87] on p "My Work" at bounding box center [80, 82] width 38 height 11
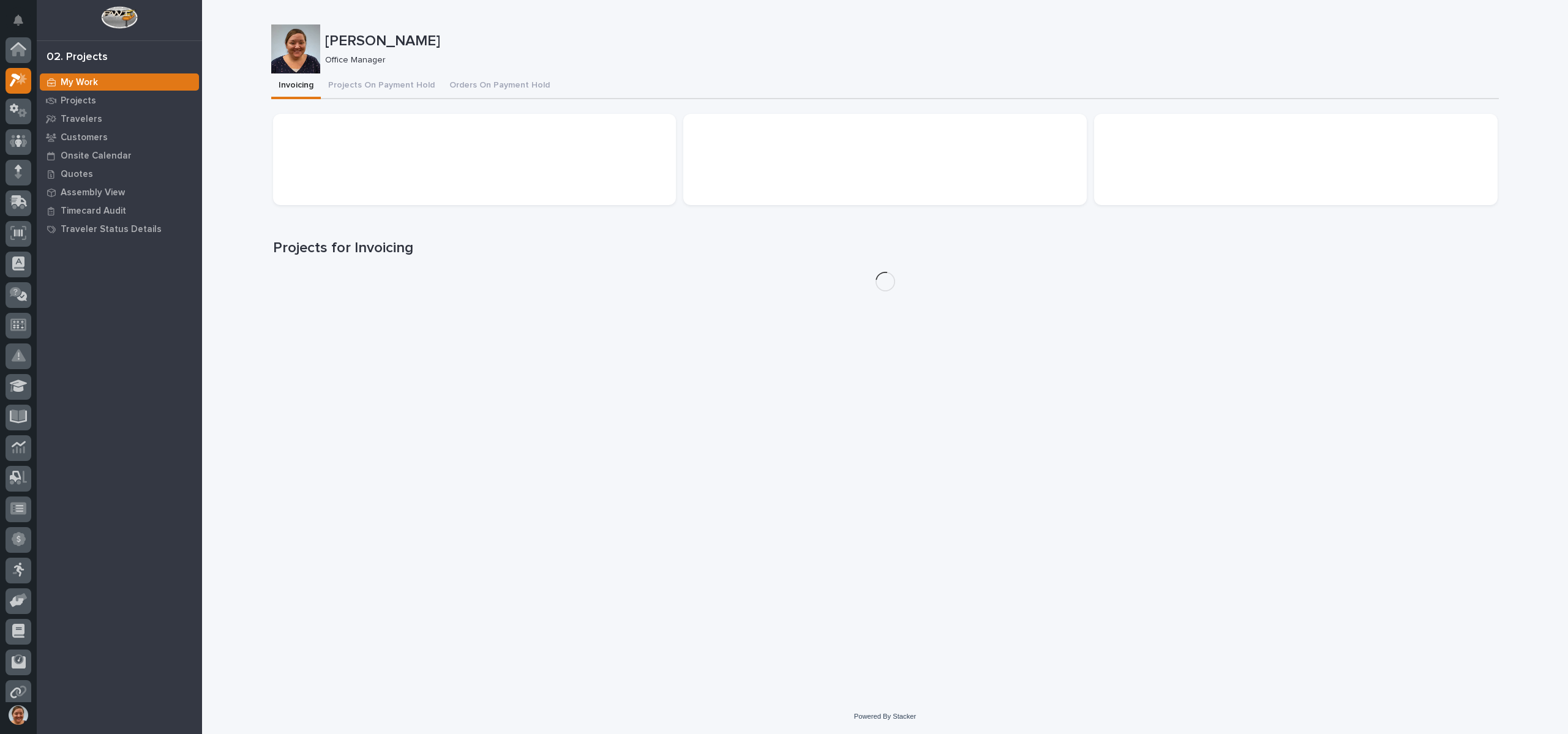
scroll to position [31, 0]
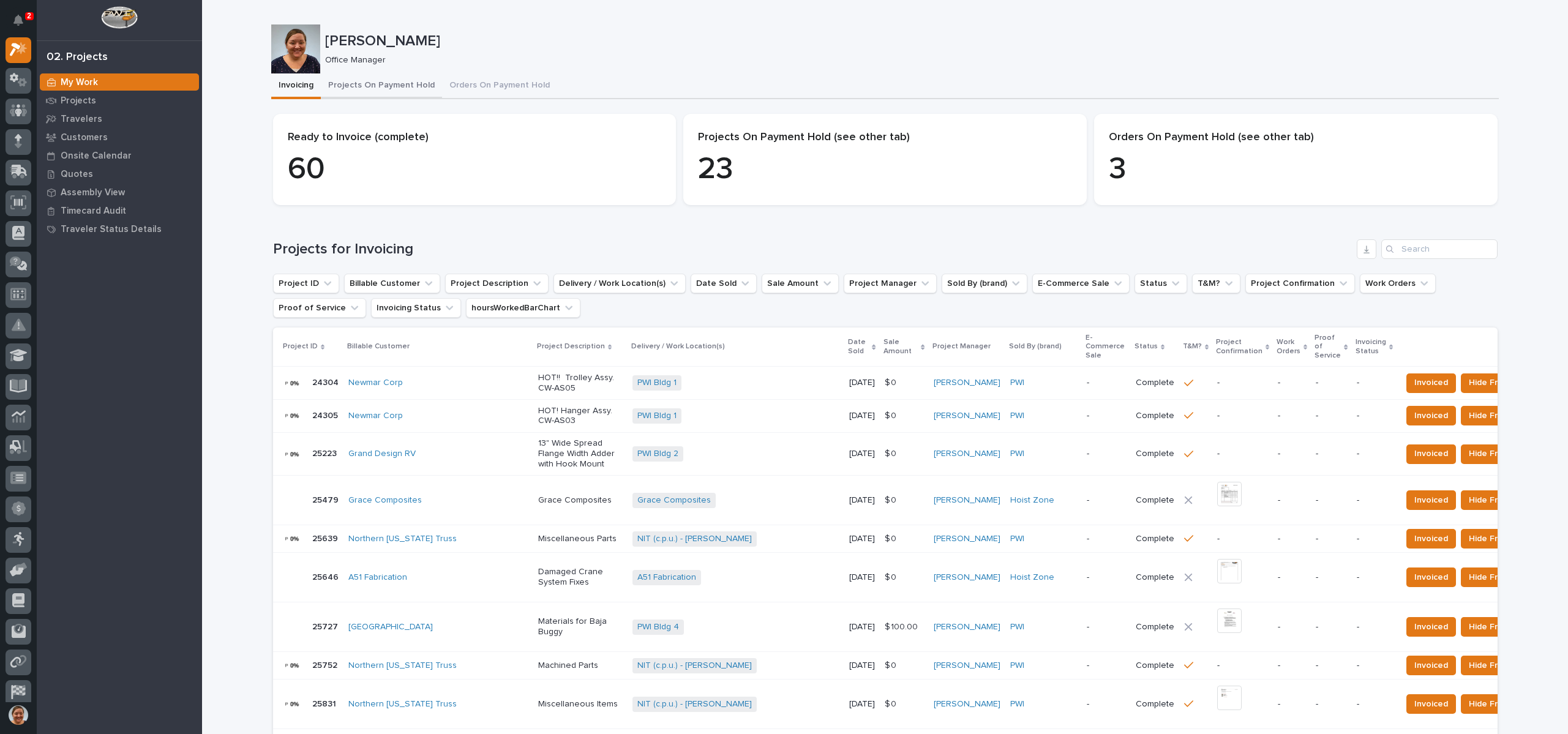
click at [378, 80] on button "Projects On Payment Hold" at bounding box center [381, 85] width 121 height 25
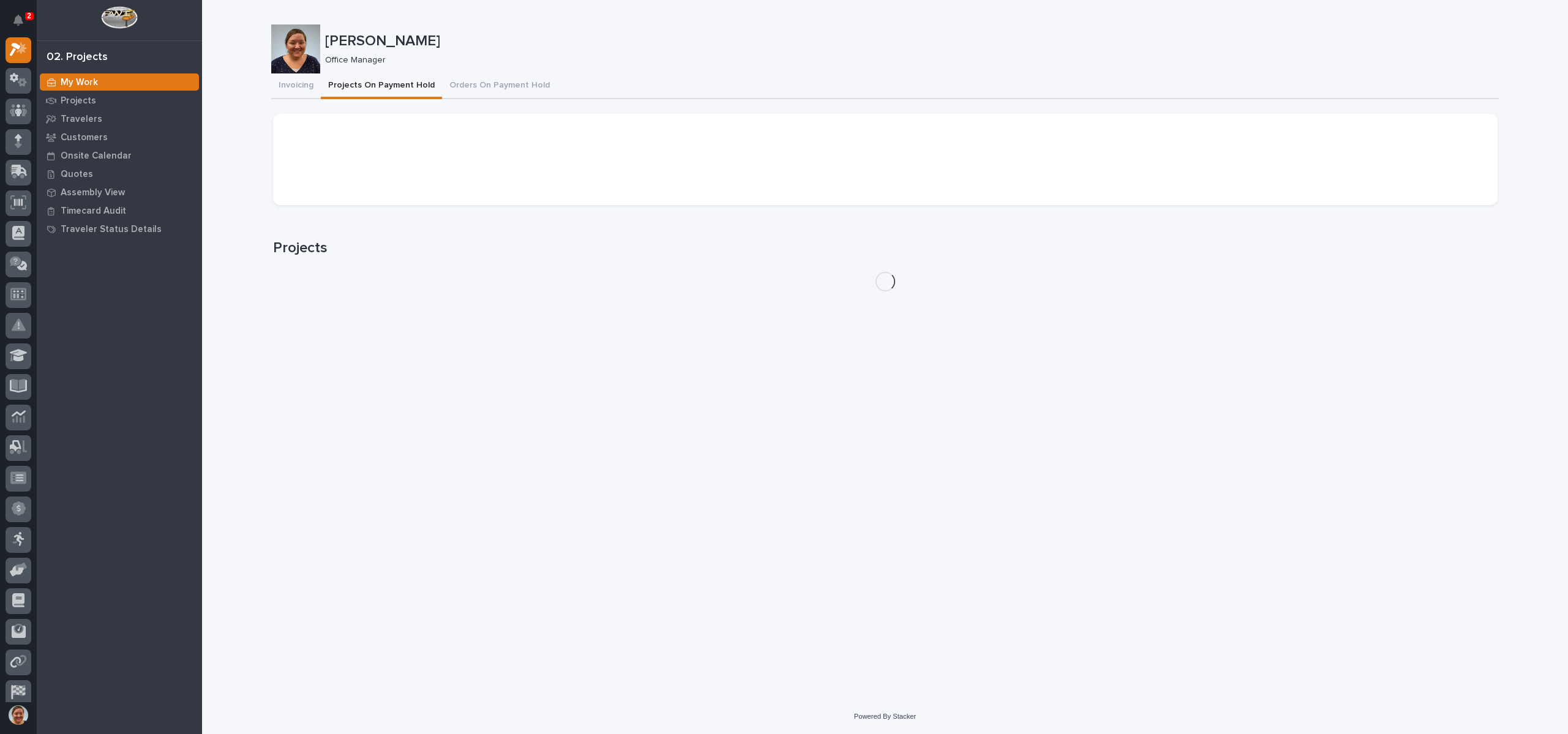
click at [377, 82] on button "Projects On Payment Hold" at bounding box center [381, 85] width 121 height 25
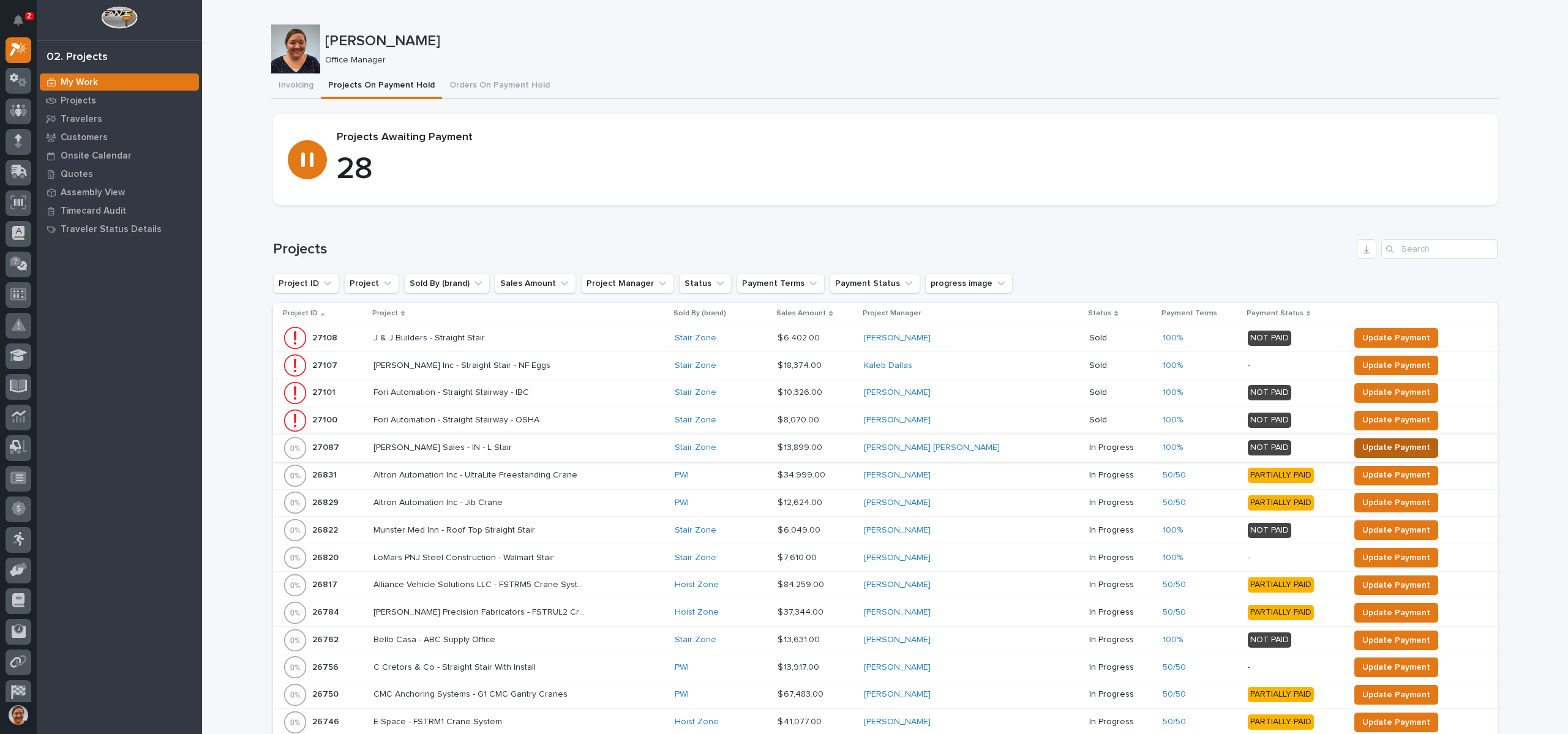
click at [1363, 443] on span "Update Payment" at bounding box center [1396, 447] width 68 height 15
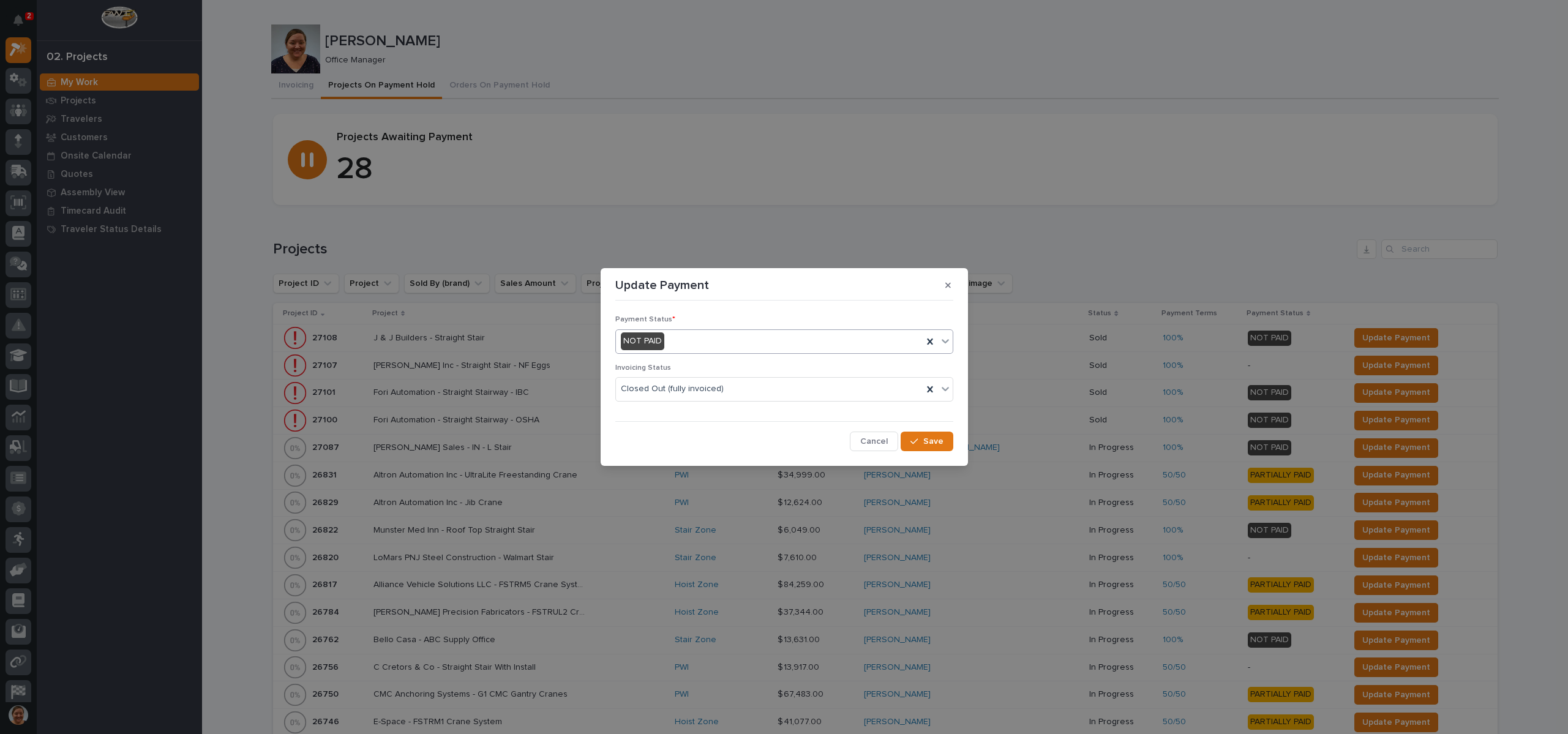
click at [698, 335] on div "NOT PAID" at bounding box center [769, 341] width 307 height 21
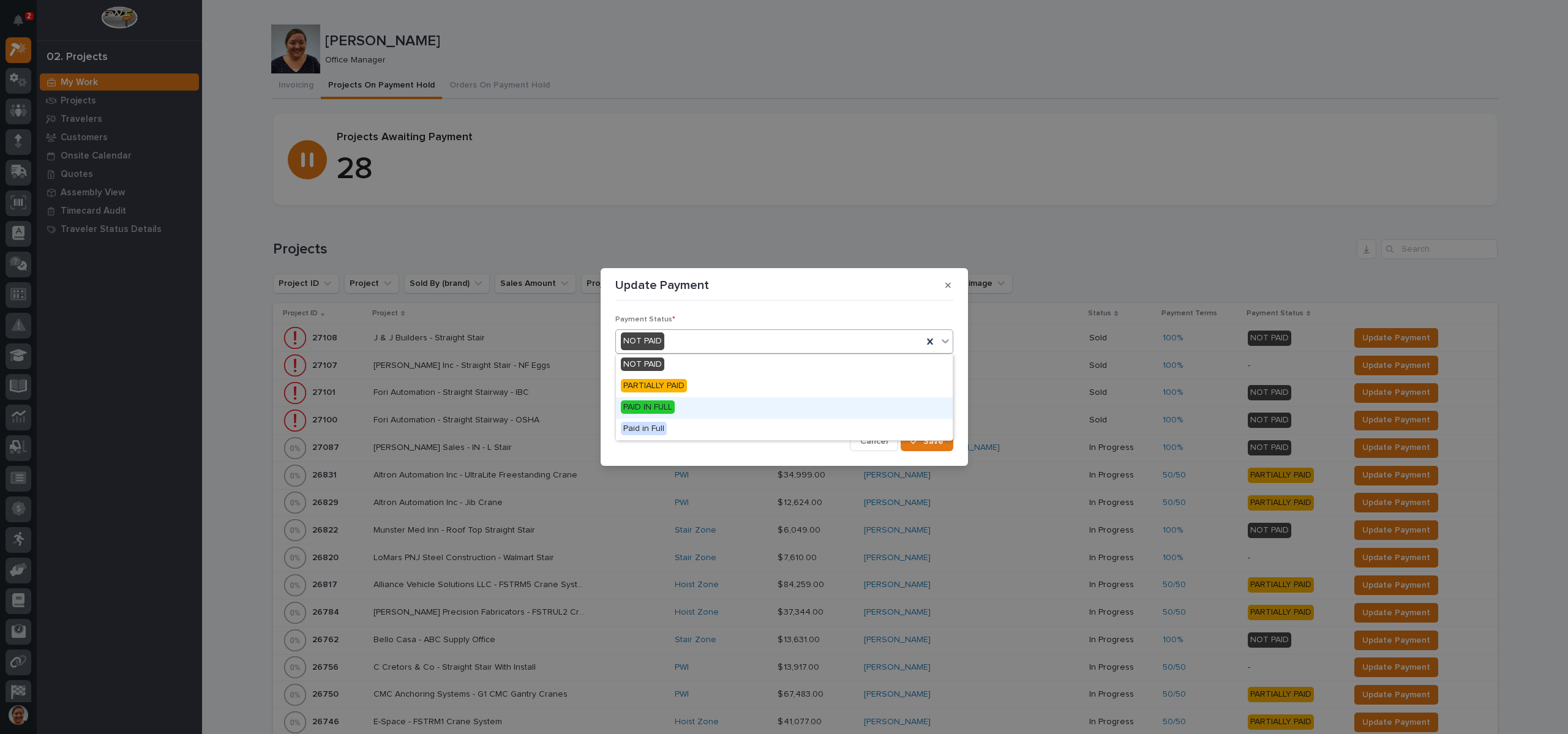
click at [664, 401] on span "PAID IN FULL" at bounding box center [647, 407] width 53 height 13
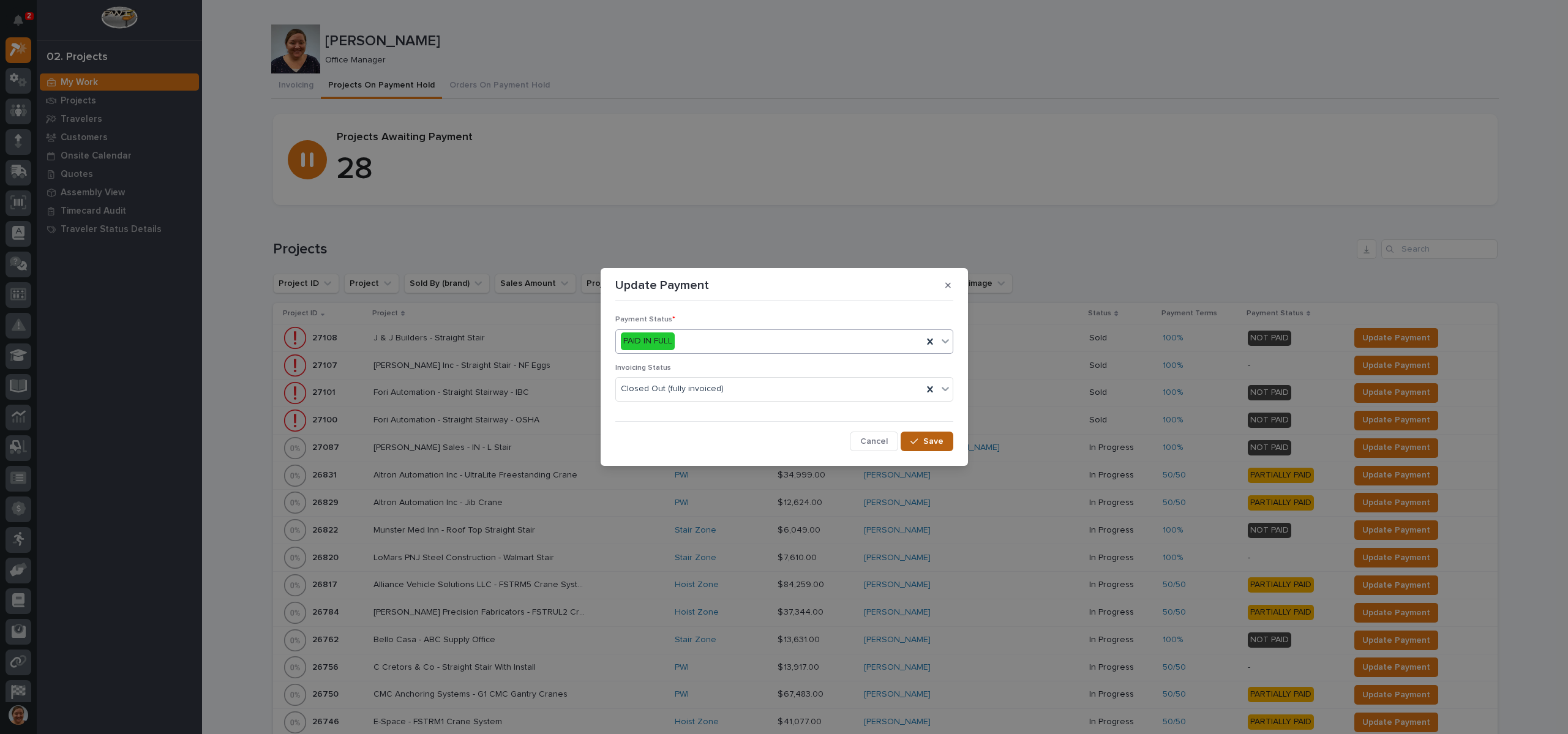
click at [913, 444] on icon "button" at bounding box center [914, 441] width 8 height 8
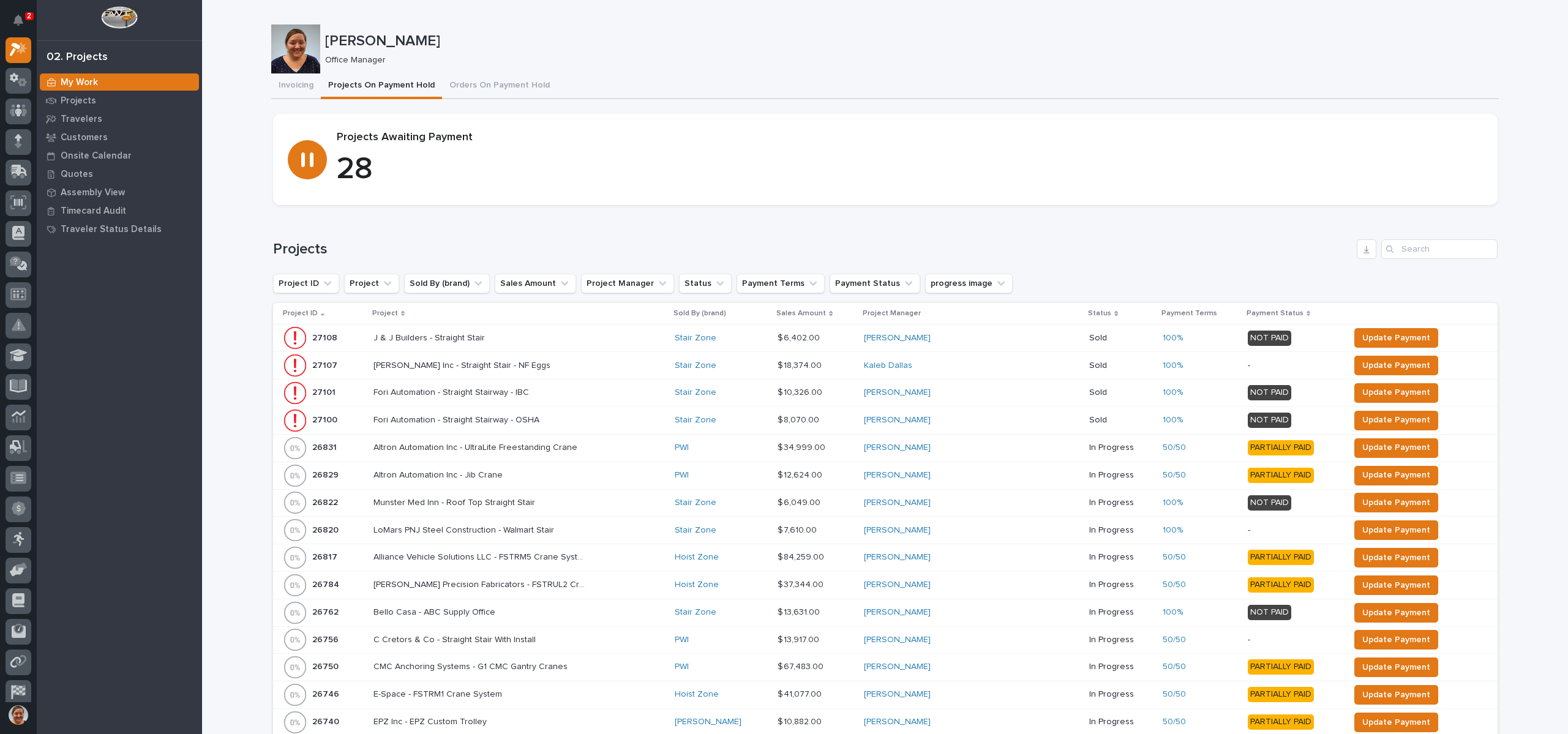
click at [474, 231] on div "Loading... Saving… Projects Project ID Project Sold By (brand) Sales Amount Pro…" at bounding box center [885, 662] width 1225 height 894
click at [67, 102] on p "Projects" at bounding box center [79, 101] width 36 height 11
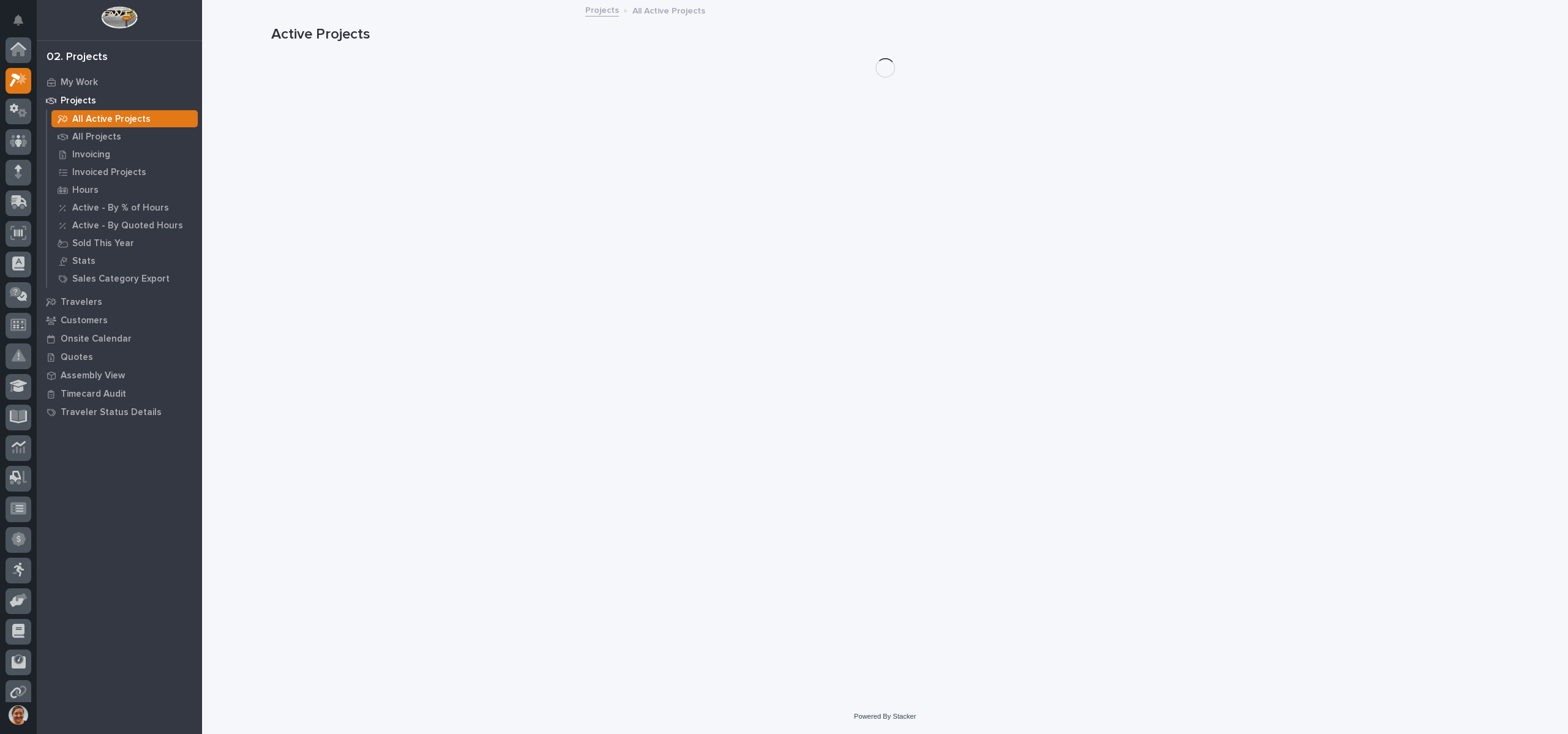
scroll to position [31, 0]
click at [103, 140] on p "All Projects" at bounding box center [97, 137] width 49 height 11
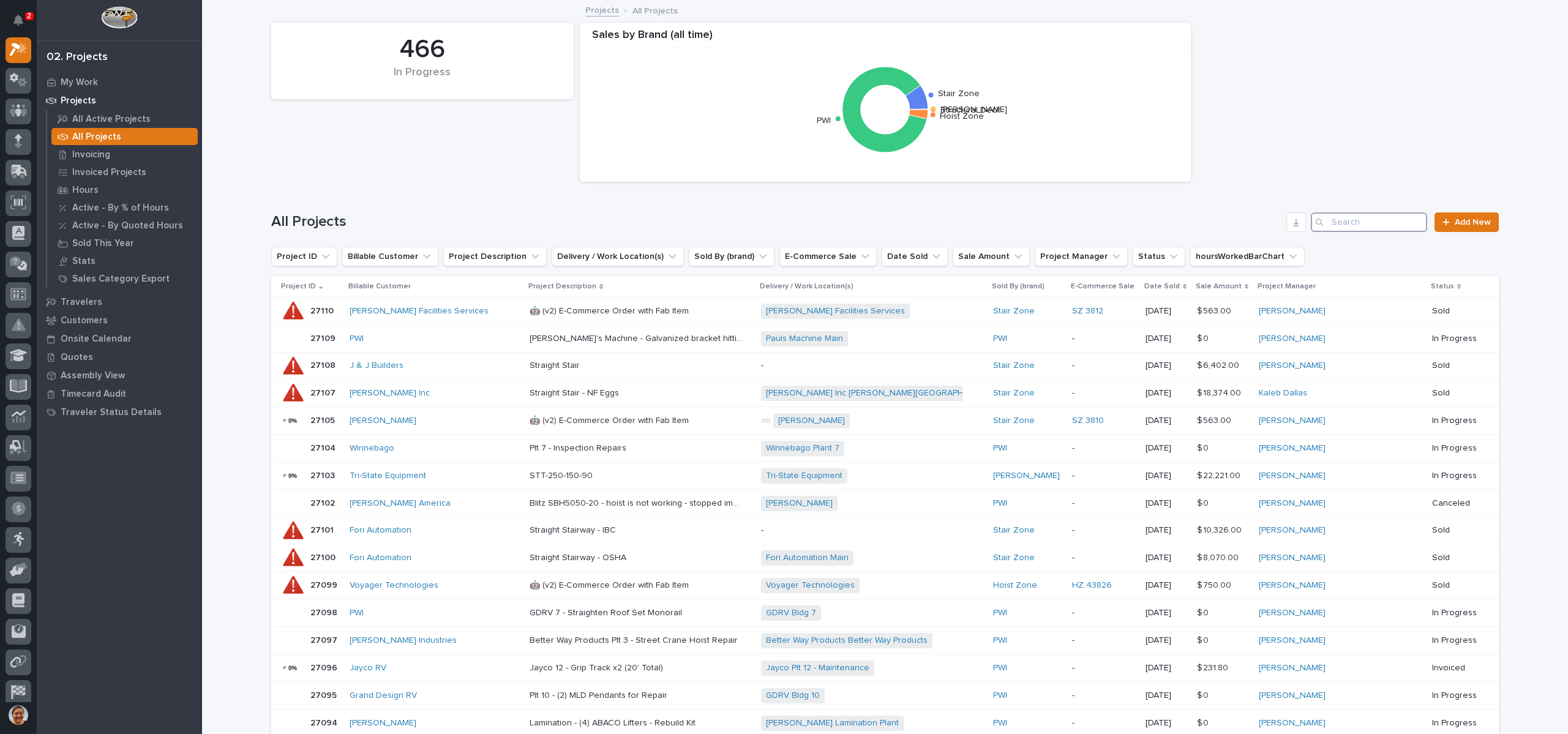
click at [1364, 223] on input "Search" at bounding box center [1369, 222] width 116 height 20
type input "26284"
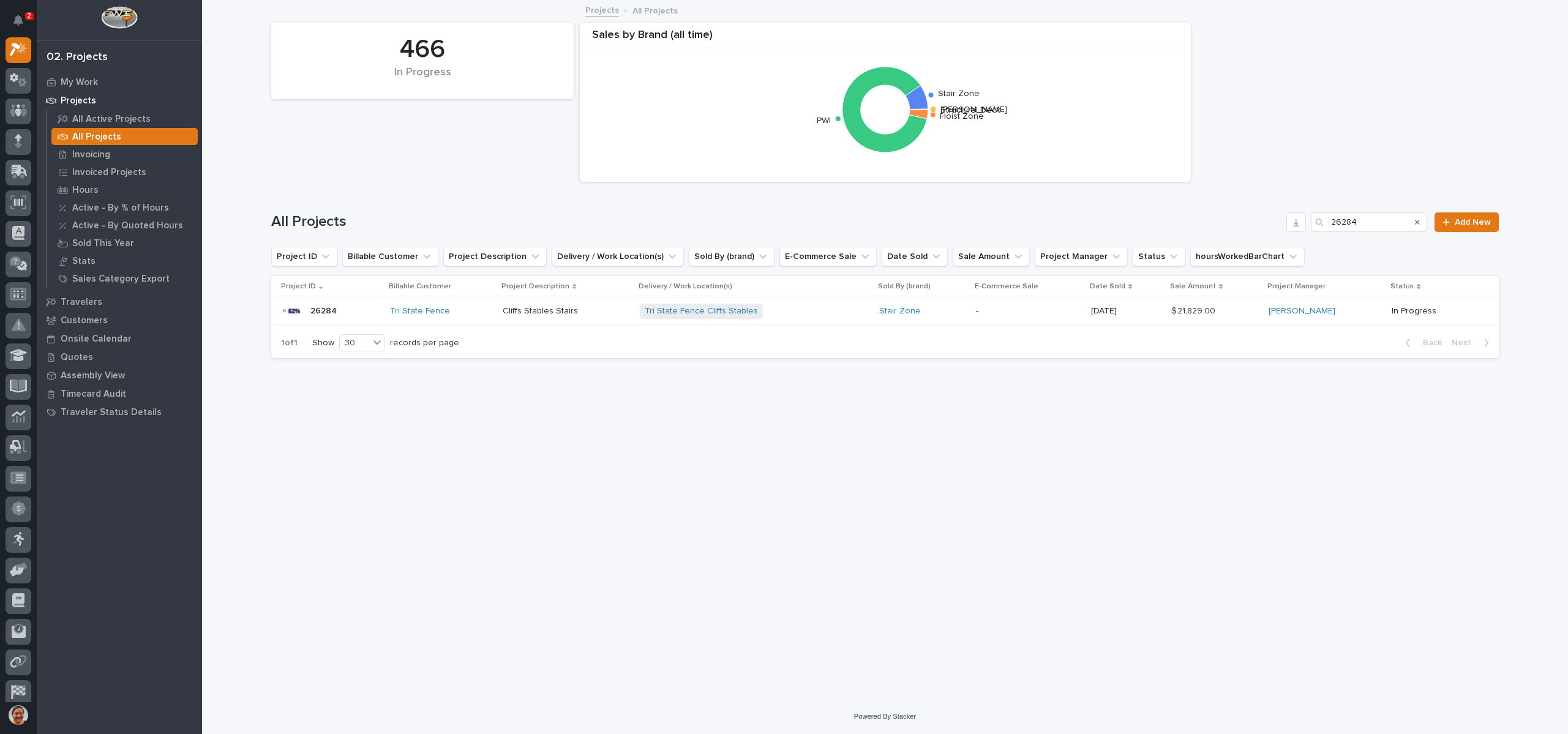
click at [338, 309] on div "26284 26284" at bounding box center [331, 311] width 99 height 24
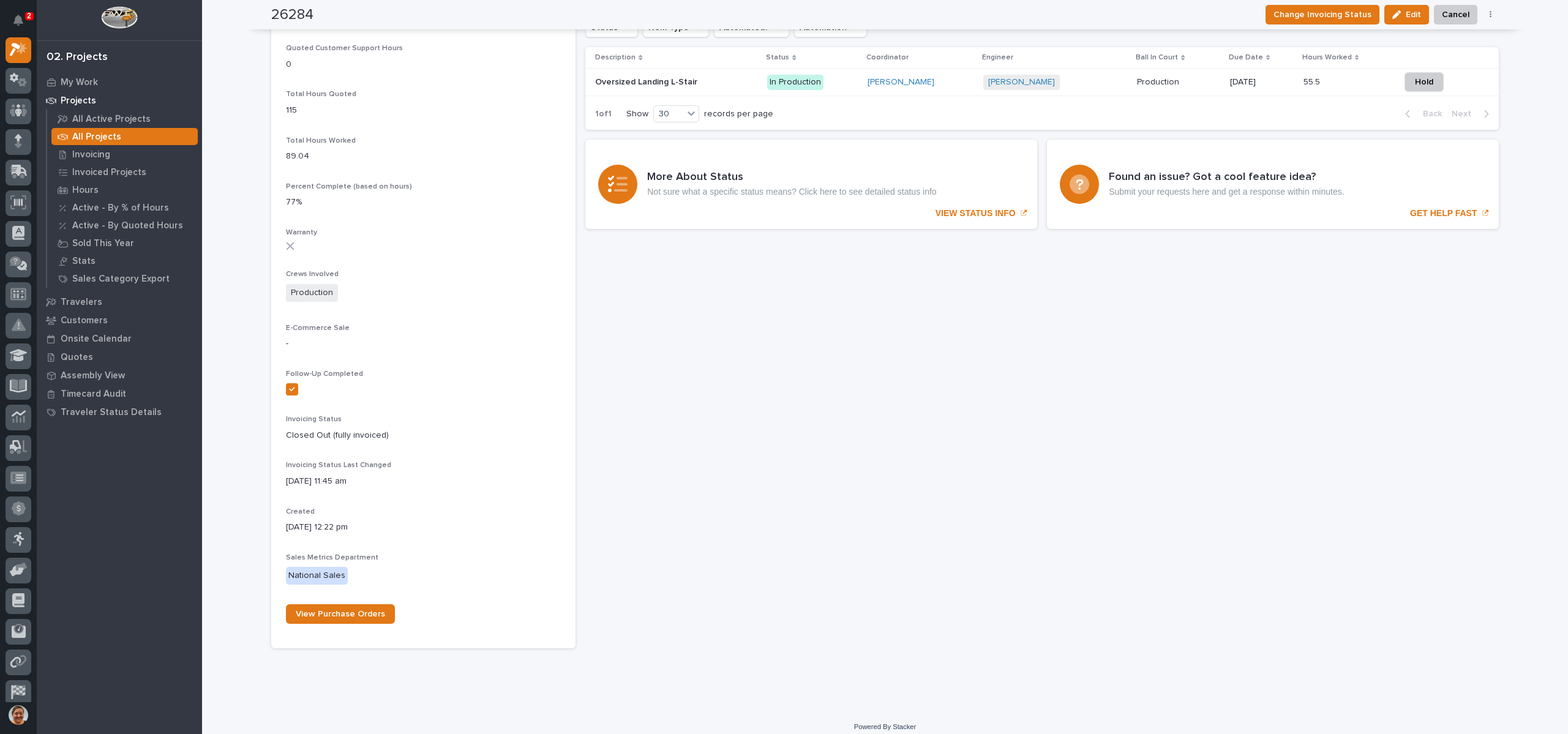
scroll to position [734, 0]
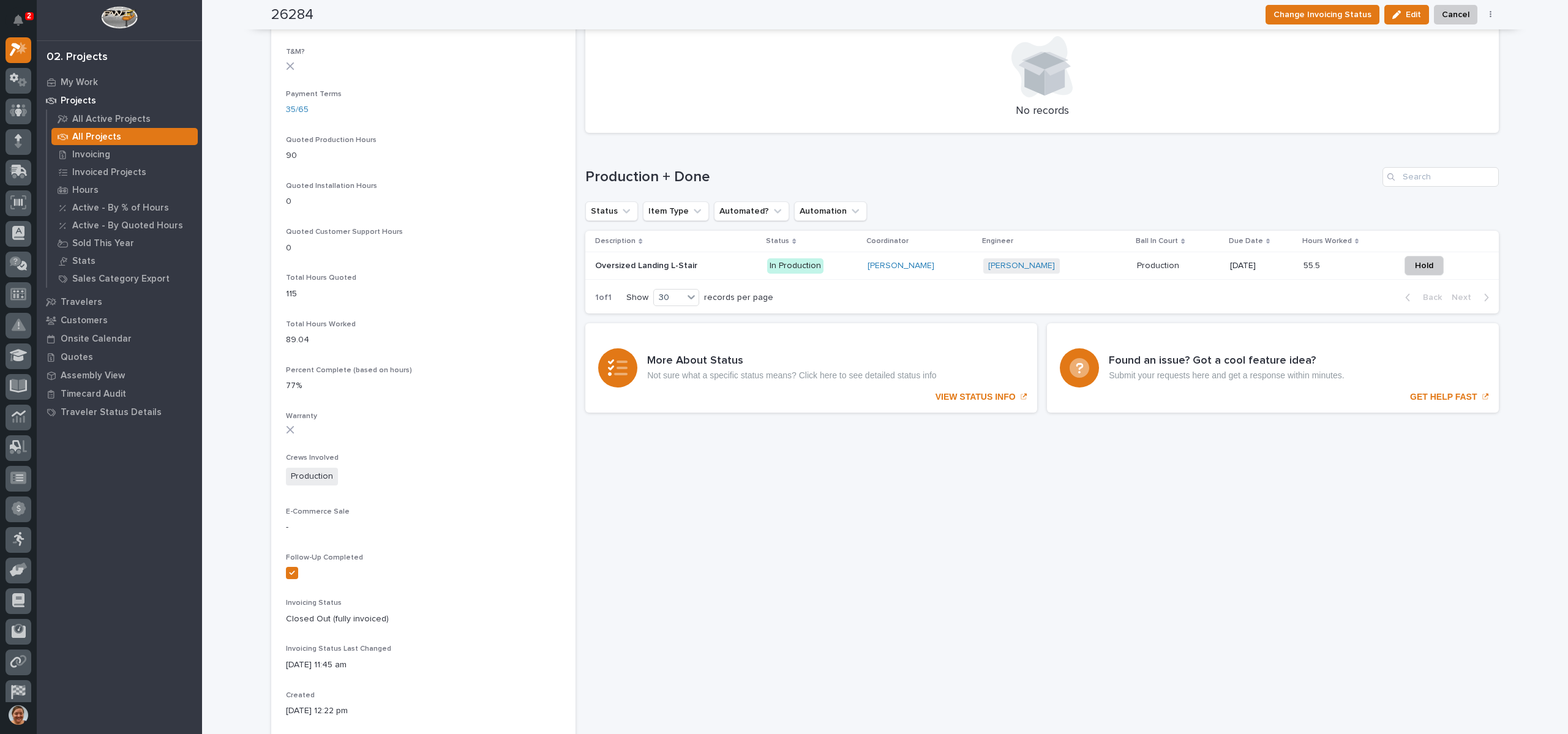
click at [690, 267] on p at bounding box center [676, 265] width 162 height 10
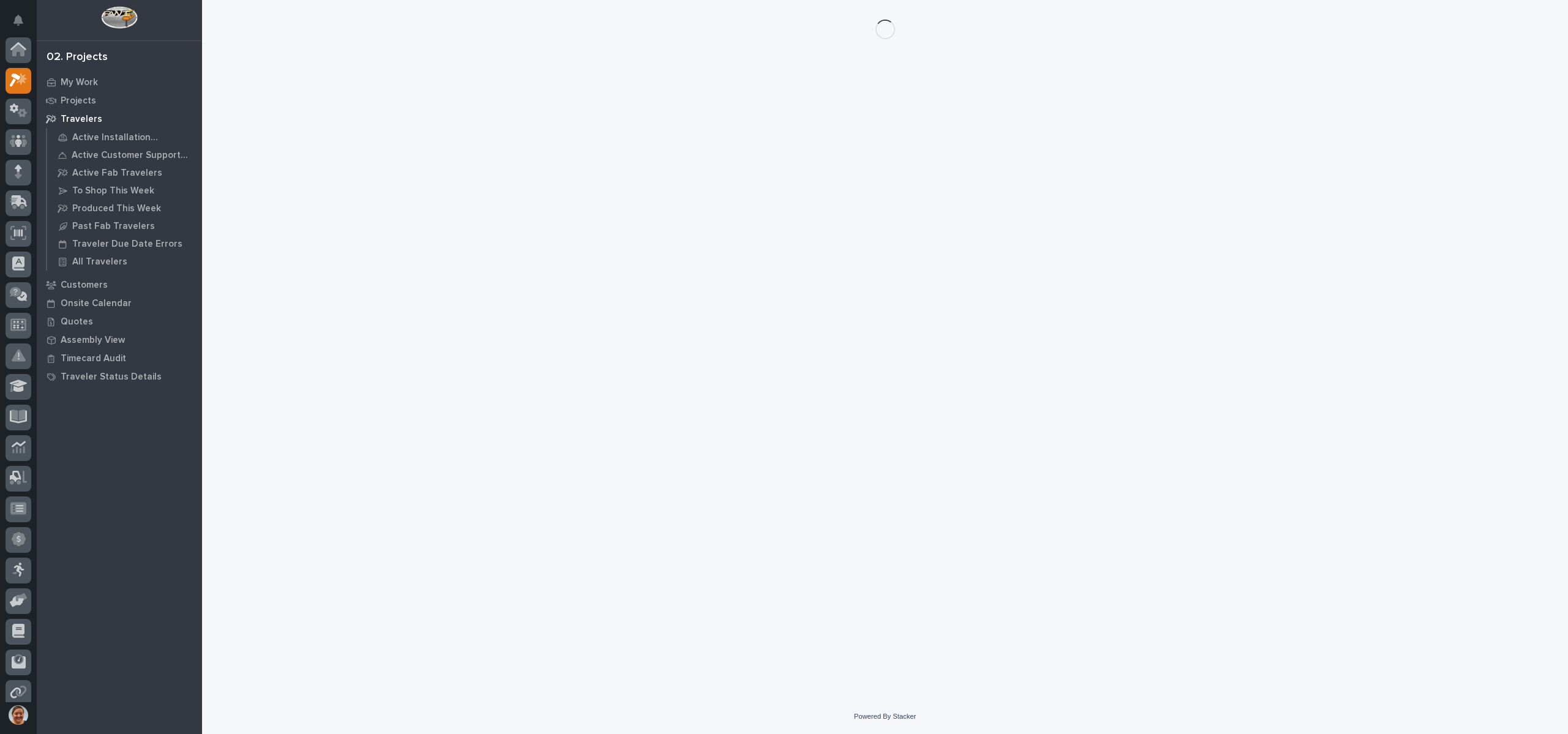
scroll to position [31, 0]
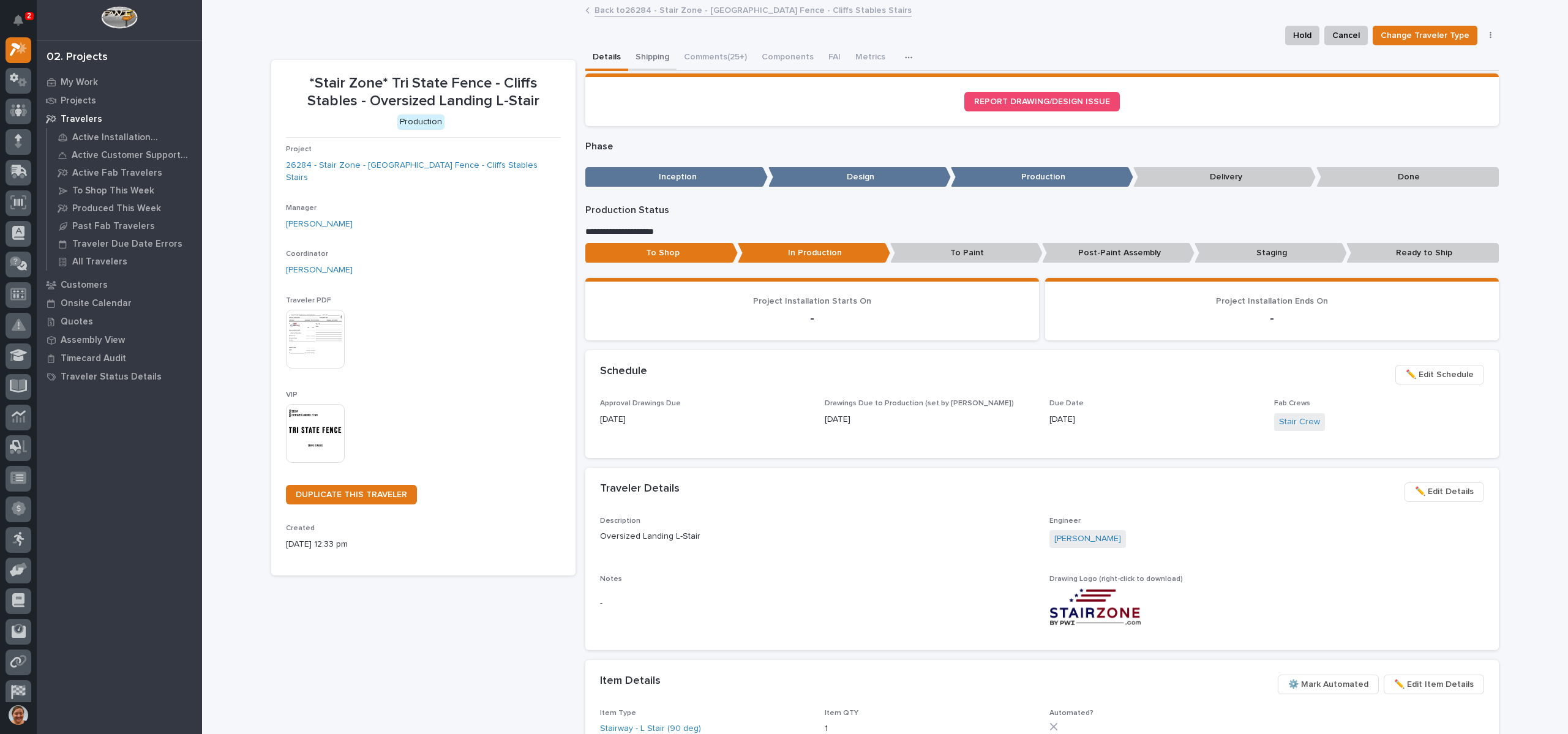
click at [634, 49] on button "Shipping" at bounding box center [653, 57] width 49 height 25
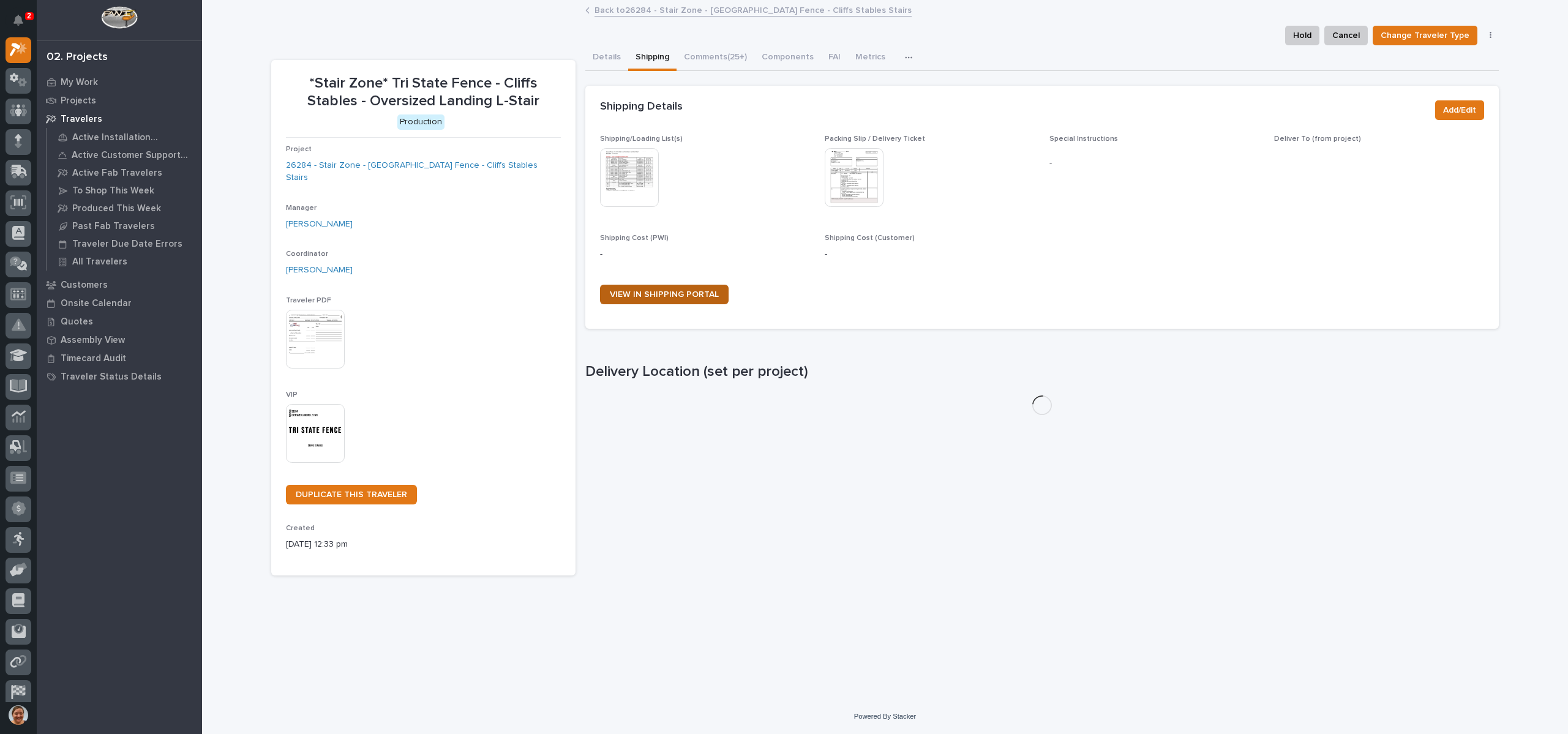
click at [662, 292] on span "VIEW IN SHIPPING PORTAL" at bounding box center [664, 293] width 109 height 8
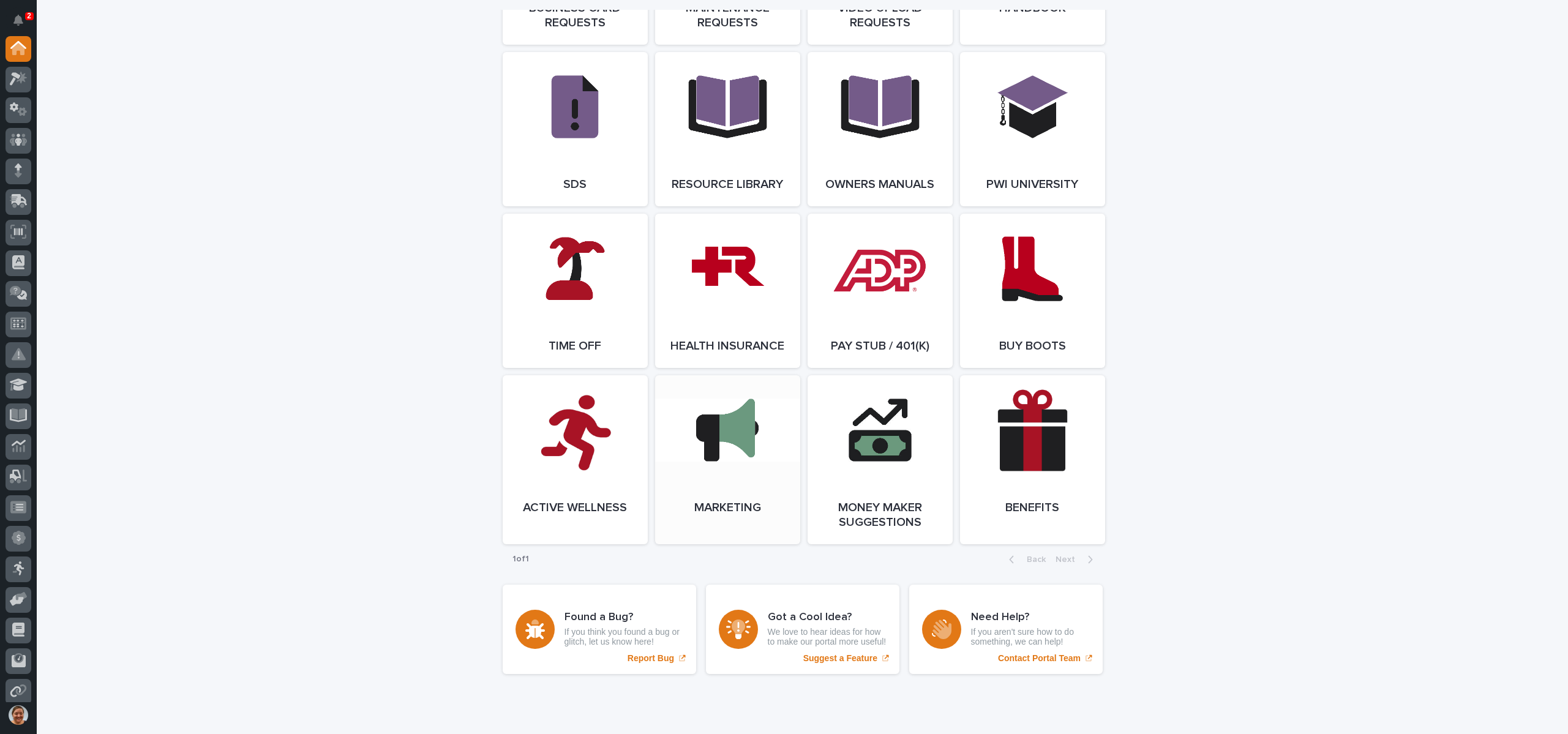
scroll to position [1653, 0]
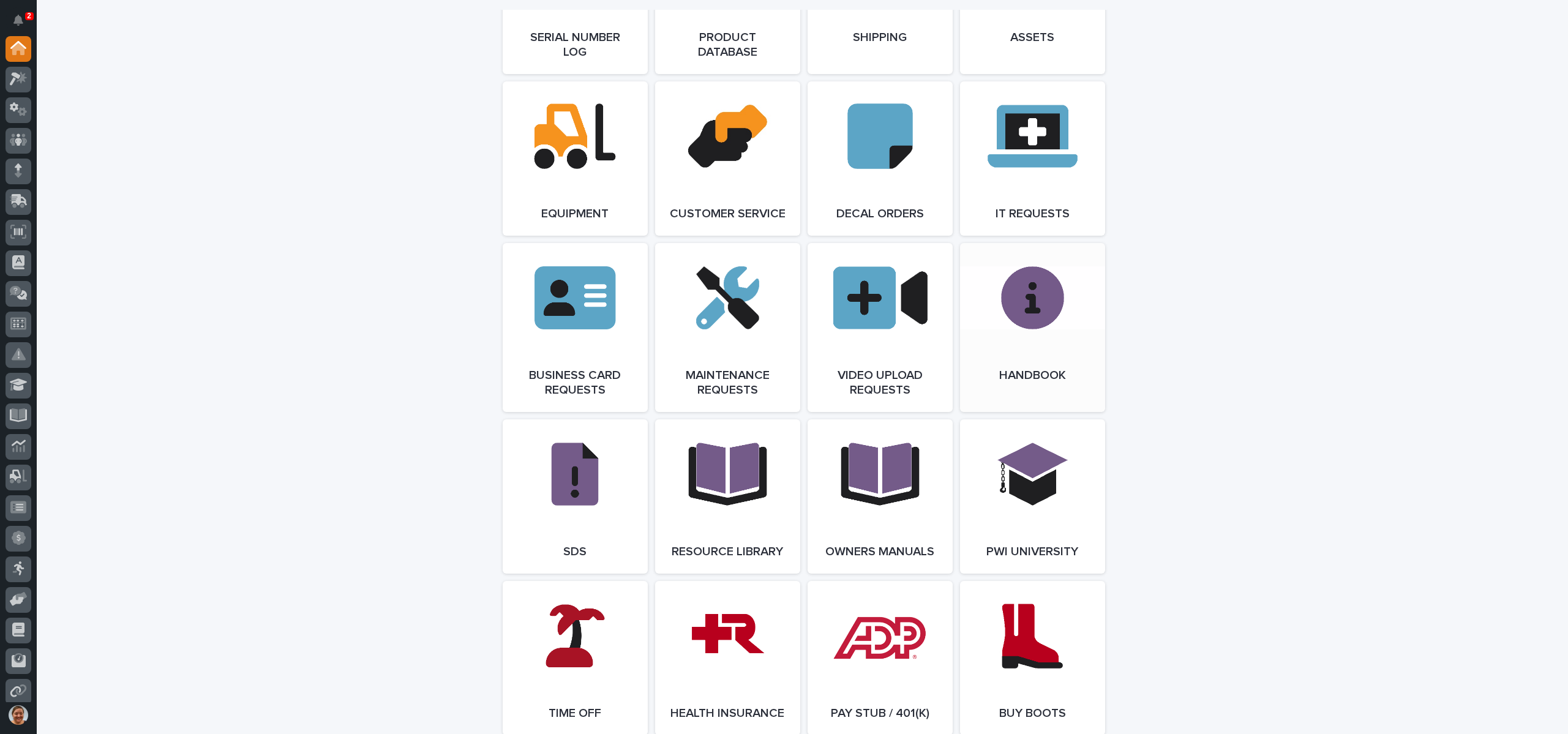
click at [1021, 332] on span "Open Link" at bounding box center [1033, 327] width 39 height 8
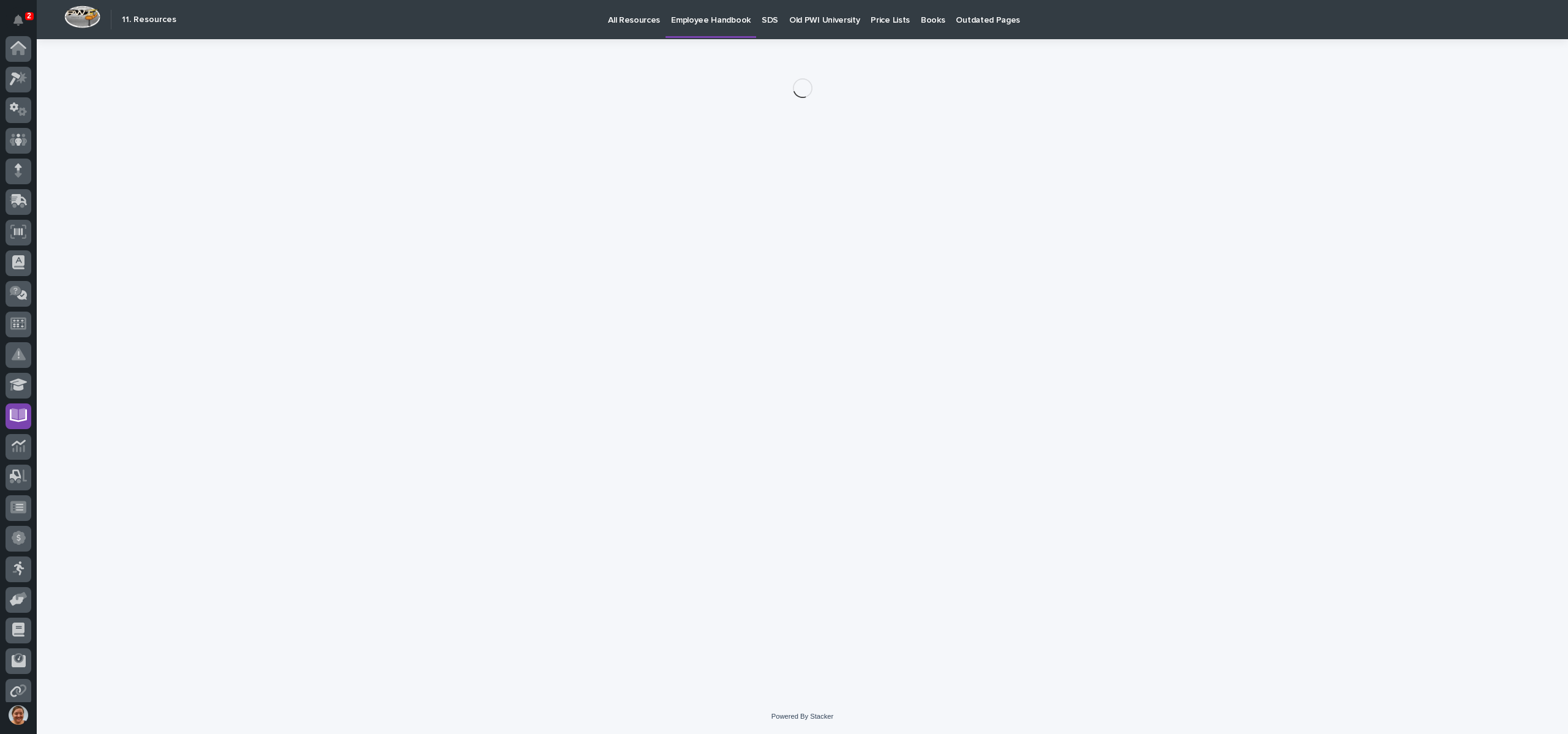
scroll to position [98, 0]
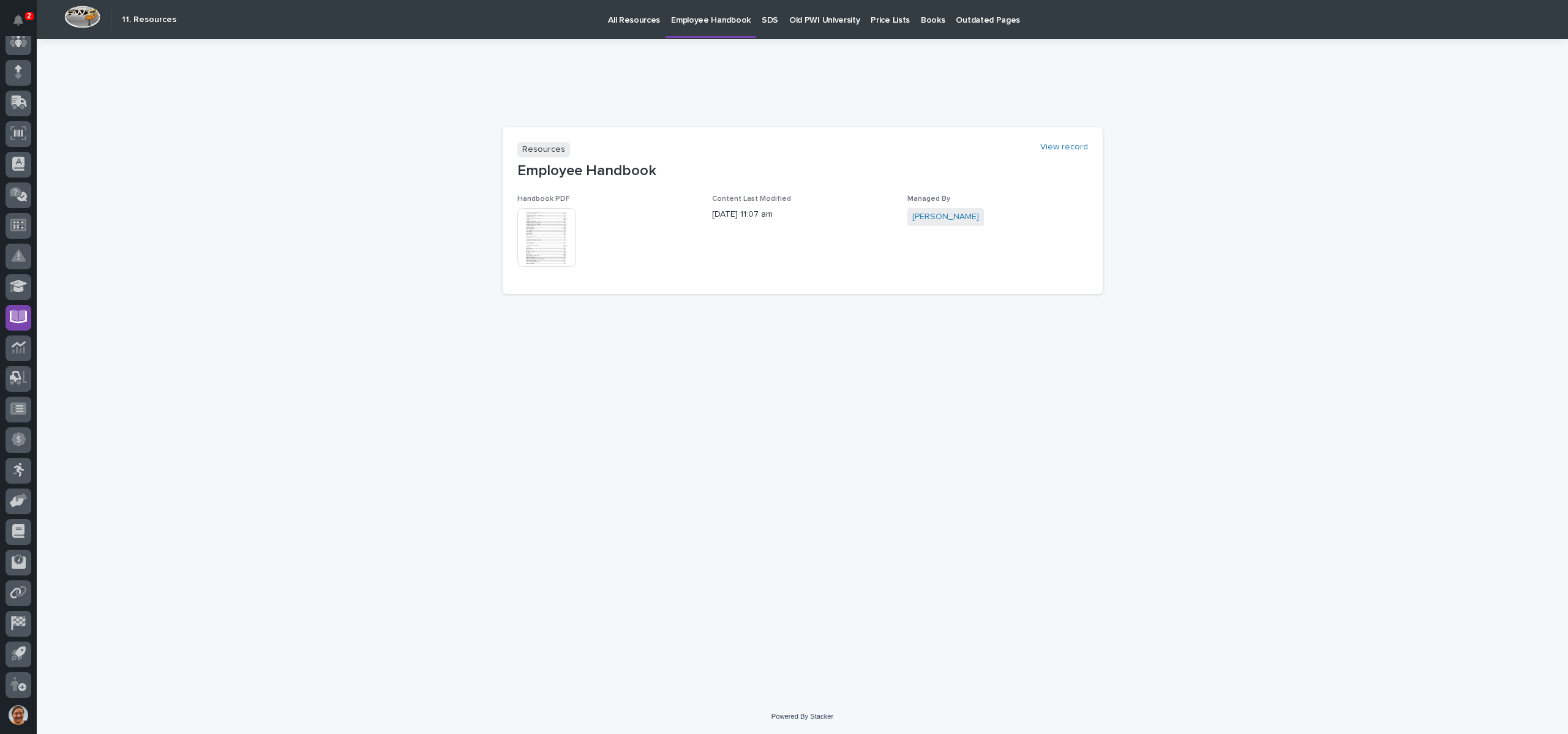
click at [530, 237] on img at bounding box center [547, 237] width 59 height 59
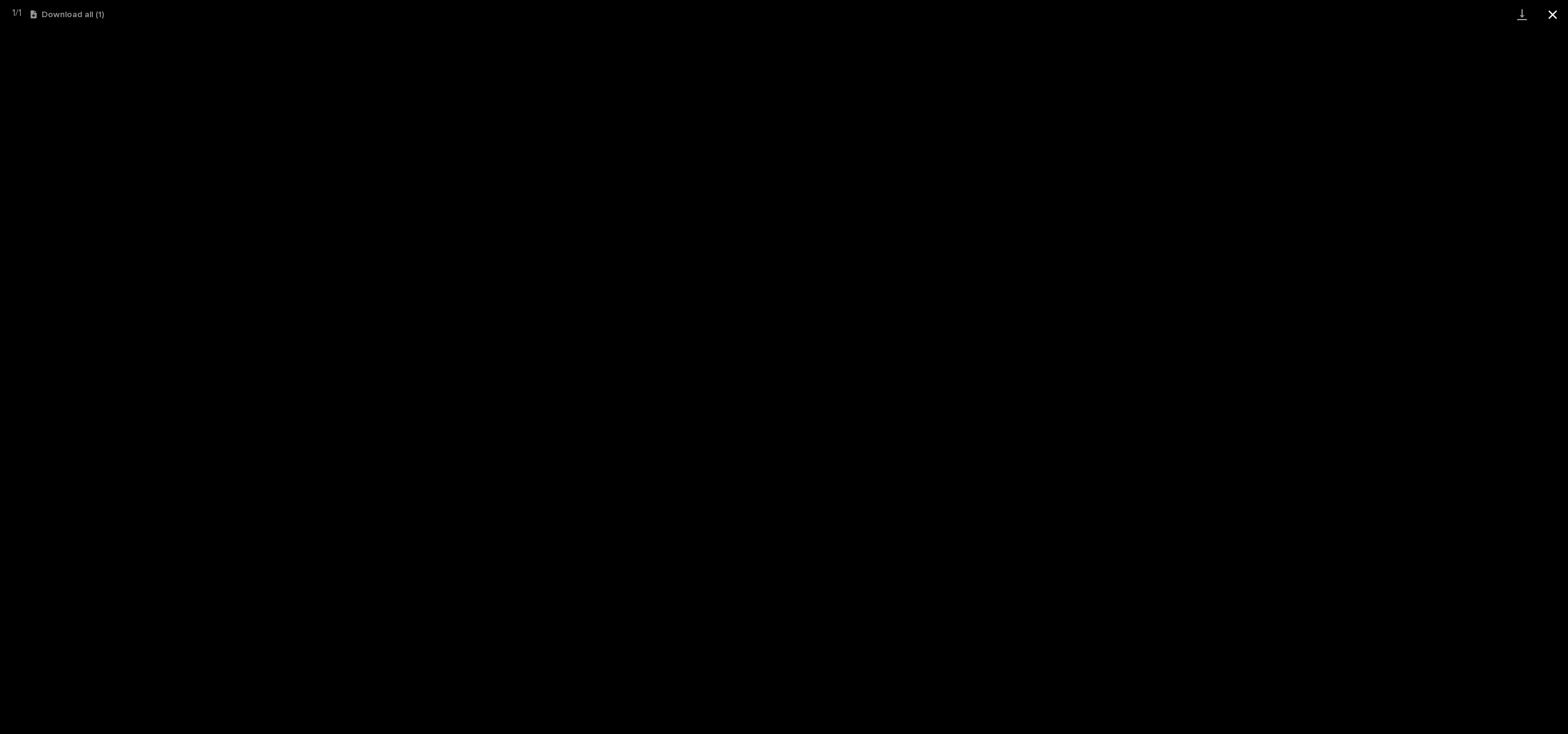
click at [1548, 8] on button "Close gallery" at bounding box center [1552, 14] width 31 height 29
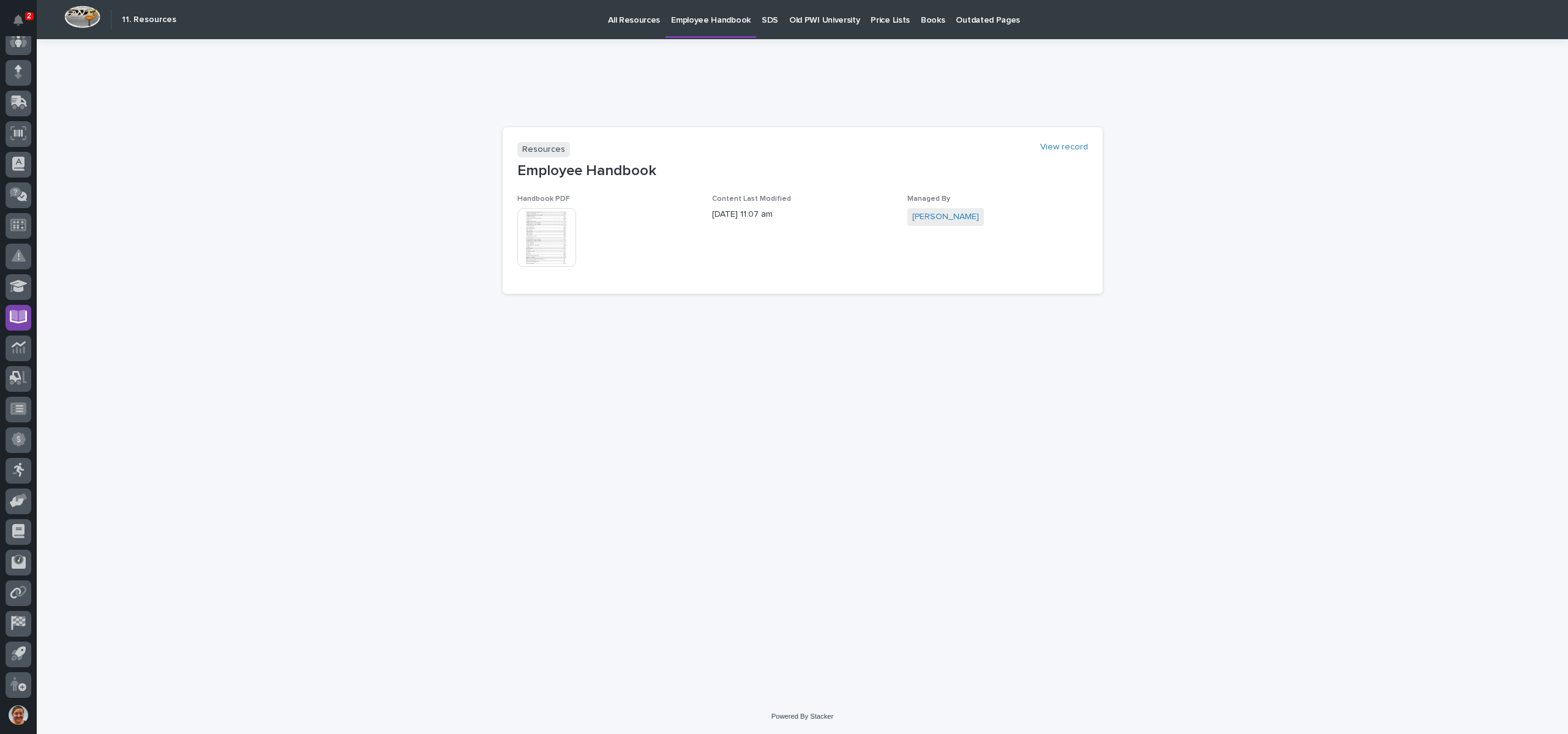
click at [537, 226] on img at bounding box center [547, 237] width 59 height 59
